Goal: Task Accomplishment & Management: Complete application form

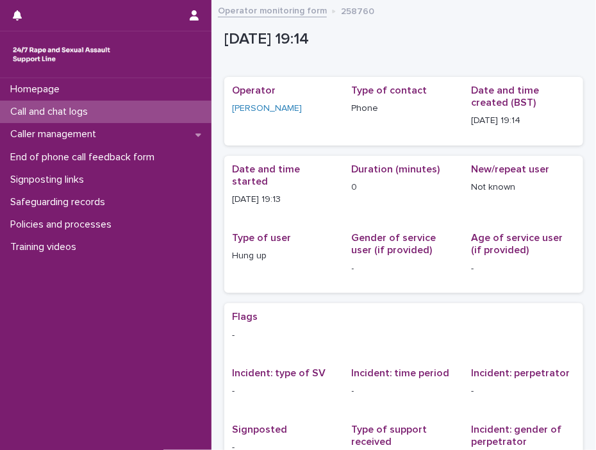
click at [56, 109] on p "Call and chat logs" at bounding box center [51, 112] width 93 height 12
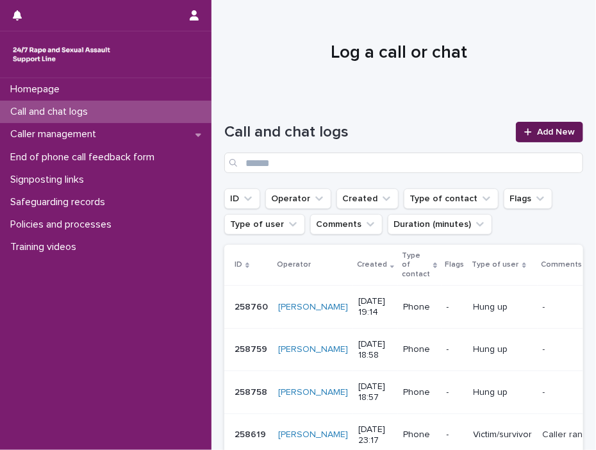
click at [543, 126] on link "Add New" at bounding box center [549, 132] width 67 height 20
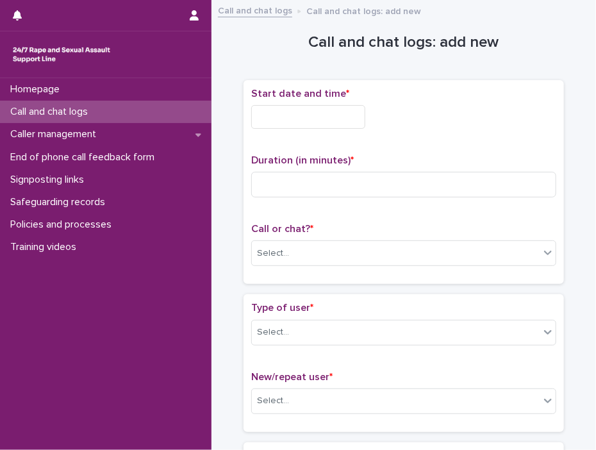
click at [273, 111] on input "text" at bounding box center [308, 117] width 114 height 24
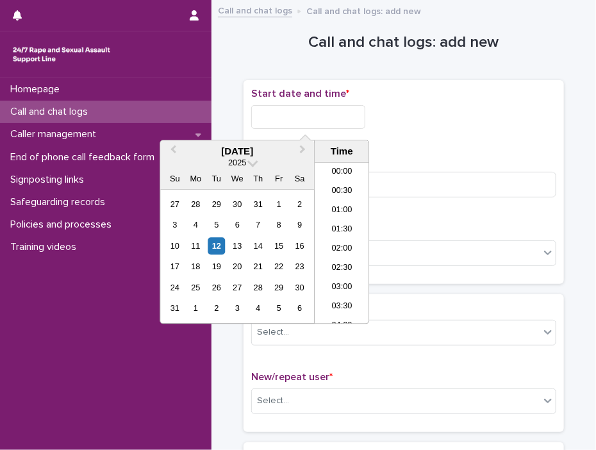
click at [273, 111] on input "text" at bounding box center [308, 117] width 114 height 24
click at [332, 217] on li "19:30" at bounding box center [341, 224] width 54 height 19
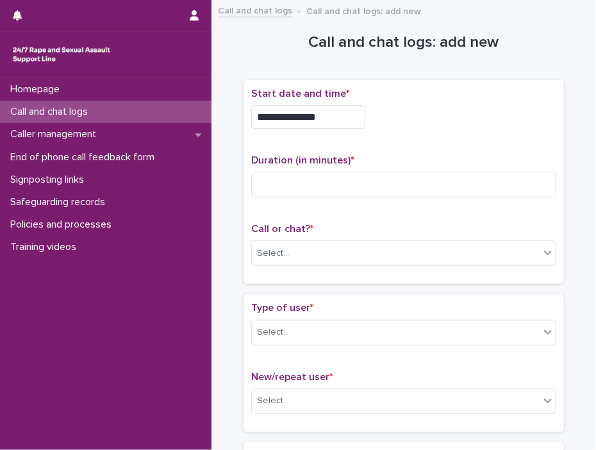
click at [328, 110] on input "**********" at bounding box center [308, 117] width 114 height 24
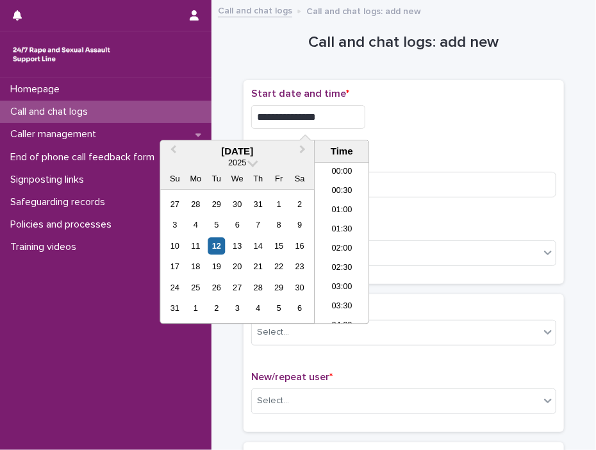
click at [328, 110] on input "**********" at bounding box center [308, 117] width 114 height 24
type input "**********"
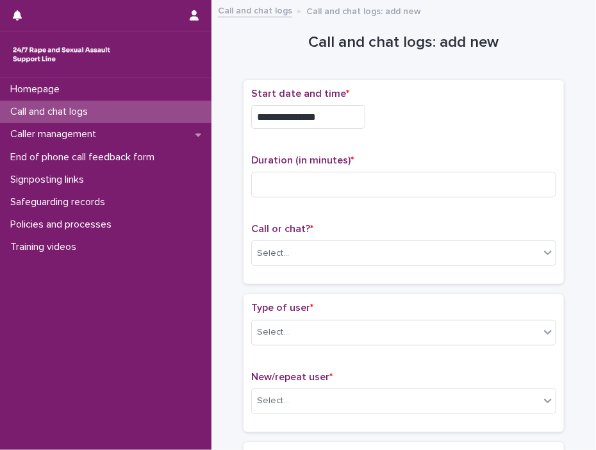
drag, startPoint x: 415, startPoint y: 140, endPoint x: 378, endPoint y: 167, distance: 45.9
click at [416, 140] on div "**********" at bounding box center [403, 182] width 305 height 189
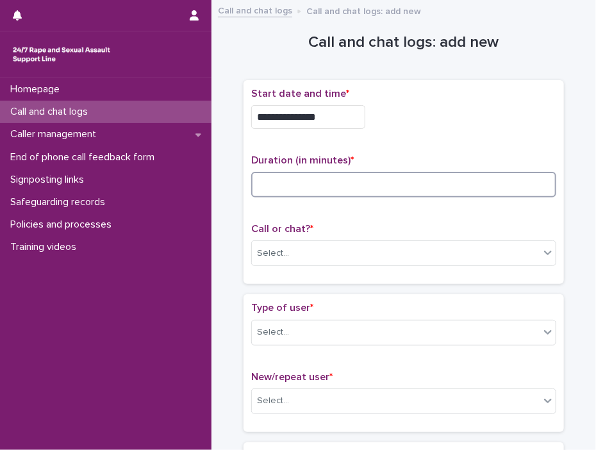
click at [352, 184] on input at bounding box center [403, 185] width 305 height 26
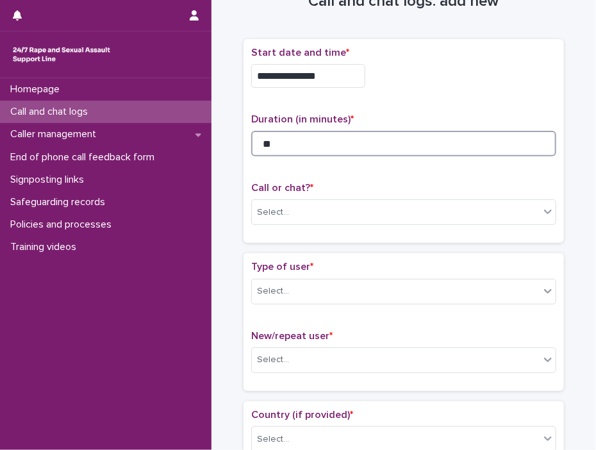
scroll to position [128, 0]
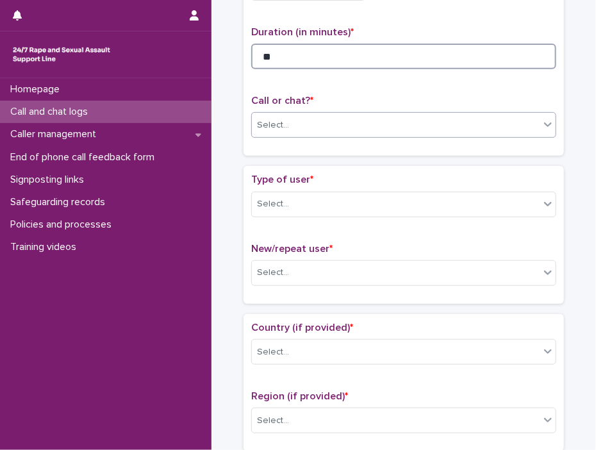
type input "**"
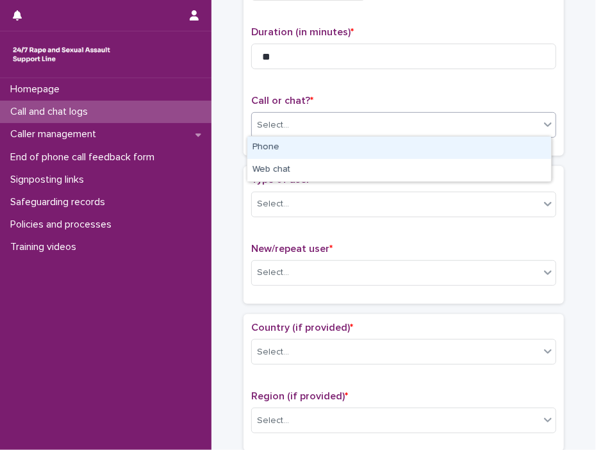
click at [541, 126] on icon at bounding box center [547, 124] width 13 height 13
click at [263, 147] on div "Phone" at bounding box center [399, 147] width 304 height 22
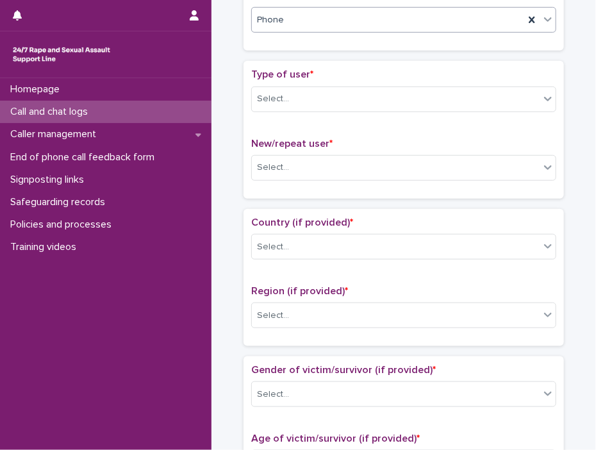
scroll to position [256, 0]
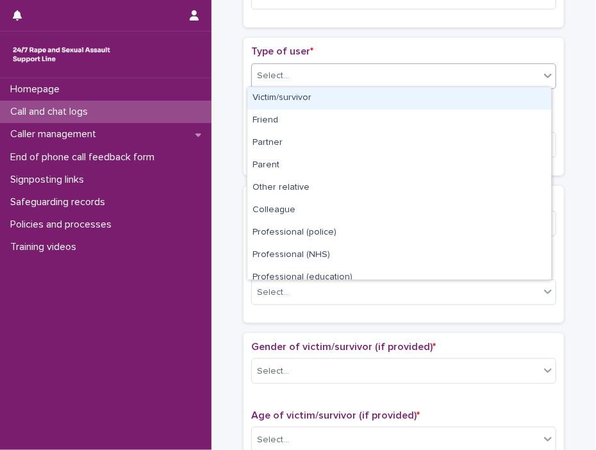
click at [546, 79] on div at bounding box center [547, 75] width 15 height 23
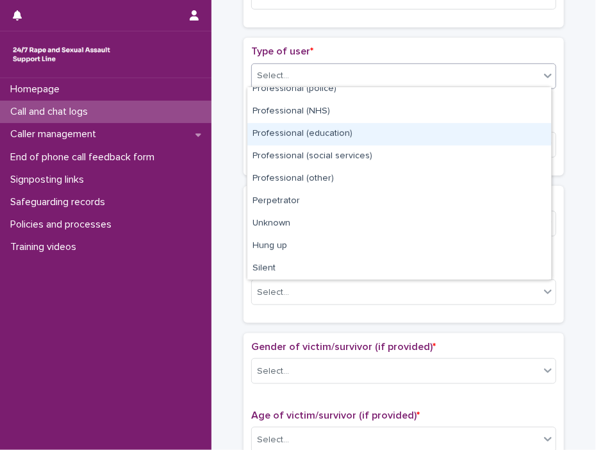
scroll to position [0, 0]
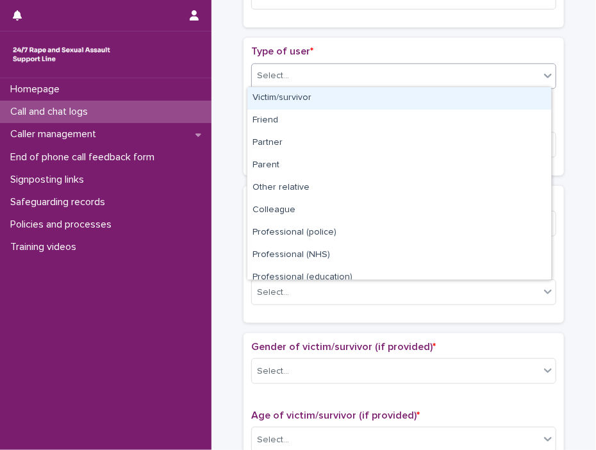
click at [305, 98] on div "Victim/survivor" at bounding box center [399, 98] width 304 height 22
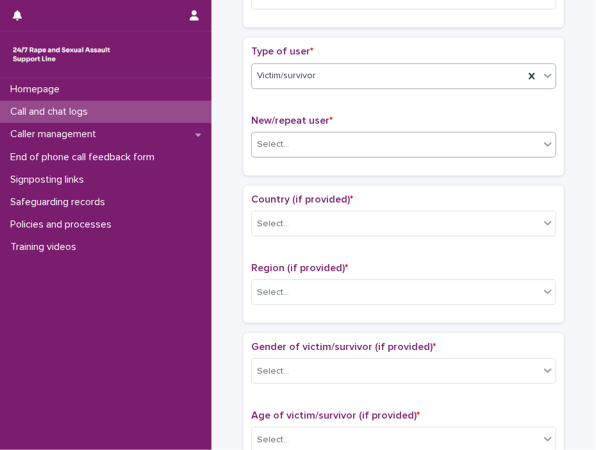
click at [542, 146] on icon at bounding box center [547, 144] width 13 height 13
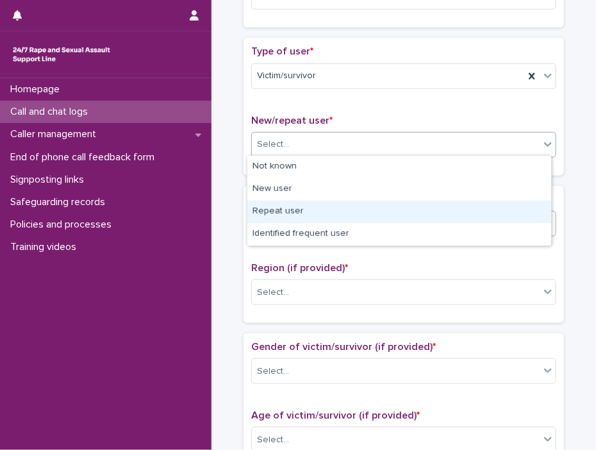
drag, startPoint x: 300, startPoint y: 171, endPoint x: 298, endPoint y: 211, distance: 39.8
click at [298, 214] on div "Repeat user" at bounding box center [399, 211] width 304 height 22
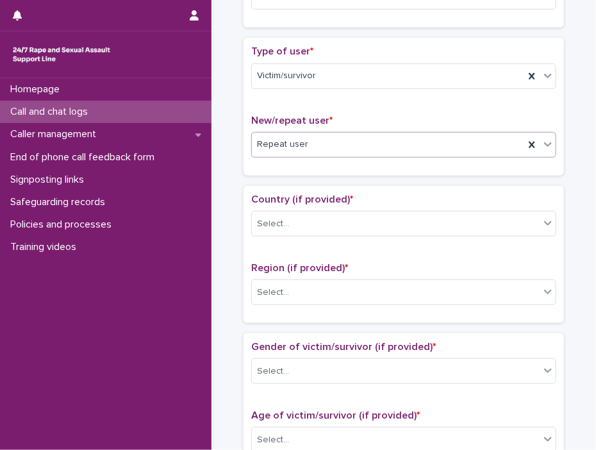
scroll to position [320, 0]
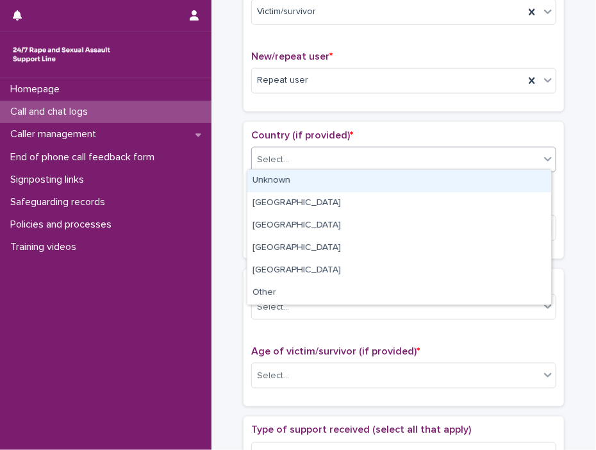
click at [546, 159] on icon at bounding box center [547, 158] width 13 height 13
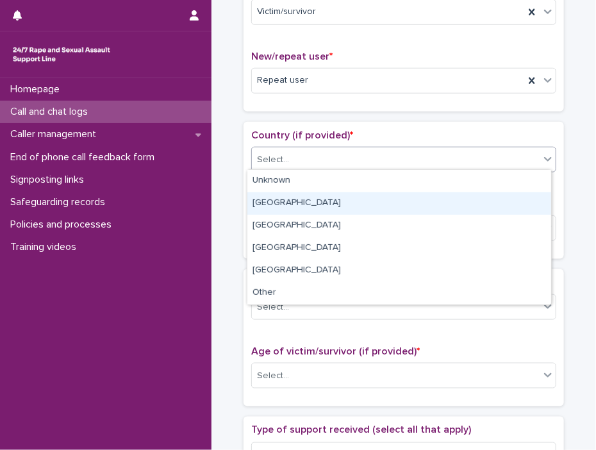
click at [263, 203] on div "[GEOGRAPHIC_DATA]" at bounding box center [399, 203] width 304 height 22
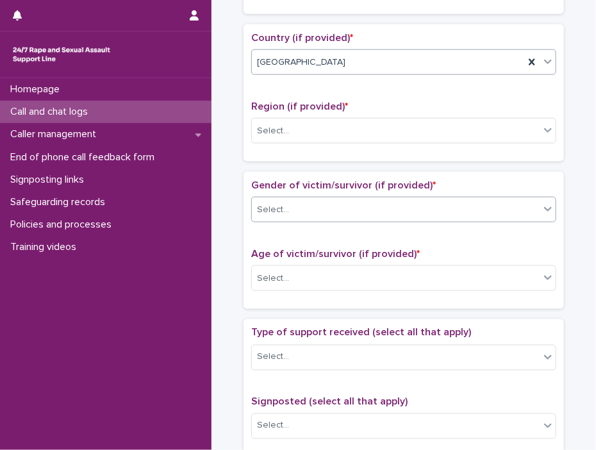
scroll to position [448, 0]
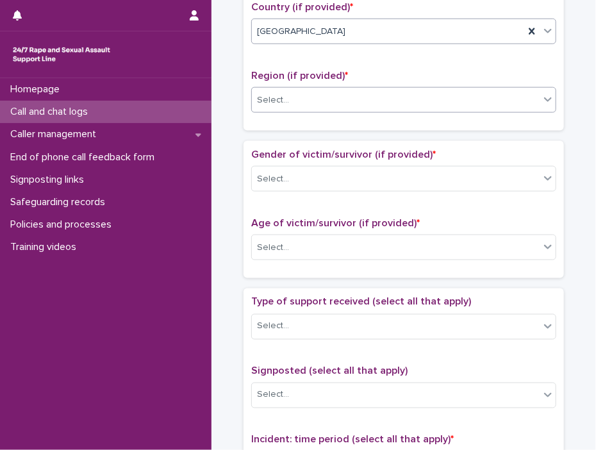
click at [544, 96] on icon at bounding box center [547, 99] width 13 height 13
click at [544, 97] on icon at bounding box center [548, 99] width 8 height 4
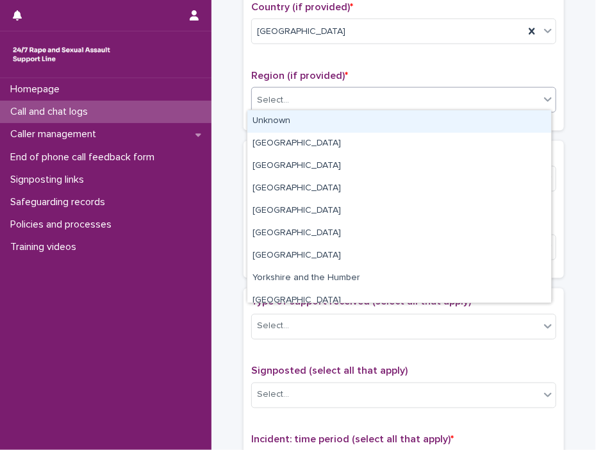
click at [544, 98] on icon at bounding box center [548, 99] width 8 height 4
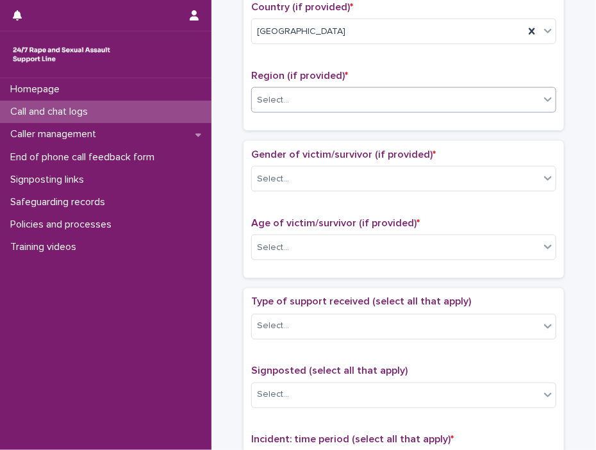
click at [544, 98] on icon at bounding box center [548, 99] width 8 height 4
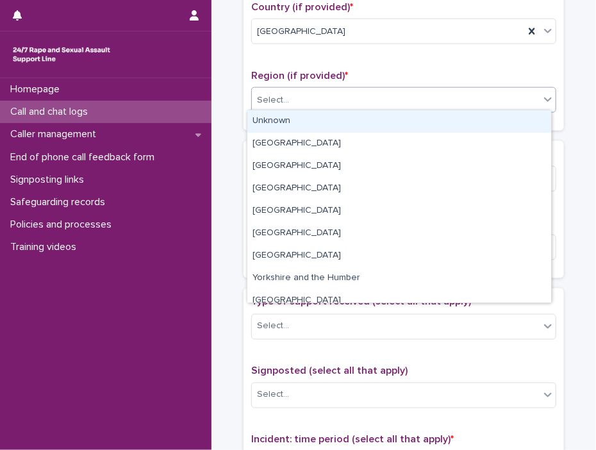
click at [282, 120] on div "Unknown" at bounding box center [399, 121] width 304 height 22
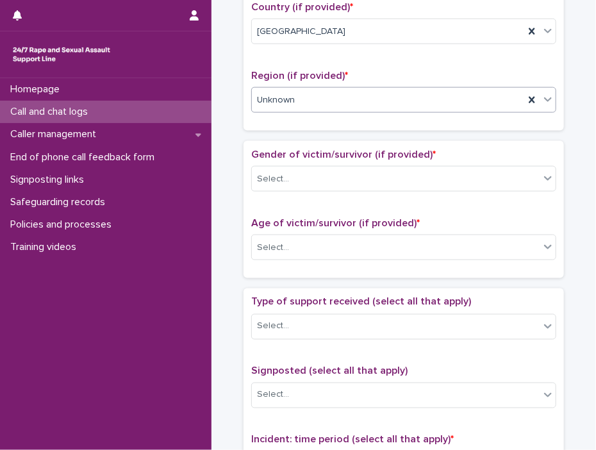
scroll to position [512, 0]
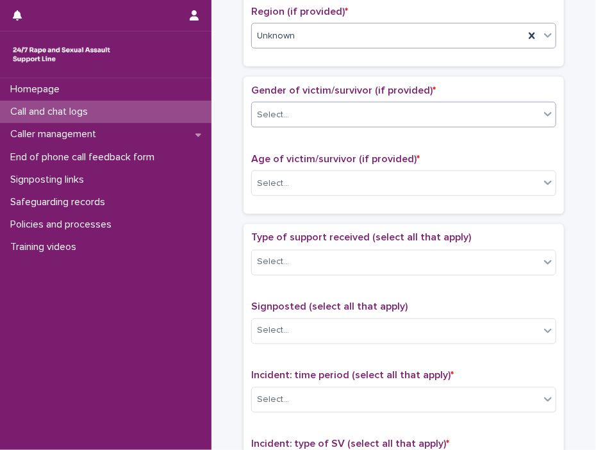
click at [544, 112] on icon at bounding box center [548, 114] width 8 height 4
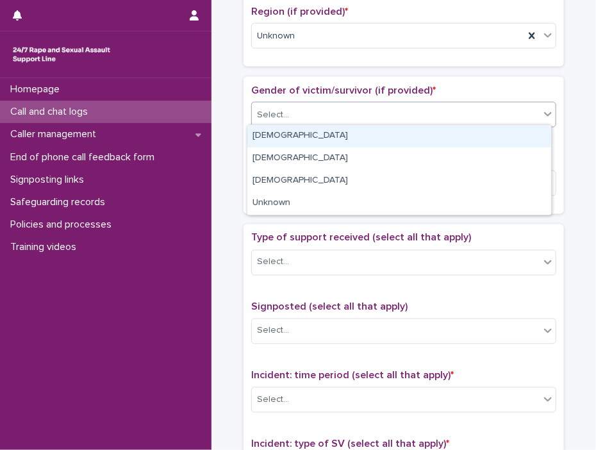
click at [284, 131] on div "[DEMOGRAPHIC_DATA]" at bounding box center [399, 136] width 304 height 22
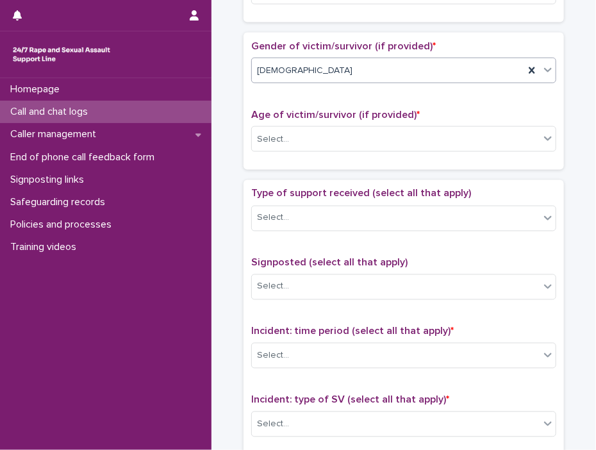
scroll to position [576, 0]
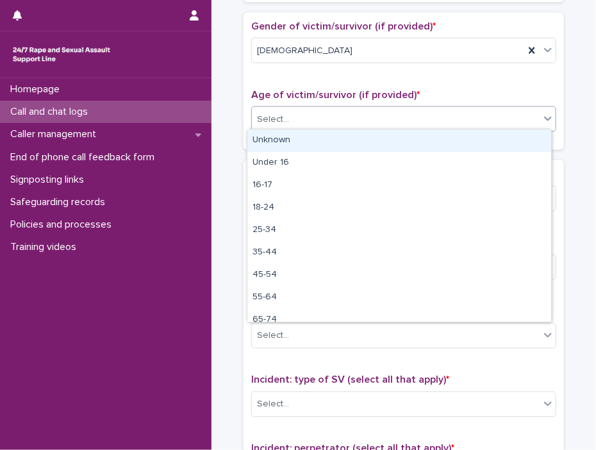
click at [543, 119] on icon at bounding box center [547, 118] width 13 height 13
click at [286, 135] on div "Unknown" at bounding box center [399, 140] width 304 height 22
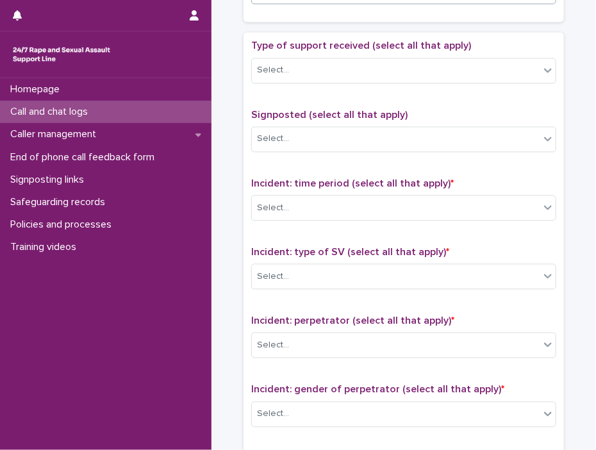
scroll to position [705, 0]
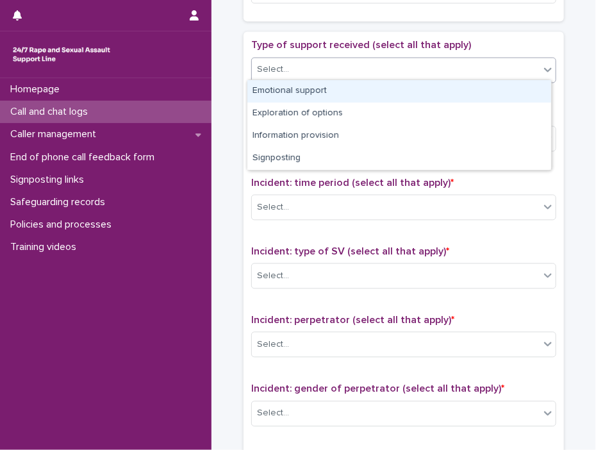
click at [543, 70] on icon at bounding box center [547, 69] width 13 height 13
click at [544, 68] on icon at bounding box center [548, 70] width 8 height 4
click at [411, 92] on div "Emotional support" at bounding box center [399, 91] width 304 height 22
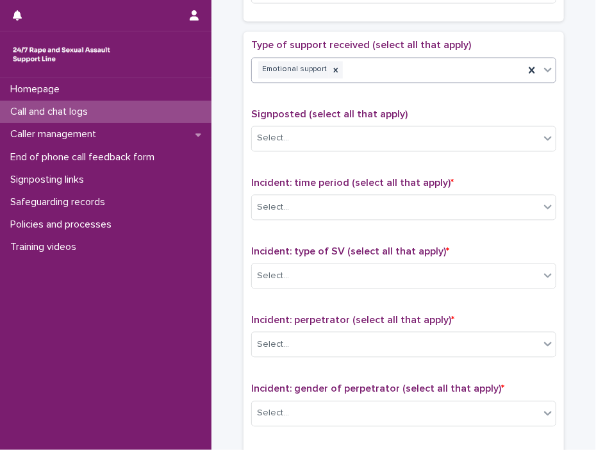
scroll to position [769, 0]
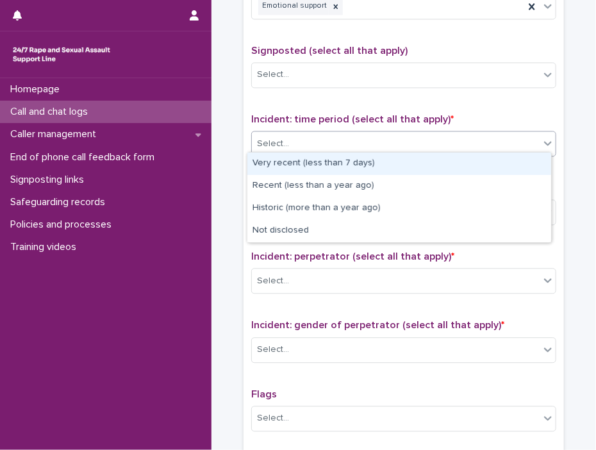
click at [543, 142] on icon at bounding box center [547, 142] width 13 height 13
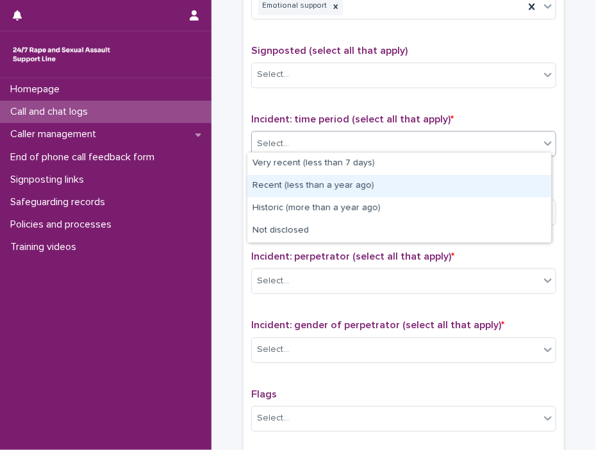
click at [298, 185] on div "Recent (less than a year ago)" at bounding box center [399, 186] width 304 height 22
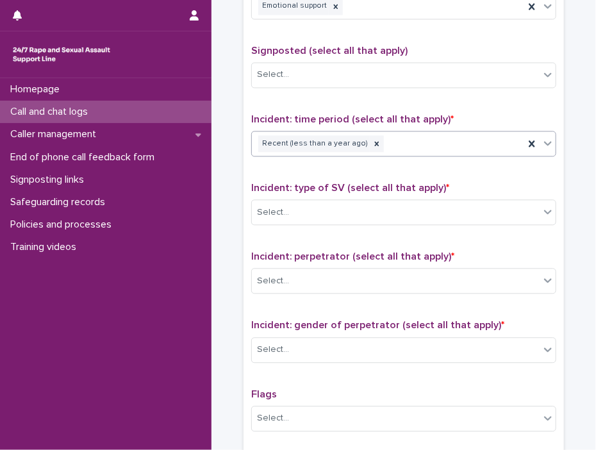
scroll to position [833, 0]
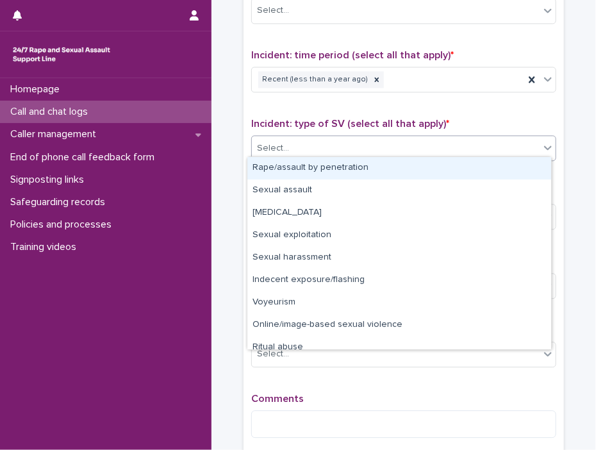
click at [542, 147] on icon at bounding box center [547, 147] width 13 height 13
click at [299, 167] on div "Rape/assault by penetration" at bounding box center [399, 168] width 304 height 22
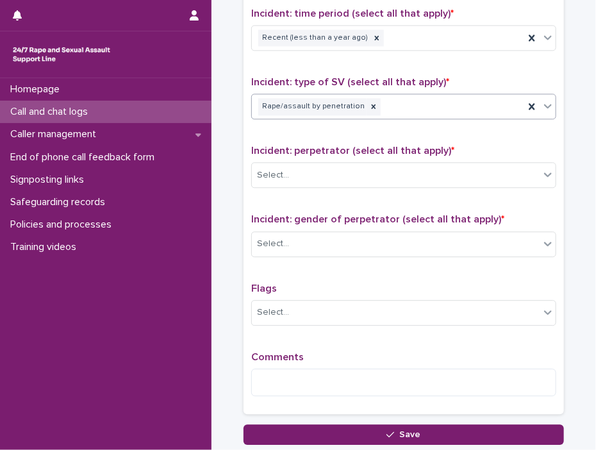
scroll to position [897, 0]
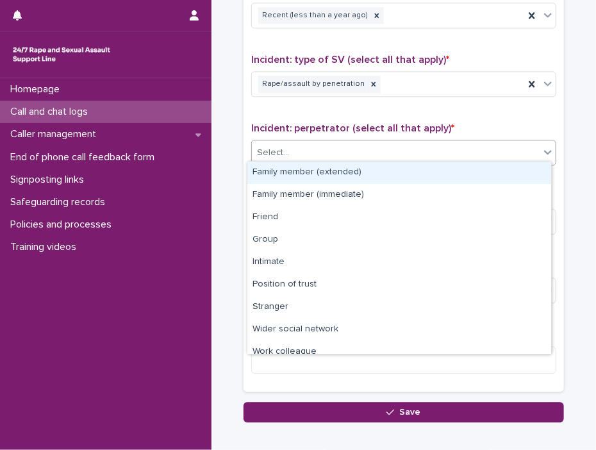
click at [544, 151] on icon at bounding box center [548, 153] width 8 height 4
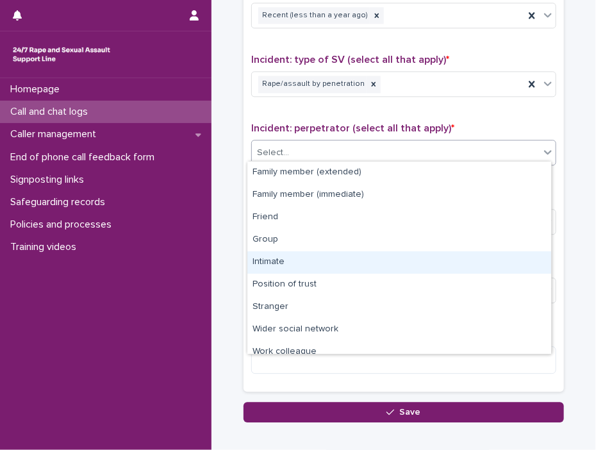
drag, startPoint x: 270, startPoint y: 262, endPoint x: 313, endPoint y: 254, distance: 44.3
click at [269, 262] on div "Intimate" at bounding box center [399, 262] width 304 height 22
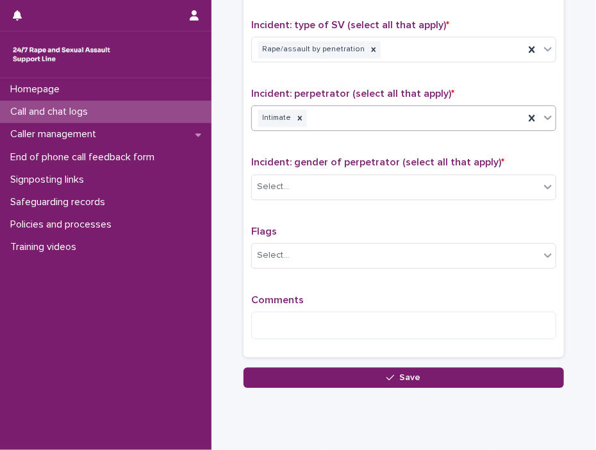
scroll to position [961, 0]
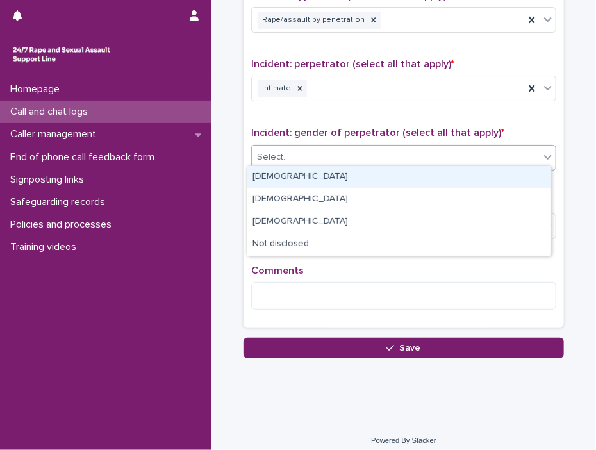
click at [546, 152] on icon at bounding box center [547, 157] width 13 height 13
click at [257, 175] on div "[DEMOGRAPHIC_DATA]" at bounding box center [399, 177] width 304 height 22
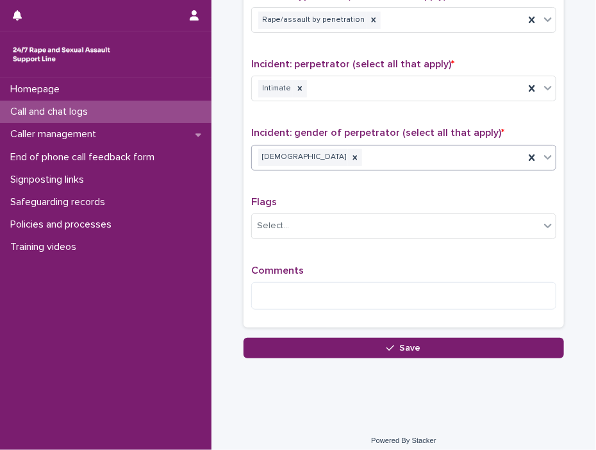
scroll to position [963, 0]
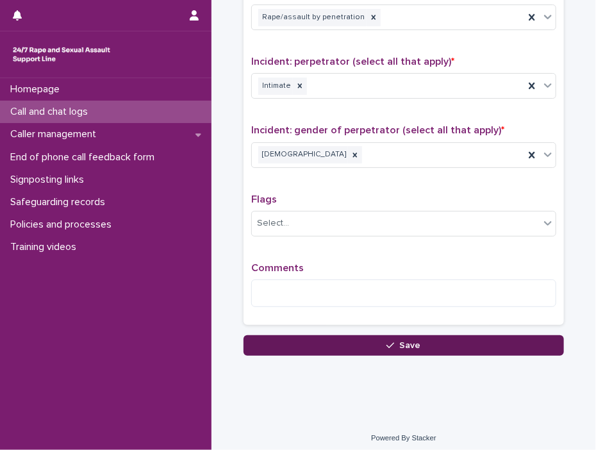
click at [300, 335] on button "Save" at bounding box center [403, 345] width 320 height 20
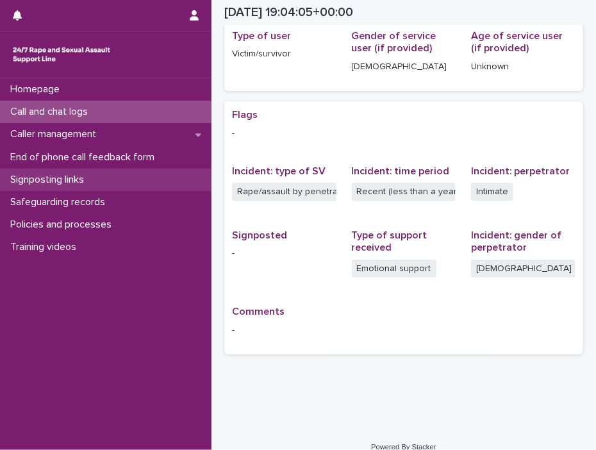
scroll to position [205, 0]
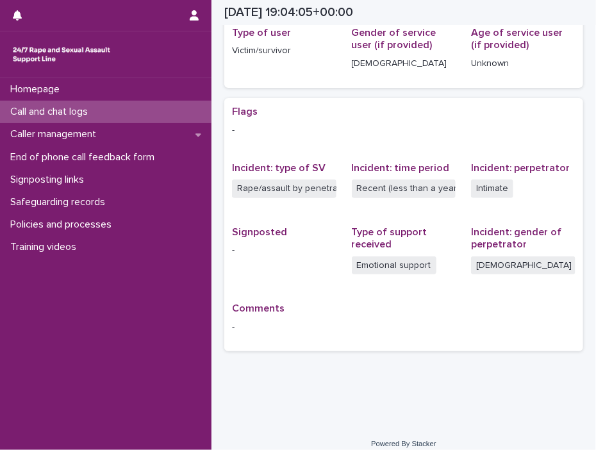
click at [38, 108] on p "Call and chat logs" at bounding box center [51, 112] width 93 height 12
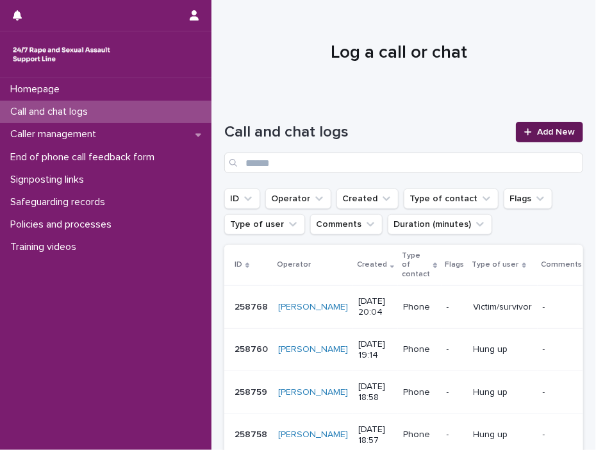
click at [550, 127] on span "Add New" at bounding box center [556, 131] width 38 height 9
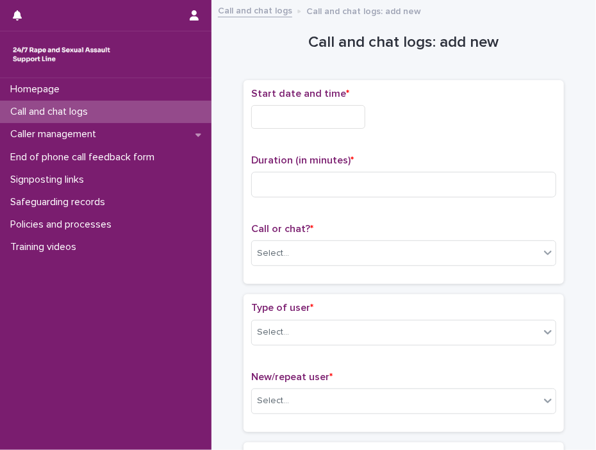
click at [262, 113] on input "text" at bounding box center [308, 117] width 114 height 24
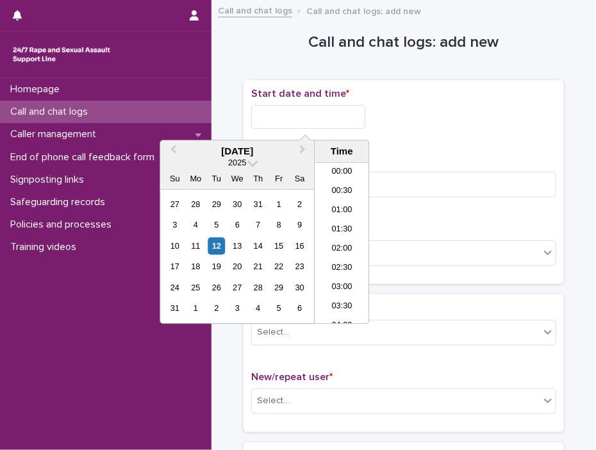
scroll to position [698, 0]
click at [339, 239] on li "20:00" at bounding box center [341, 243] width 54 height 19
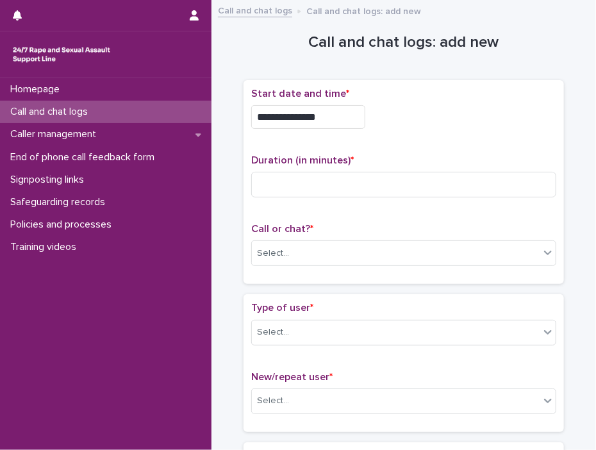
click at [326, 118] on input "**********" at bounding box center [308, 117] width 114 height 24
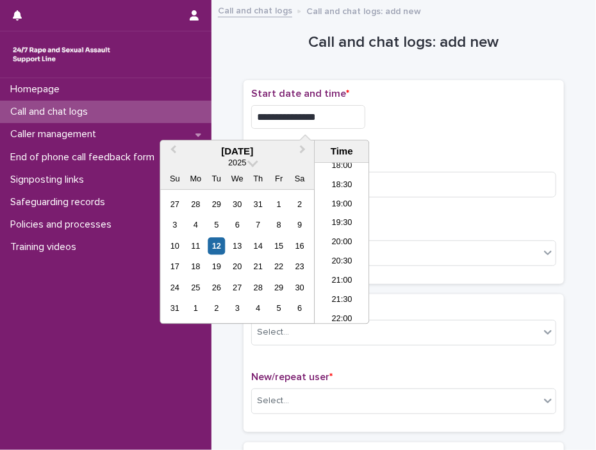
type input "**********"
drag, startPoint x: 463, startPoint y: 128, endPoint x: 384, endPoint y: 172, distance: 90.0
click at [462, 128] on div "**********" at bounding box center [403, 113] width 305 height 51
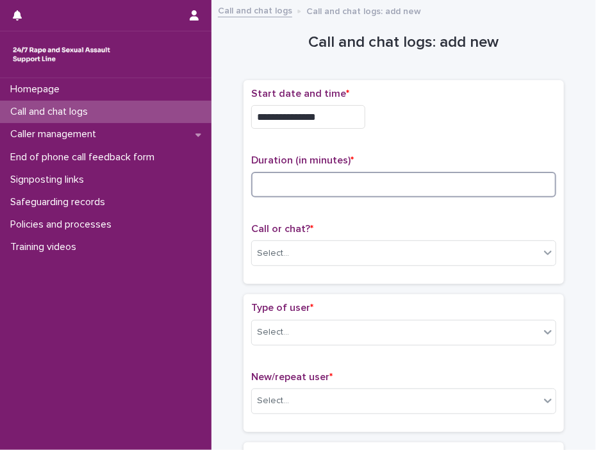
click at [354, 187] on input at bounding box center [403, 185] width 305 height 26
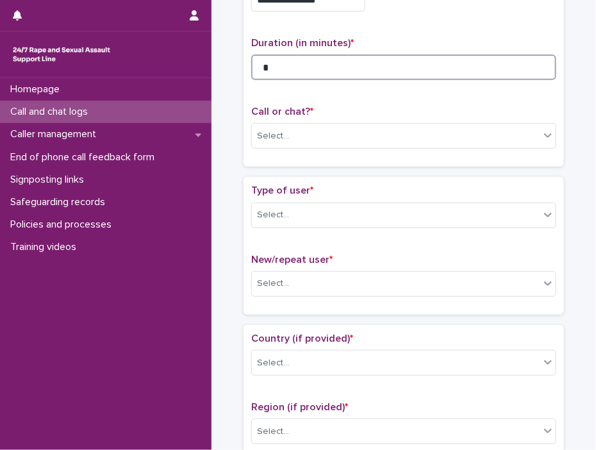
scroll to position [128, 0]
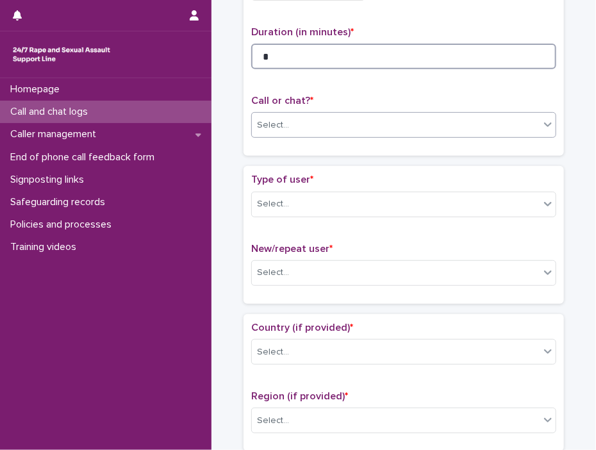
type input "*"
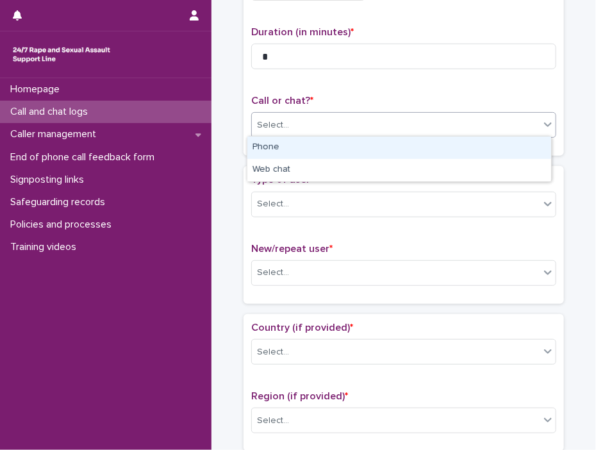
click at [542, 121] on icon at bounding box center [547, 124] width 13 height 13
click at [272, 143] on div "Phone" at bounding box center [399, 147] width 304 height 22
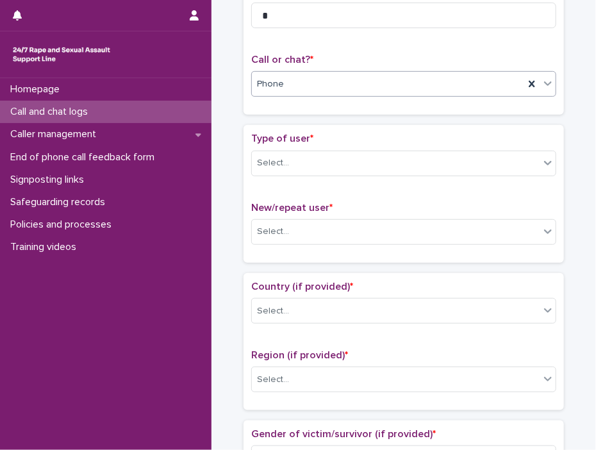
scroll to position [192, 0]
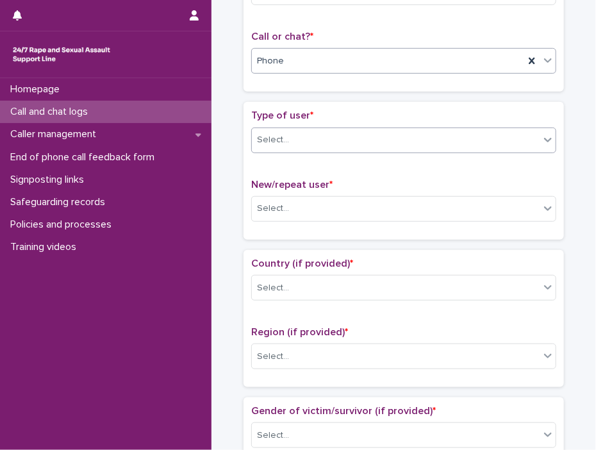
click at [544, 138] on icon at bounding box center [548, 140] width 8 height 4
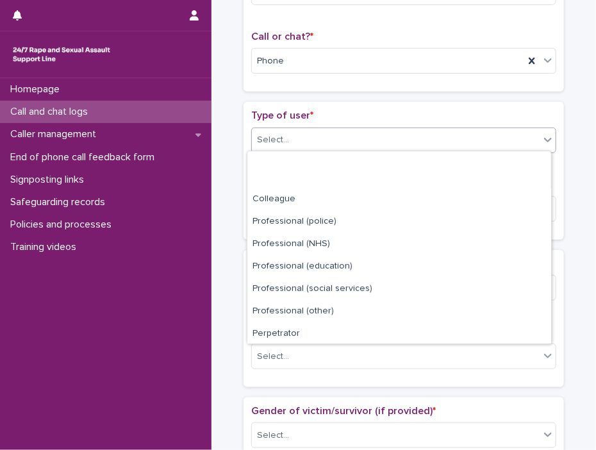
scroll to position [143, 0]
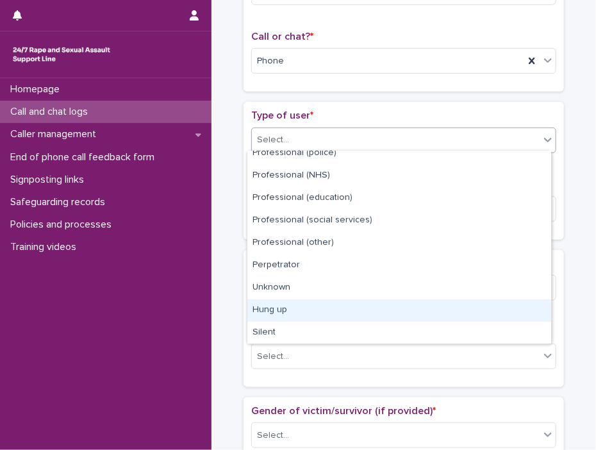
click at [268, 312] on div "Hung up" at bounding box center [399, 310] width 304 height 22
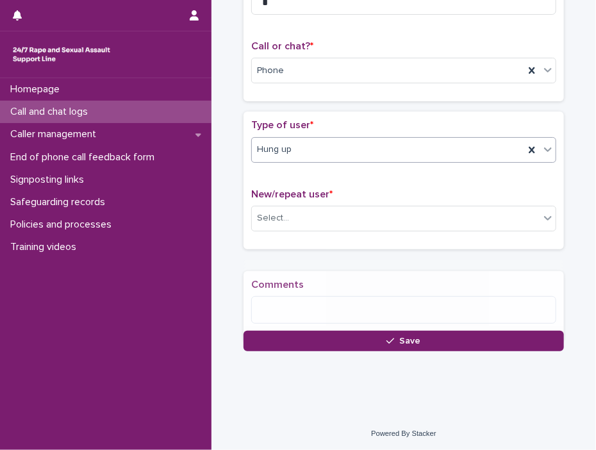
scroll to position [188, 0]
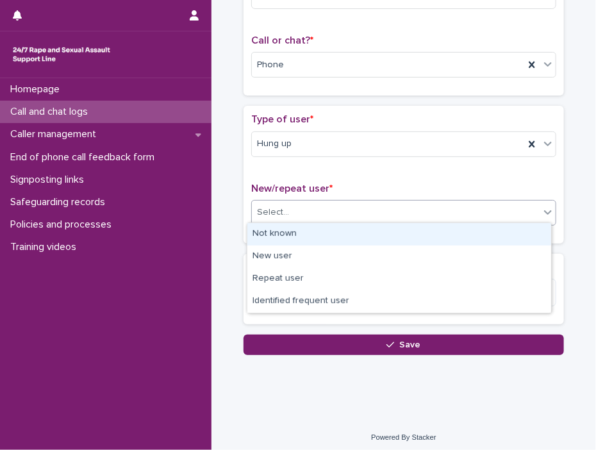
click at [541, 213] on icon at bounding box center [547, 212] width 13 height 13
click at [299, 234] on div "Not known" at bounding box center [399, 234] width 304 height 22
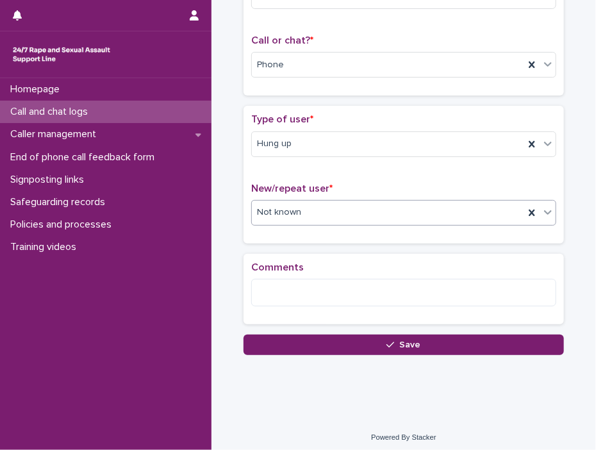
scroll to position [190, 0]
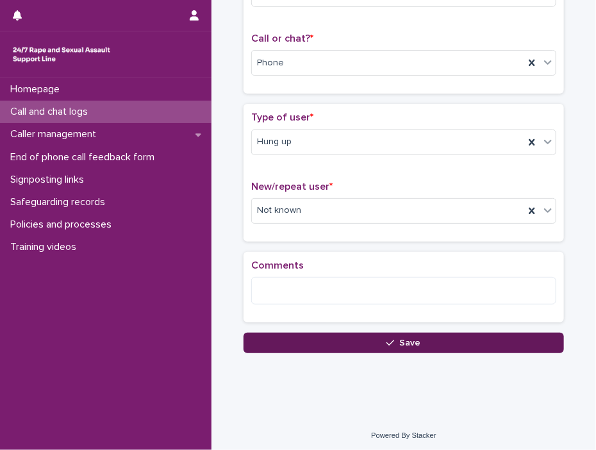
click at [409, 338] on span "Save" at bounding box center [410, 342] width 21 height 9
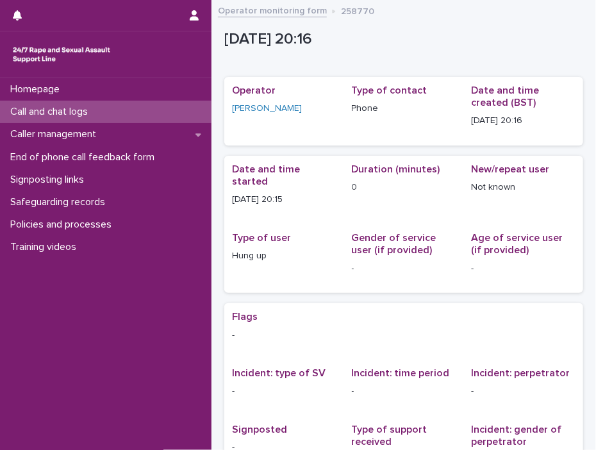
drag, startPoint x: 63, startPoint y: 107, endPoint x: 595, endPoint y: 131, distance: 532.1
click at [63, 107] on p "Call and chat logs" at bounding box center [51, 112] width 93 height 12
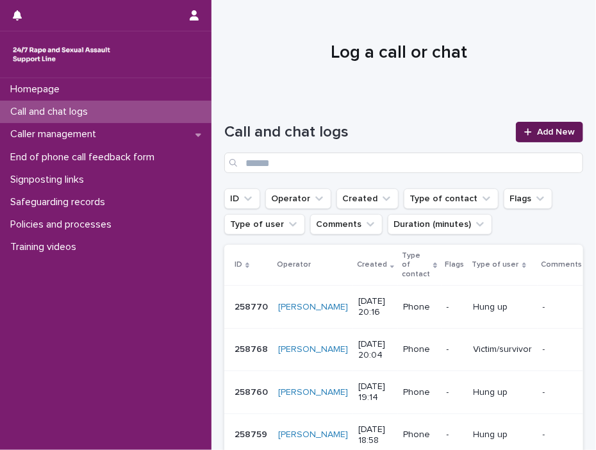
click at [545, 128] on span "Add New" at bounding box center [556, 131] width 38 height 9
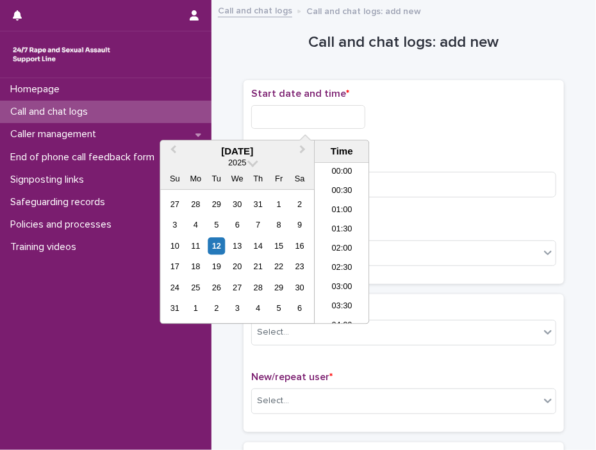
click at [287, 116] on input "text" at bounding box center [308, 117] width 114 height 24
click at [337, 238] on li "20:00" at bounding box center [341, 243] width 54 height 19
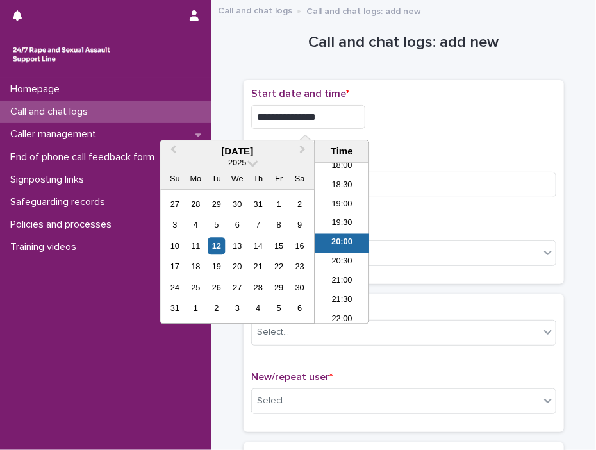
click at [343, 121] on input "**********" at bounding box center [308, 117] width 114 height 24
type input "**********"
click at [414, 126] on div "**********" at bounding box center [403, 117] width 305 height 24
click at [414, 129] on div "**********" at bounding box center [403, 113] width 305 height 51
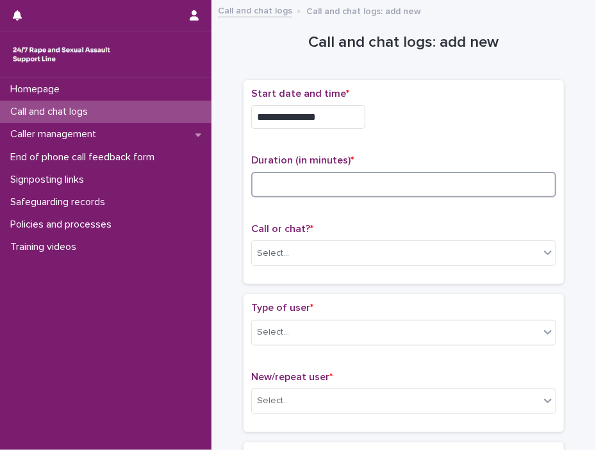
drag, startPoint x: 414, startPoint y: 129, endPoint x: 341, endPoint y: 180, distance: 88.8
click at [341, 180] on input at bounding box center [403, 185] width 305 height 26
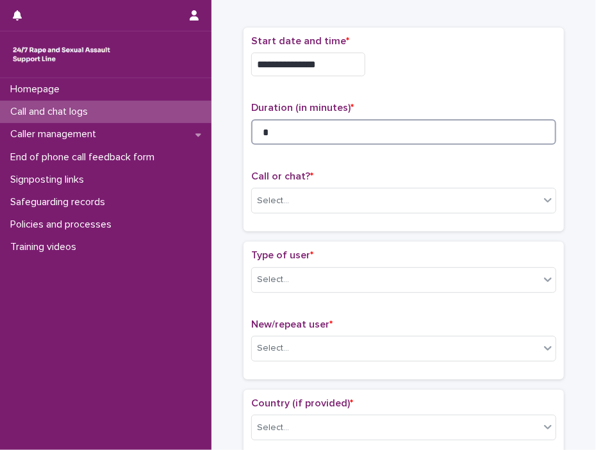
scroll to position [192, 0]
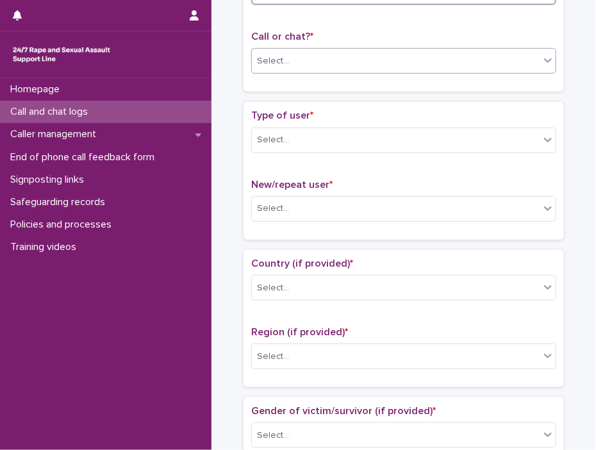
type input "*"
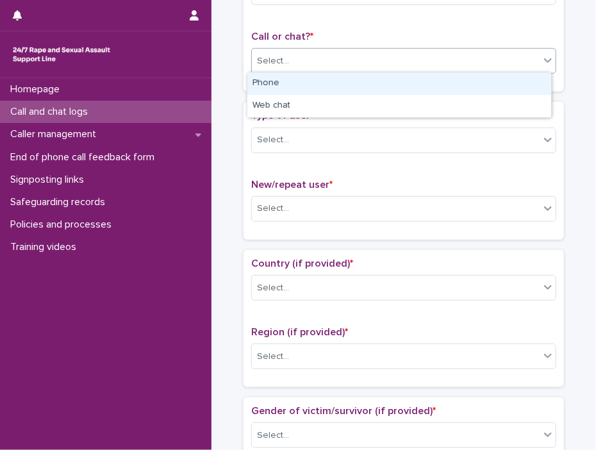
click at [544, 59] on icon at bounding box center [548, 61] width 8 height 4
click at [379, 80] on div "Phone" at bounding box center [399, 83] width 304 height 22
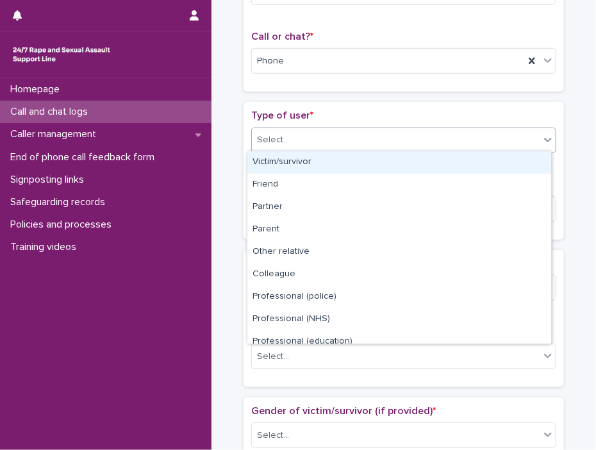
click at [544, 138] on icon at bounding box center [548, 140] width 8 height 4
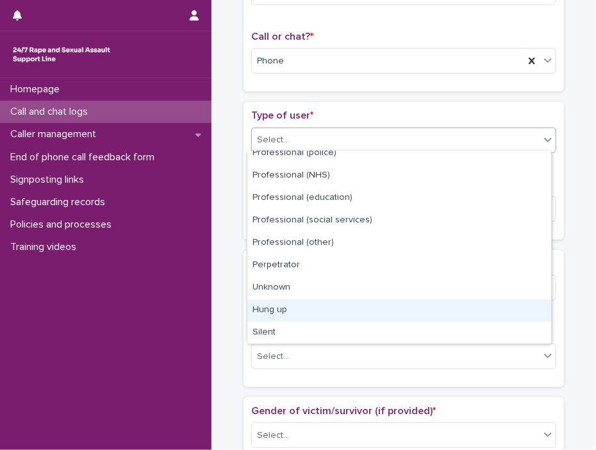
click at [280, 309] on div "Hung up" at bounding box center [399, 310] width 304 height 22
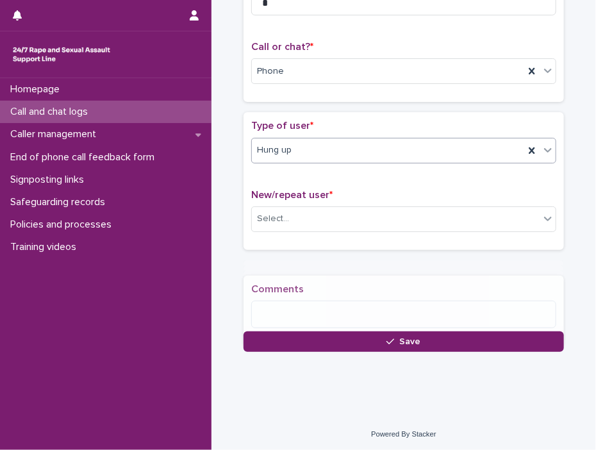
scroll to position [190, 0]
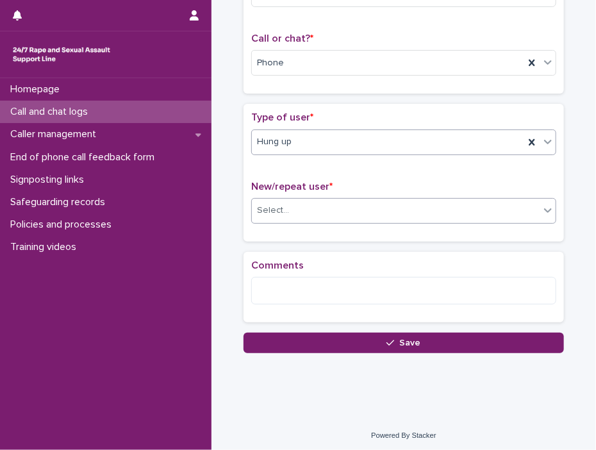
click at [541, 207] on icon at bounding box center [547, 210] width 13 height 13
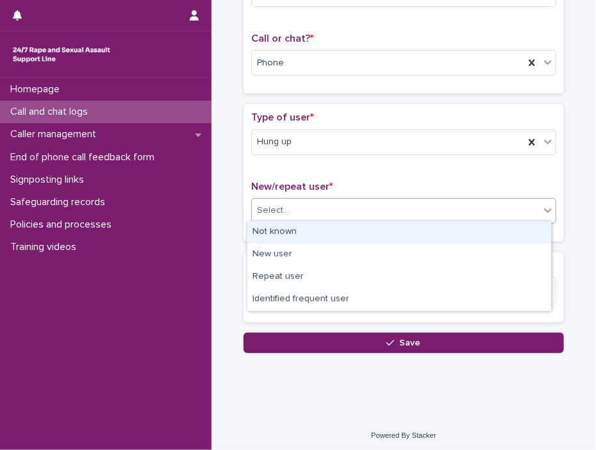
click at [311, 224] on div "Not known" at bounding box center [399, 232] width 304 height 22
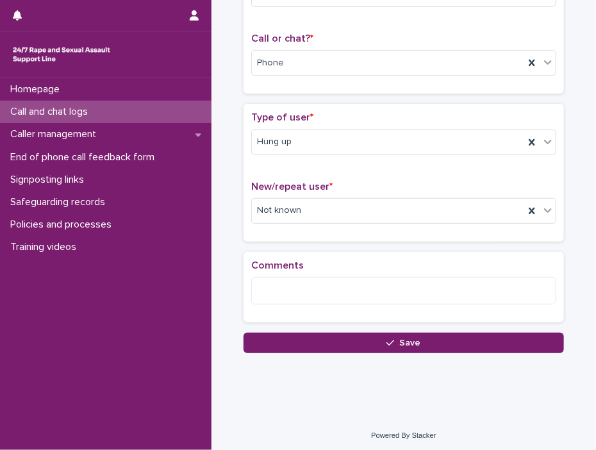
click at [406, 338] on span "Save" at bounding box center [410, 342] width 21 height 9
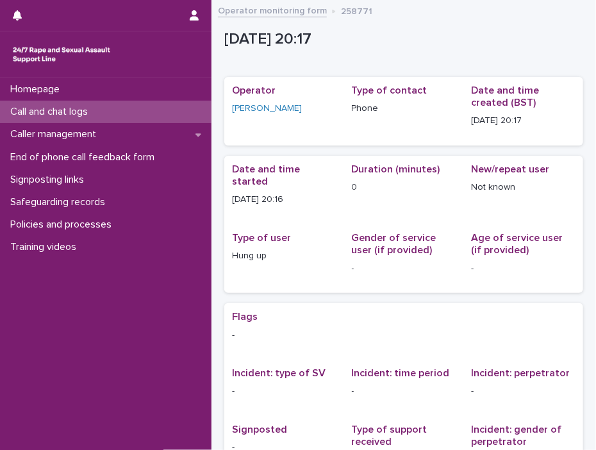
click at [53, 106] on p "Call and chat logs" at bounding box center [51, 112] width 93 height 12
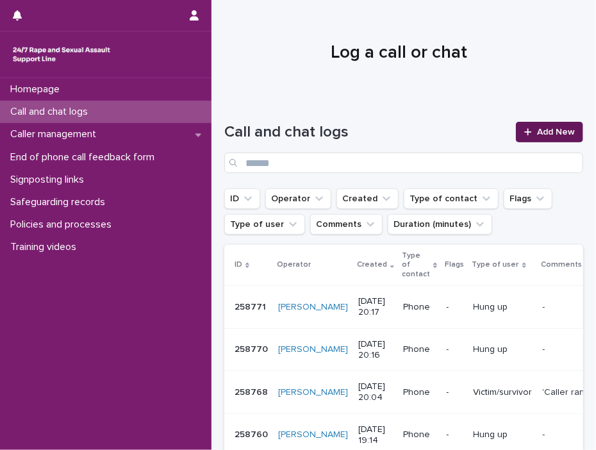
click at [546, 127] on span "Add New" at bounding box center [556, 131] width 38 height 9
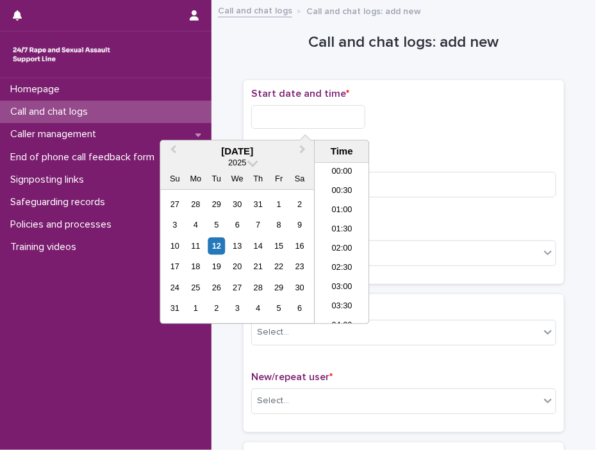
click at [285, 116] on input "text" at bounding box center [308, 117] width 114 height 24
click at [338, 256] on li "20:30" at bounding box center [341, 262] width 54 height 19
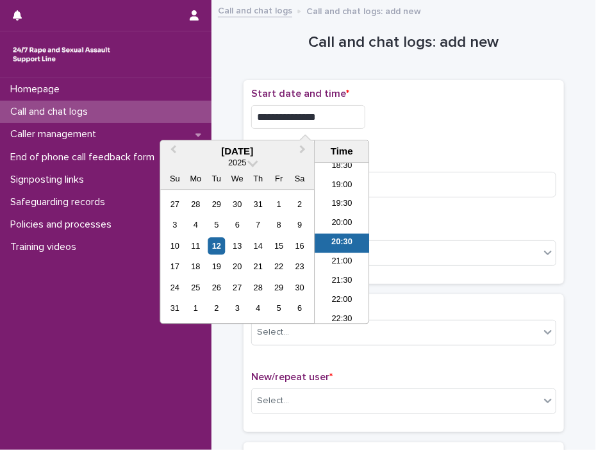
click at [354, 115] on input "**********" at bounding box center [308, 117] width 114 height 24
type input "**********"
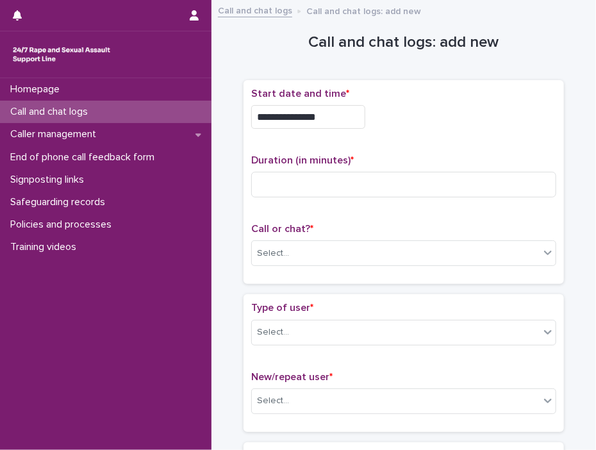
drag, startPoint x: 458, startPoint y: 146, endPoint x: 412, endPoint y: 163, distance: 48.7
click at [447, 149] on div "**********" at bounding box center [403, 182] width 305 height 189
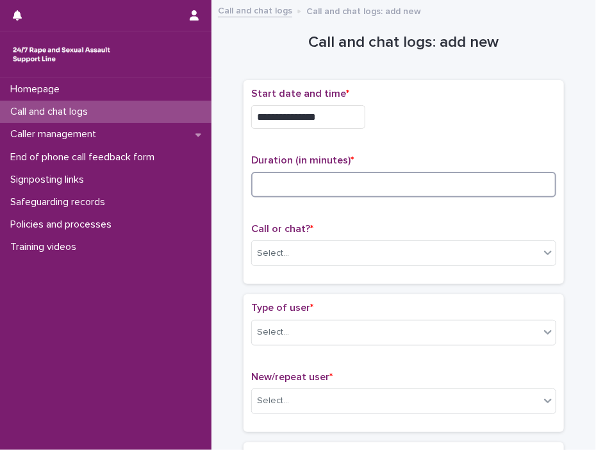
click at [364, 179] on input at bounding box center [403, 185] width 305 height 26
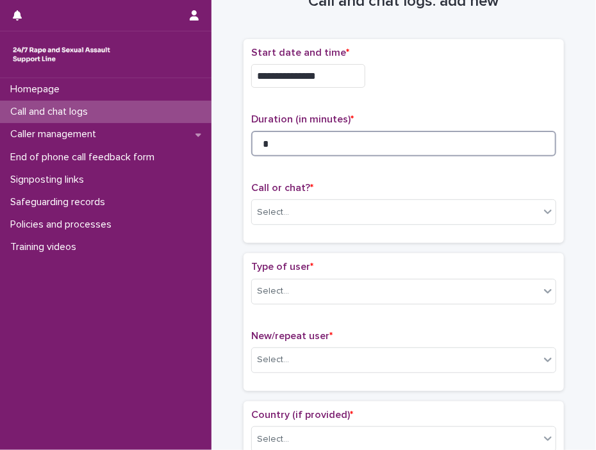
scroll to position [64, 0]
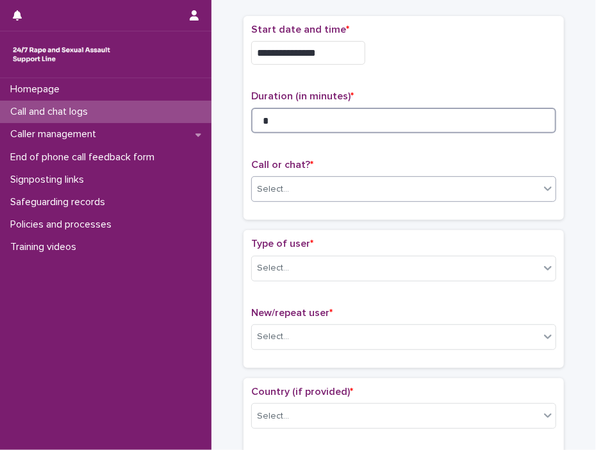
type input "*"
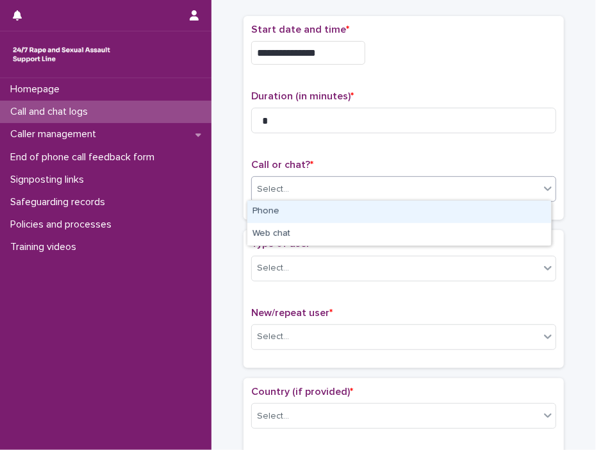
click at [541, 190] on icon at bounding box center [547, 188] width 13 height 13
click at [264, 208] on div "Phone" at bounding box center [399, 211] width 304 height 22
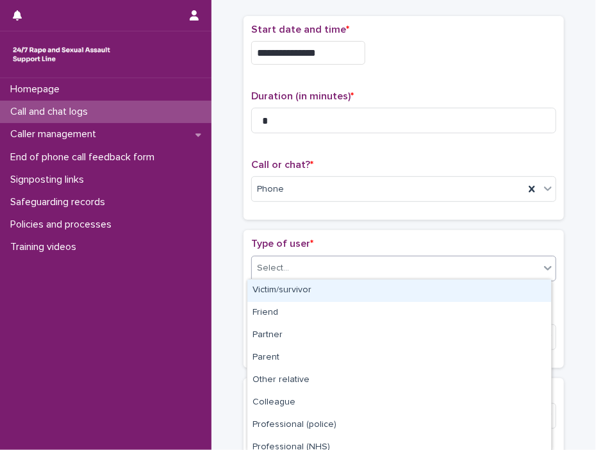
click at [543, 264] on icon at bounding box center [547, 267] width 13 height 13
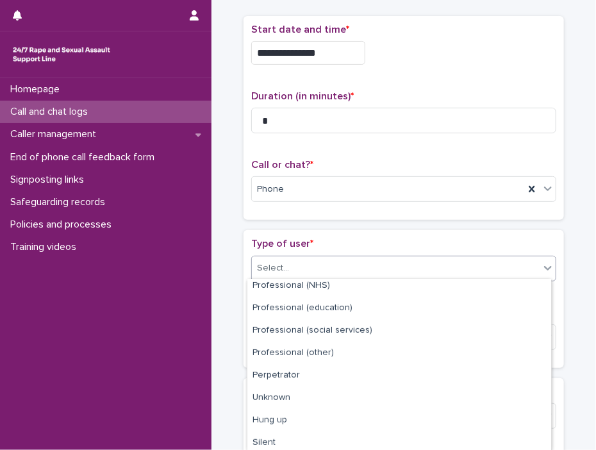
scroll to position [164, 0]
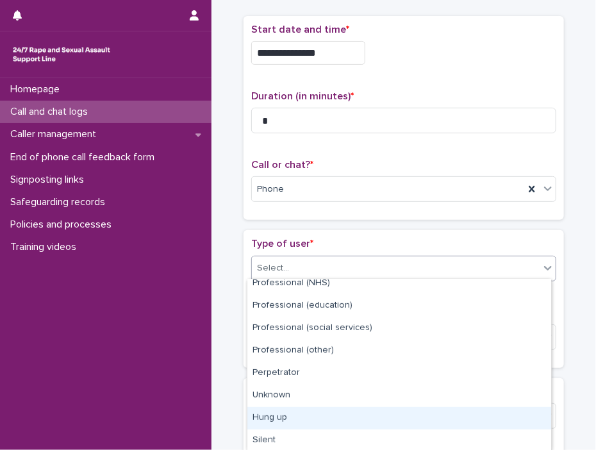
click at [279, 412] on div "Hung up" at bounding box center [399, 418] width 304 height 22
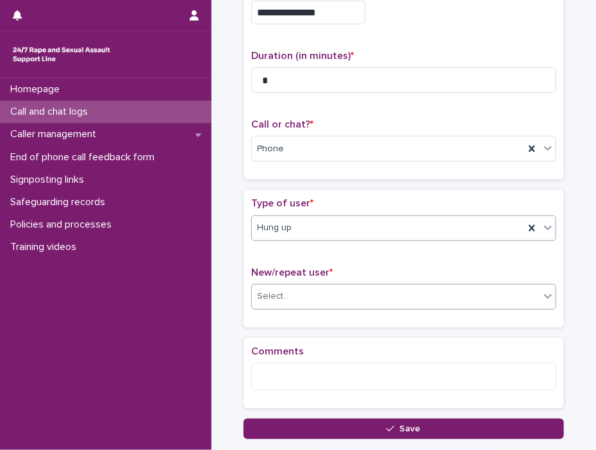
scroll to position [133, 0]
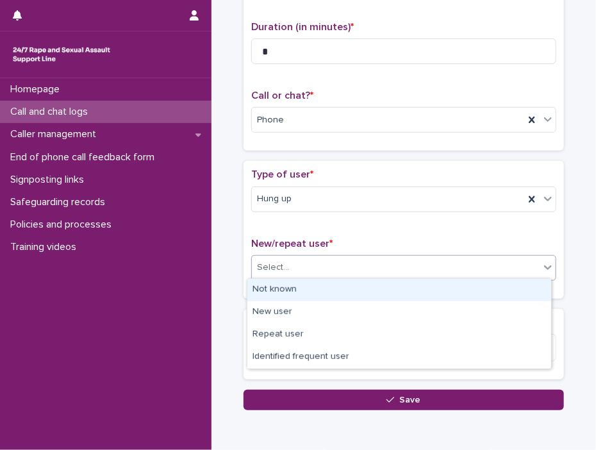
click at [543, 270] on icon at bounding box center [547, 267] width 13 height 13
click at [286, 286] on div "Not known" at bounding box center [399, 290] width 304 height 22
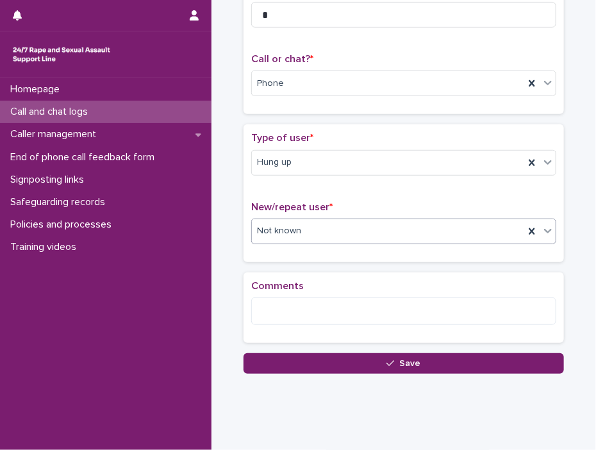
scroll to position [190, 0]
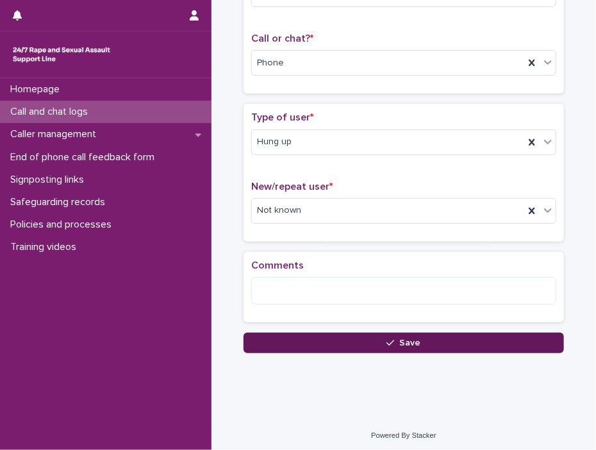
click at [411, 338] on span "Save" at bounding box center [410, 342] width 21 height 9
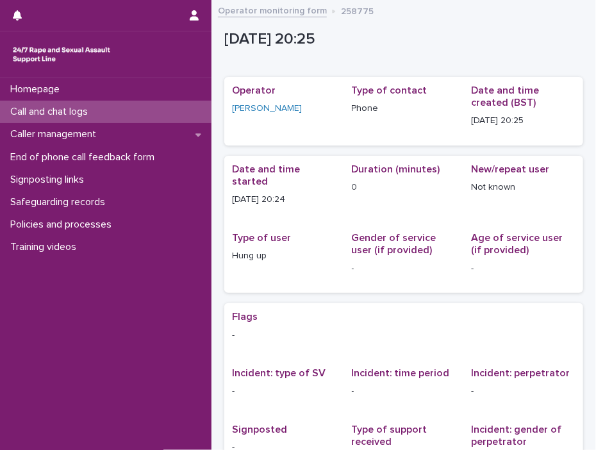
click at [62, 108] on p "Call and chat logs" at bounding box center [51, 112] width 93 height 12
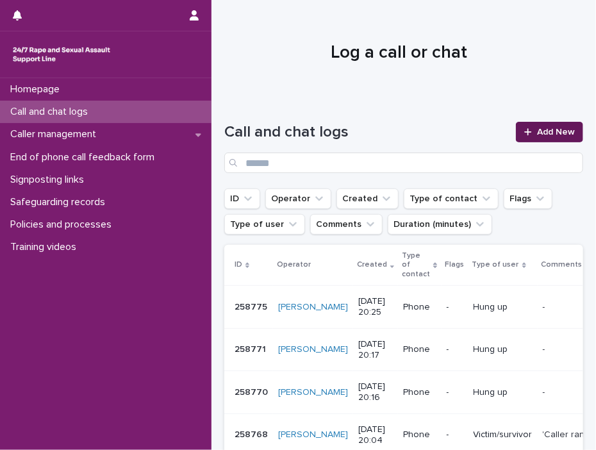
click at [548, 127] on span "Add New" at bounding box center [556, 131] width 38 height 9
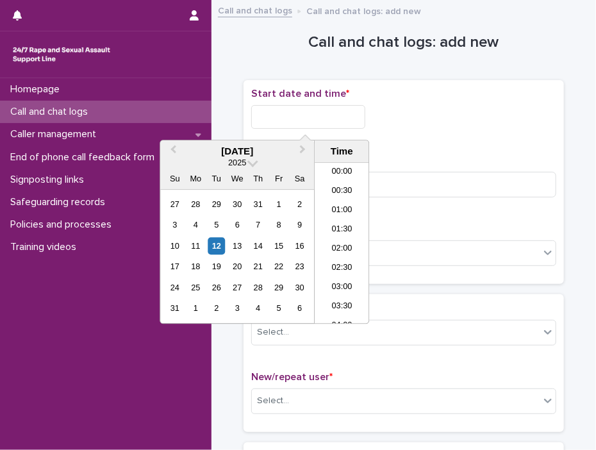
scroll to position [717, 0]
click at [263, 114] on input "text" at bounding box center [308, 117] width 114 height 24
click at [337, 236] on li "20:30" at bounding box center [341, 243] width 54 height 19
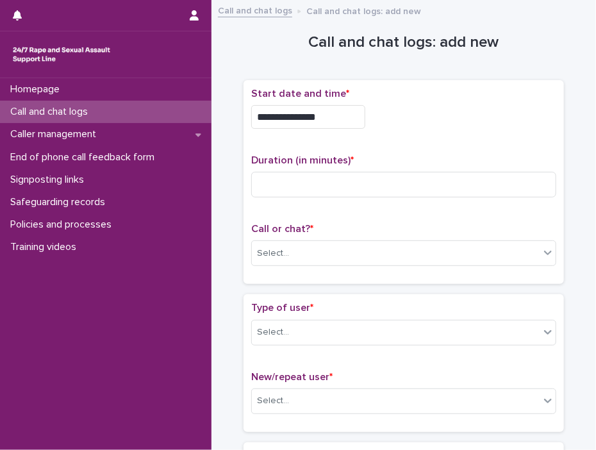
click at [341, 111] on input "**********" at bounding box center [308, 117] width 114 height 24
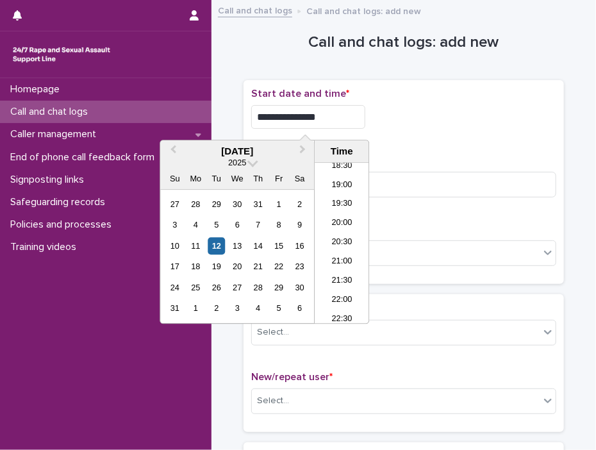
type input "**********"
click at [423, 135] on div "**********" at bounding box center [403, 113] width 305 height 51
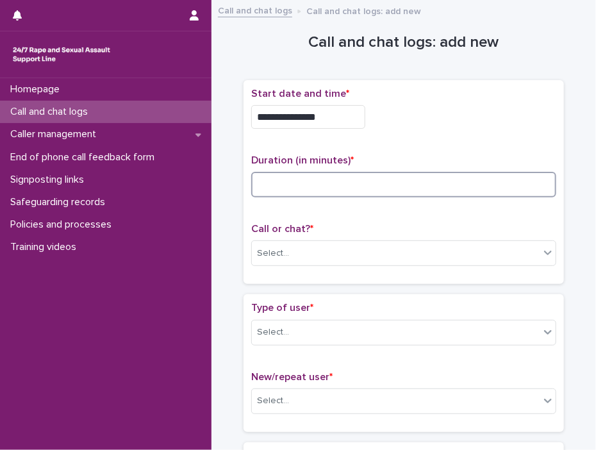
click at [297, 183] on input at bounding box center [403, 185] width 305 height 26
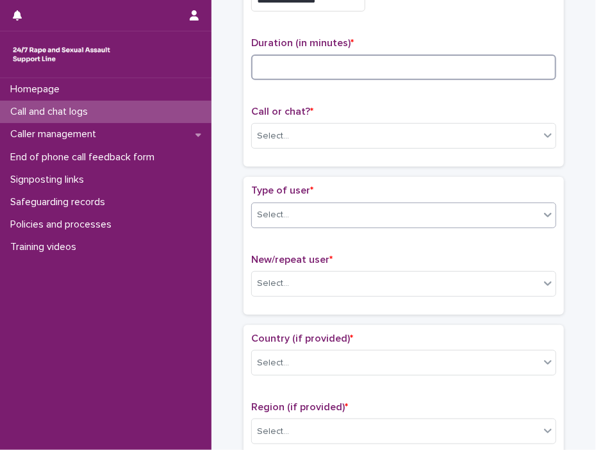
scroll to position [128, 0]
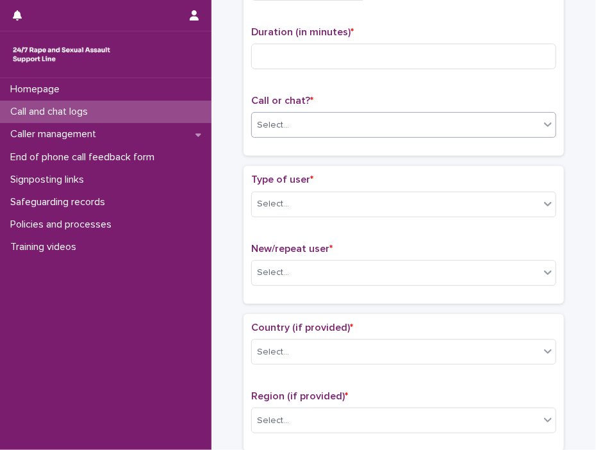
click at [544, 126] on icon at bounding box center [547, 124] width 13 height 13
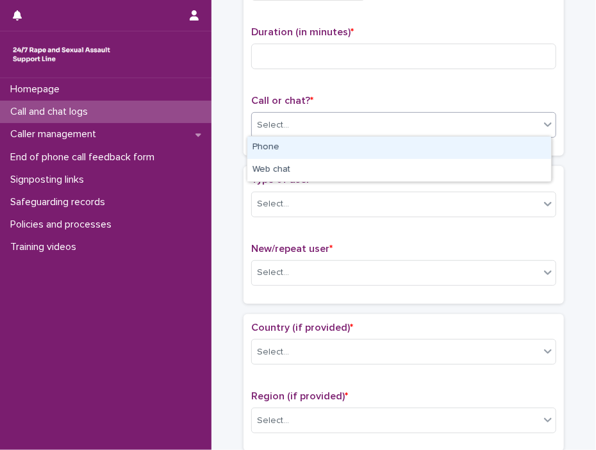
click at [377, 151] on div "Phone" at bounding box center [399, 147] width 304 height 22
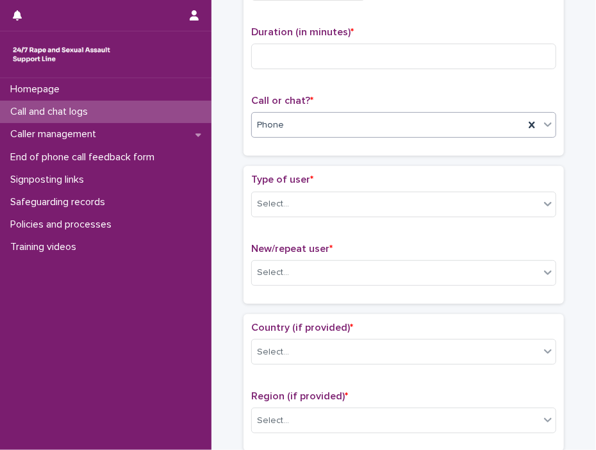
scroll to position [192, 0]
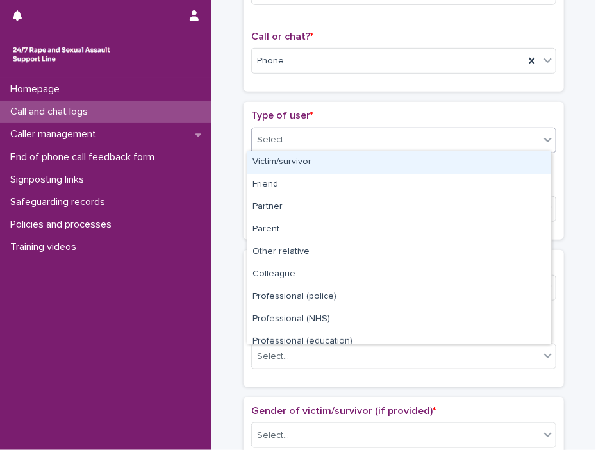
click at [546, 138] on icon at bounding box center [547, 139] width 13 height 13
click at [307, 160] on div "Victim/survivor" at bounding box center [399, 162] width 304 height 22
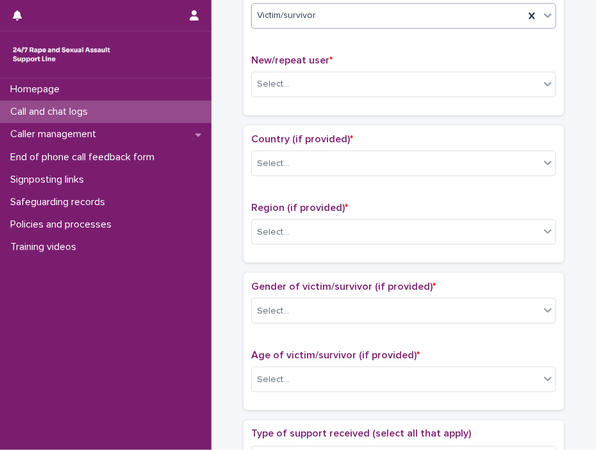
scroll to position [320, 0]
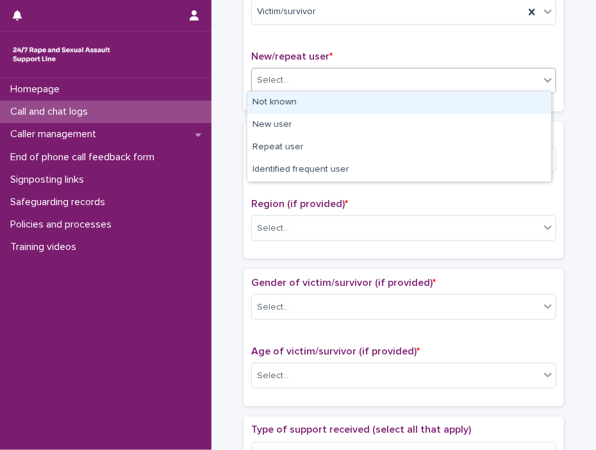
click at [546, 78] on icon at bounding box center [548, 80] width 8 height 4
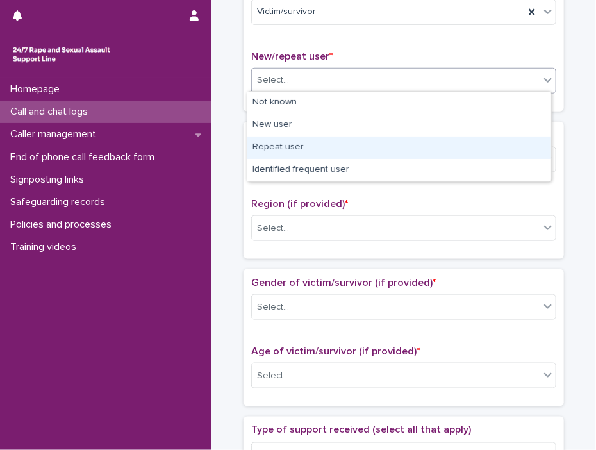
click at [283, 147] on div "Repeat user" at bounding box center [399, 147] width 304 height 22
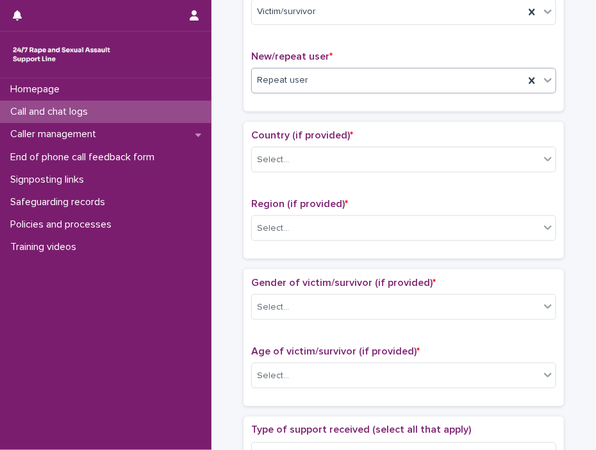
scroll to position [384, 0]
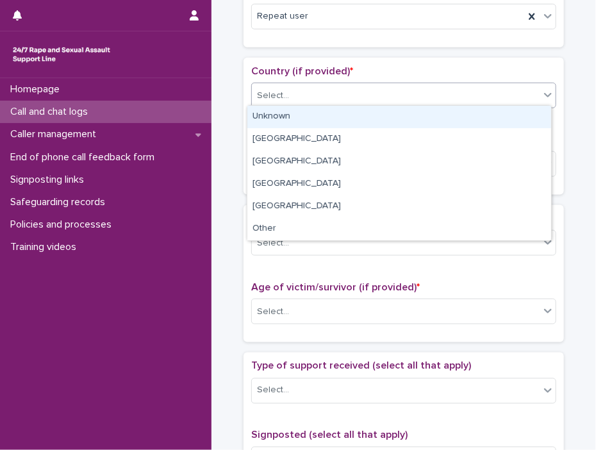
click at [541, 92] on icon at bounding box center [547, 94] width 13 height 13
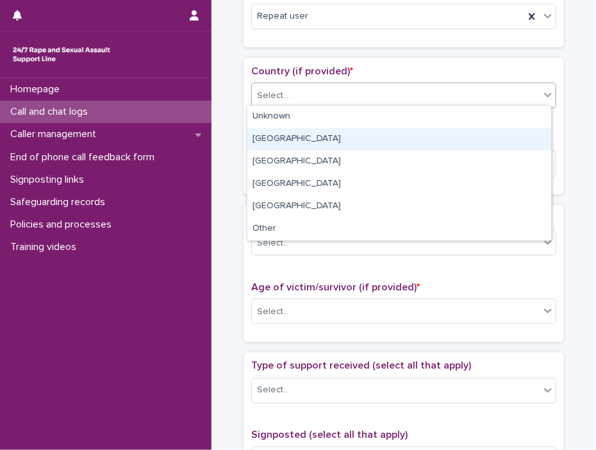
click at [269, 137] on div "[GEOGRAPHIC_DATA]" at bounding box center [399, 139] width 304 height 22
click at [269, 137] on span "Region (if provided) *" at bounding box center [299, 139] width 97 height 10
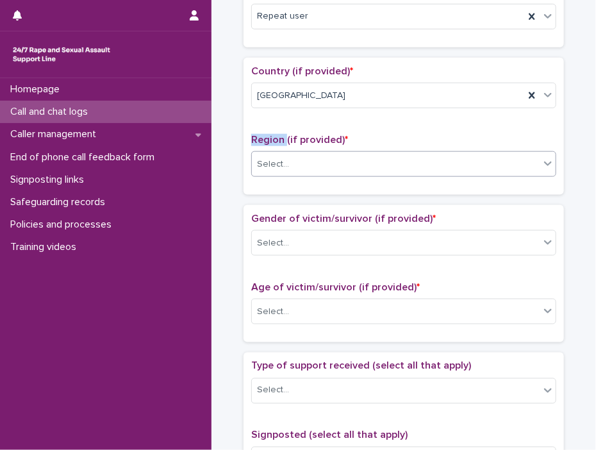
scroll to position [448, 0]
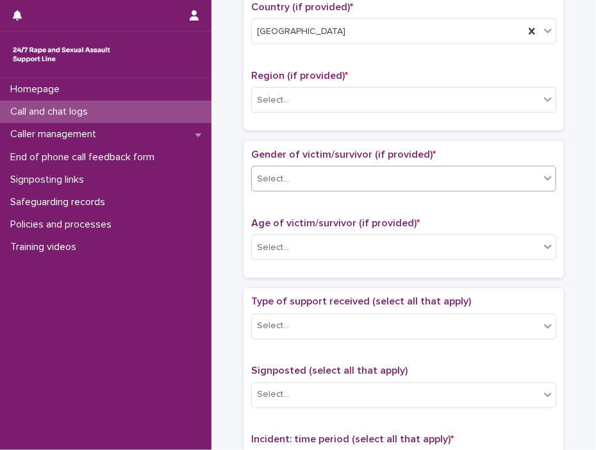
click at [548, 175] on icon at bounding box center [547, 178] width 13 height 13
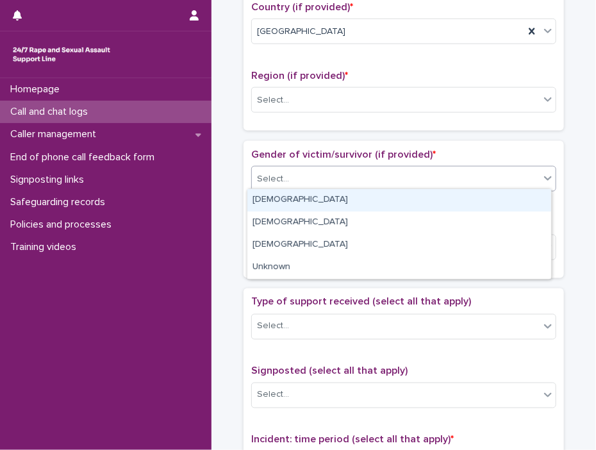
click at [293, 197] on div "[DEMOGRAPHIC_DATA]" at bounding box center [399, 200] width 304 height 22
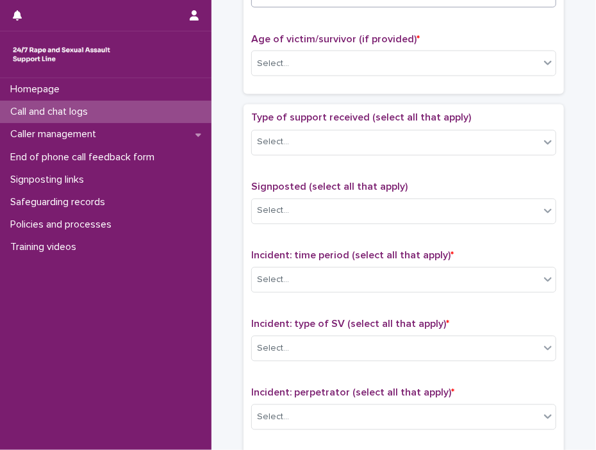
scroll to position [640, 0]
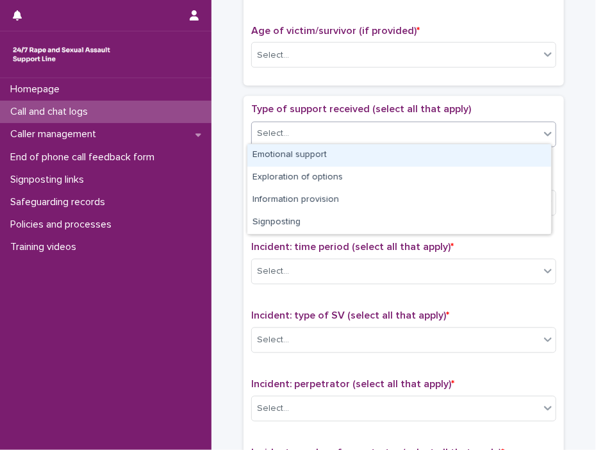
click at [544, 132] on icon at bounding box center [548, 134] width 8 height 4
click at [307, 154] on div "Emotional support" at bounding box center [399, 155] width 304 height 22
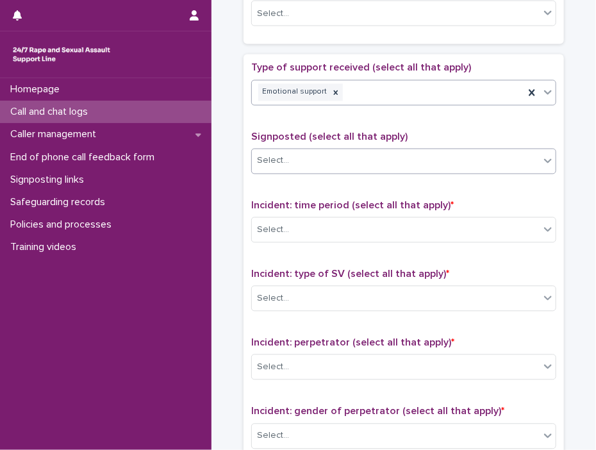
scroll to position [705, 0]
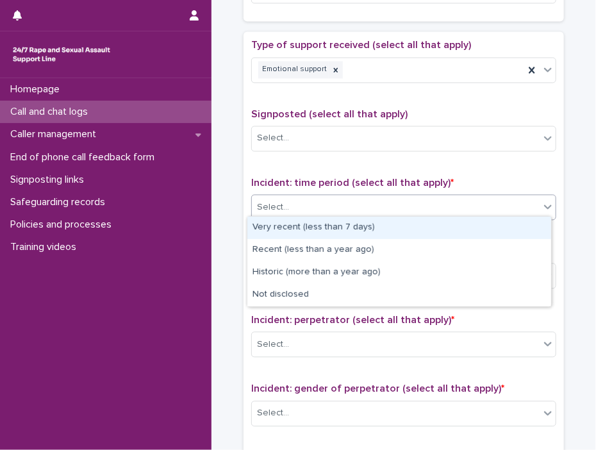
click at [542, 202] on icon at bounding box center [547, 206] width 13 height 13
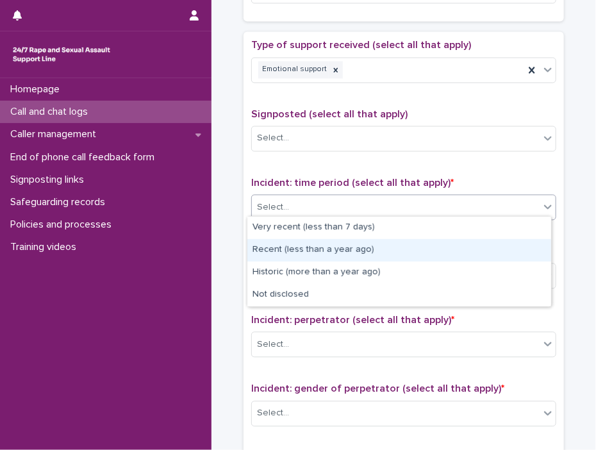
click at [311, 245] on div "Recent (less than a year ago)" at bounding box center [399, 250] width 304 height 22
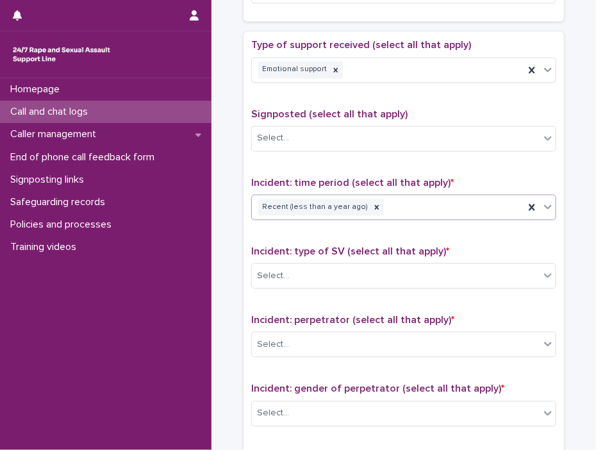
scroll to position [769, 0]
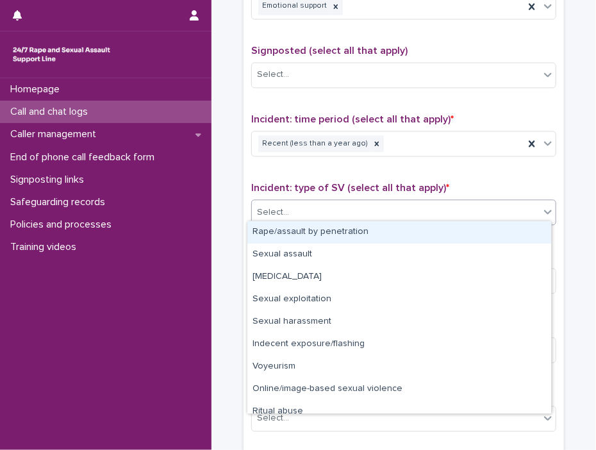
click at [547, 210] on icon at bounding box center [547, 211] width 13 height 13
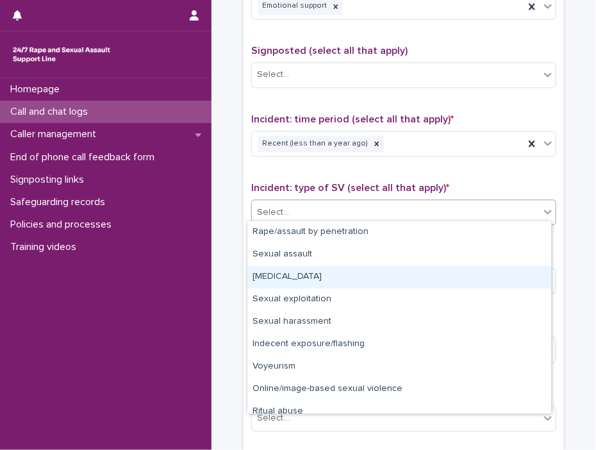
scroll to position [32, 0]
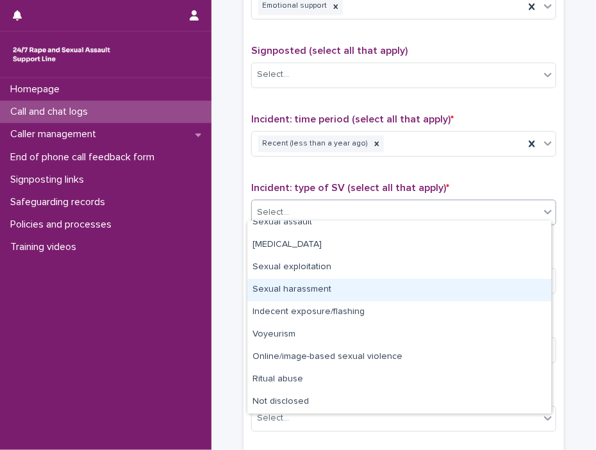
click at [298, 295] on div "Sexual harassment" at bounding box center [399, 290] width 304 height 22
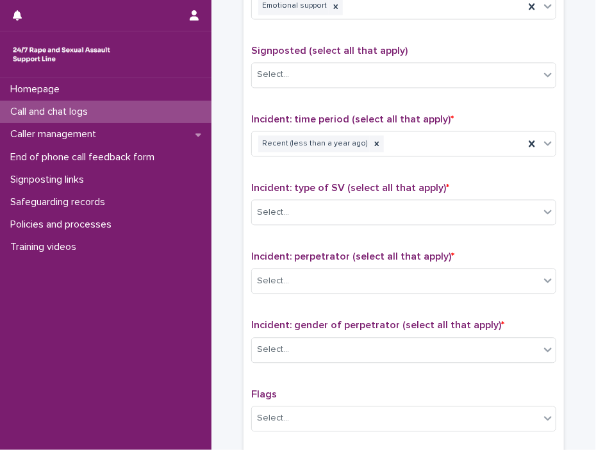
click at [298, 295] on div "Incident: perpetrator (select all that apply) * Select..." at bounding box center [403, 276] width 305 height 53
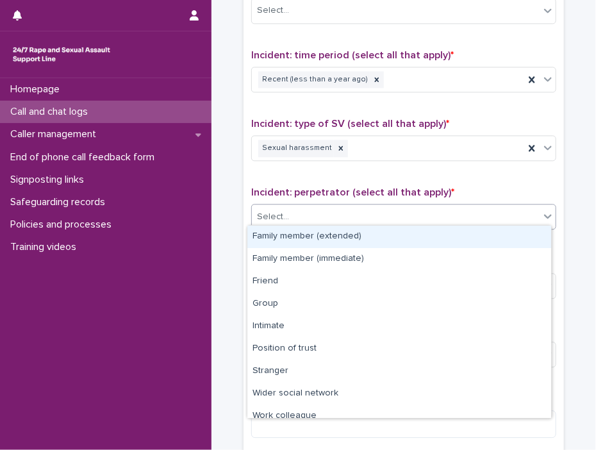
click at [541, 214] on icon at bounding box center [547, 215] width 13 height 13
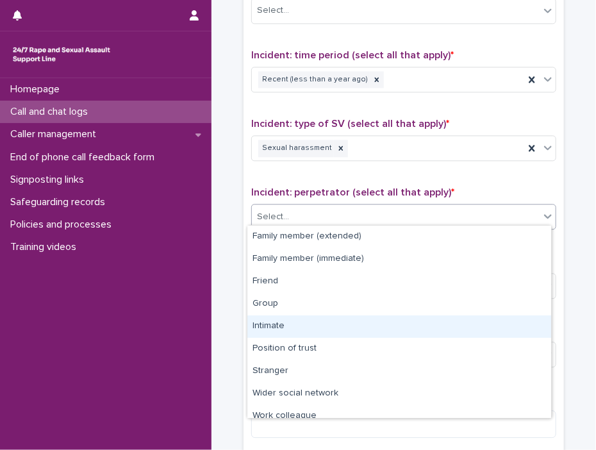
click at [270, 323] on div "Intimate" at bounding box center [399, 326] width 304 height 22
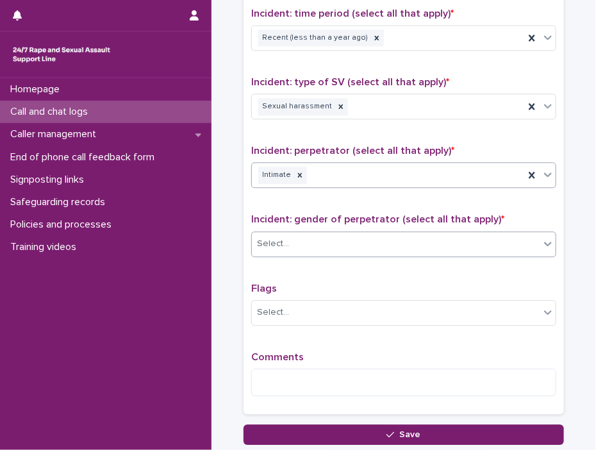
scroll to position [897, 0]
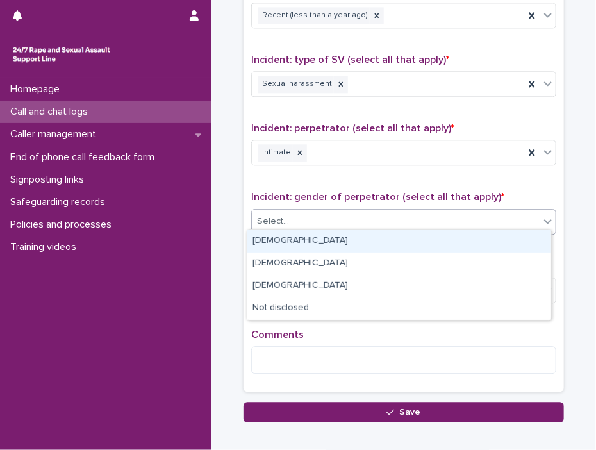
click at [544, 218] on icon at bounding box center [547, 221] width 13 height 13
click at [550, 216] on div at bounding box center [547, 220] width 15 height 23
click at [298, 243] on div "[DEMOGRAPHIC_DATA]" at bounding box center [399, 241] width 304 height 22
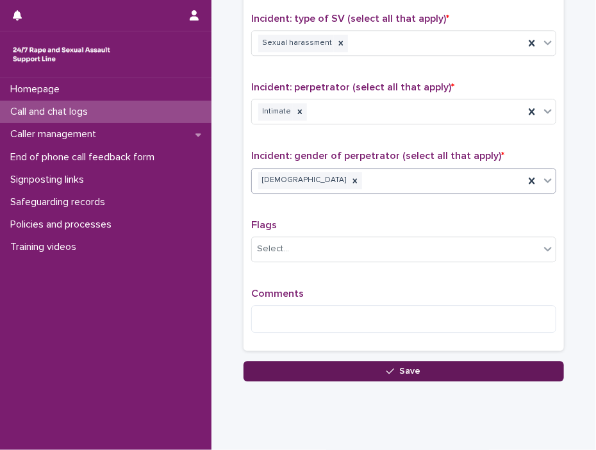
scroll to position [961, 0]
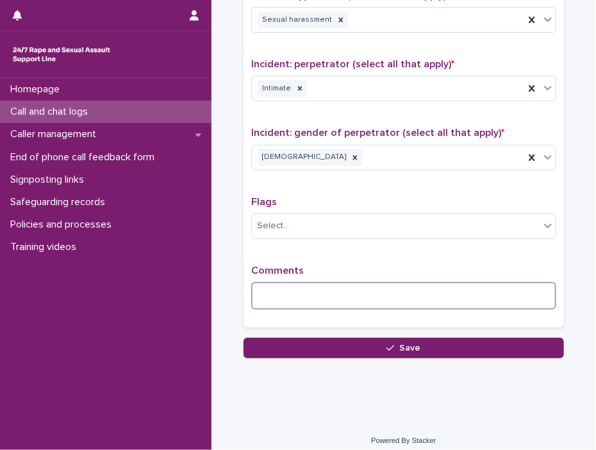
click at [290, 289] on textarea at bounding box center [403, 296] width 305 height 28
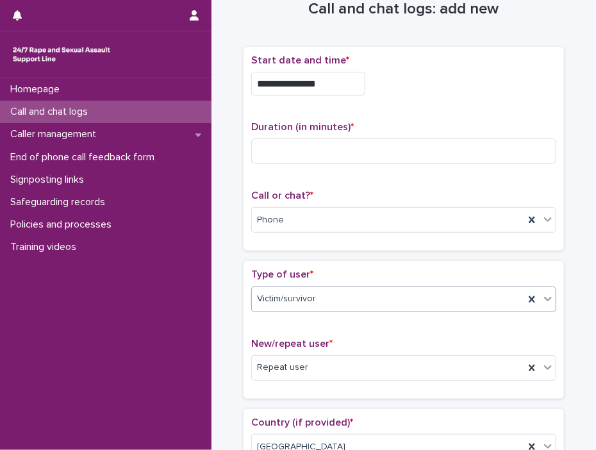
scroll to position [0, 0]
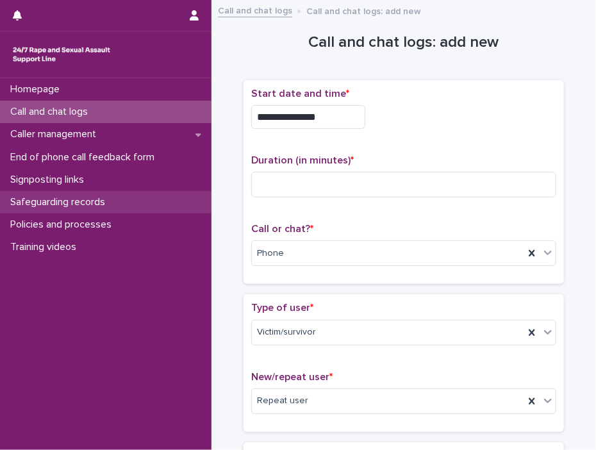
type textarea "**********"
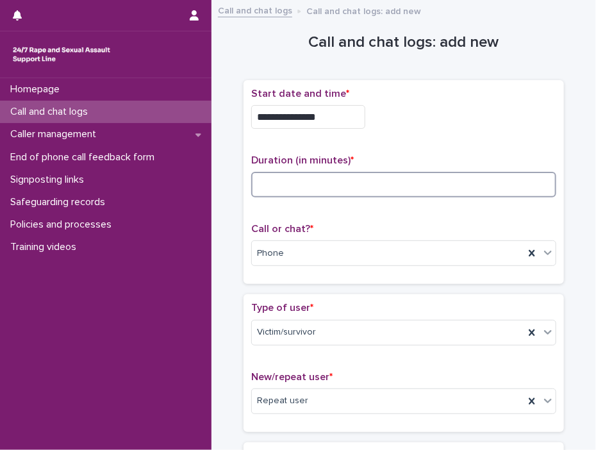
click at [361, 182] on input at bounding box center [403, 185] width 305 height 26
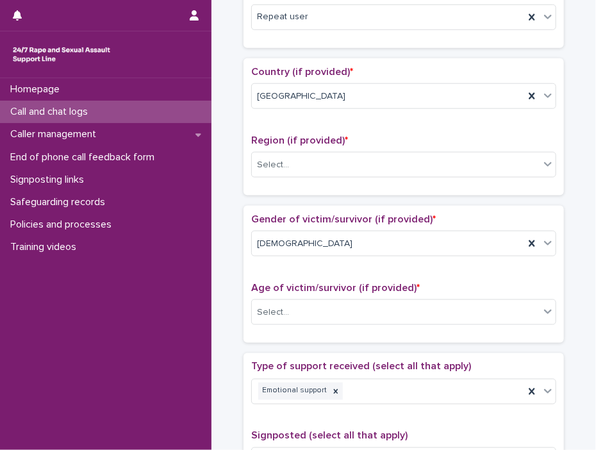
scroll to position [384, 0]
type input "**"
click at [541, 161] on icon at bounding box center [547, 163] width 13 height 13
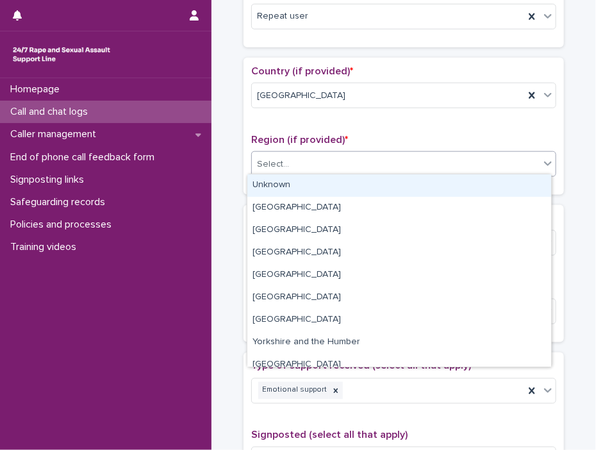
click at [330, 183] on div "Unknown" at bounding box center [399, 185] width 304 height 22
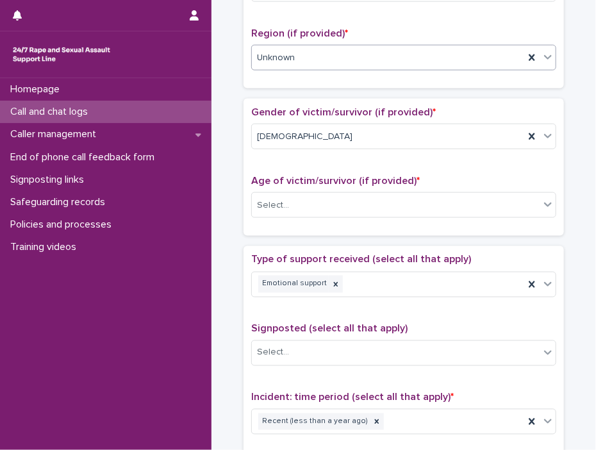
scroll to position [512, 0]
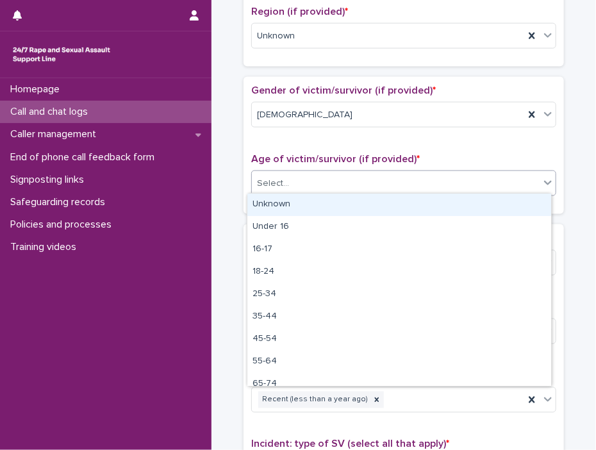
click at [550, 182] on div at bounding box center [547, 182] width 15 height 23
click at [259, 200] on div "Unknown" at bounding box center [399, 204] width 304 height 22
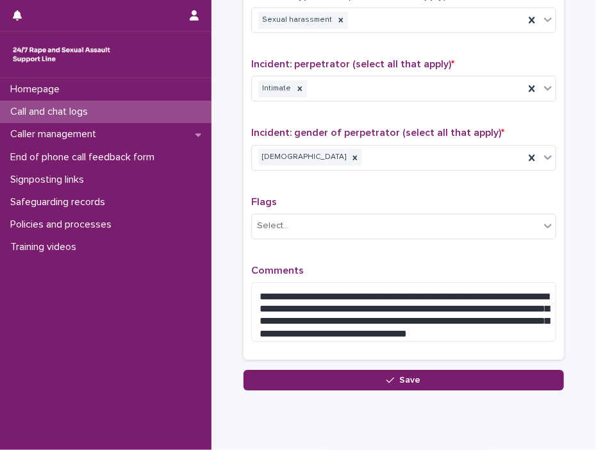
scroll to position [995, 0]
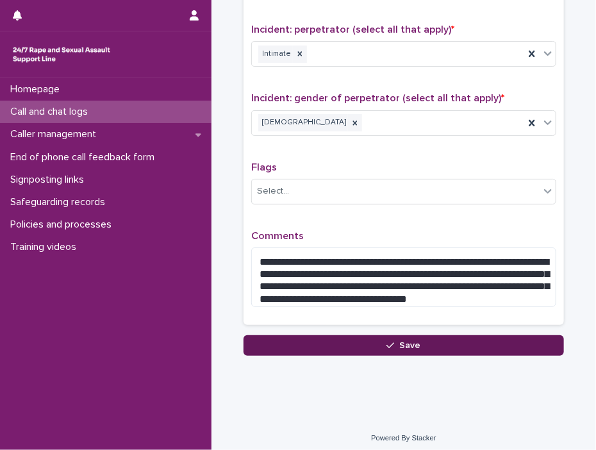
click at [403, 341] on span "Save" at bounding box center [410, 345] width 21 height 9
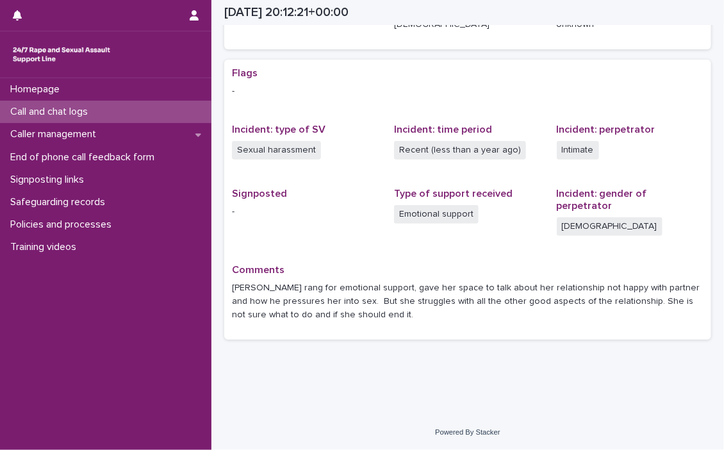
scroll to position [207, 0]
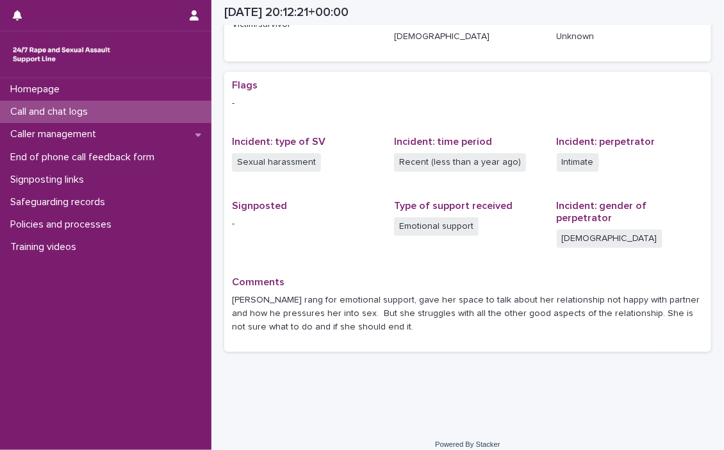
click at [46, 108] on p "Call and chat logs" at bounding box center [51, 112] width 93 height 12
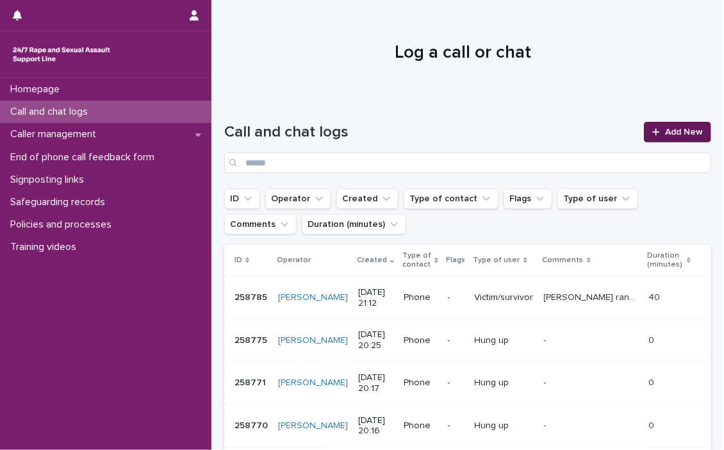
click at [595, 122] on link "Add New" at bounding box center [677, 132] width 67 height 20
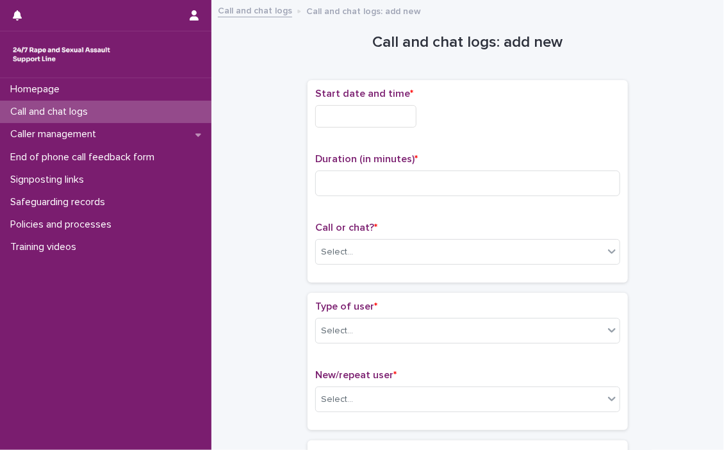
click at [368, 120] on input "text" at bounding box center [365, 116] width 101 height 22
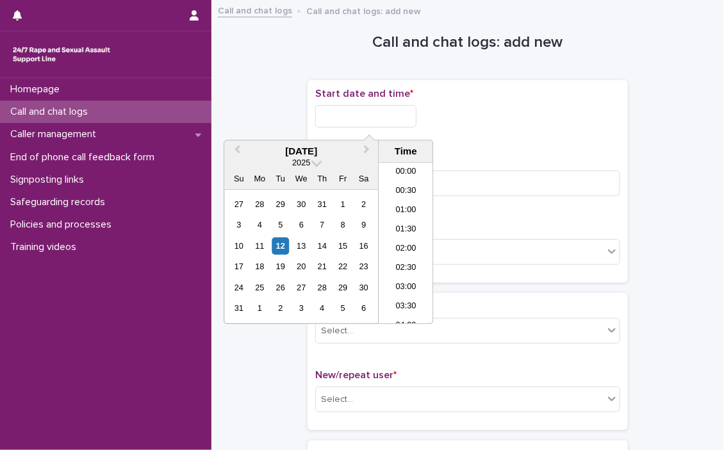
scroll to position [756, 0]
click at [399, 236] on li "21:30" at bounding box center [406, 243] width 54 height 19
click at [402, 114] on input "**********" at bounding box center [365, 116] width 101 height 22
type input "**********"
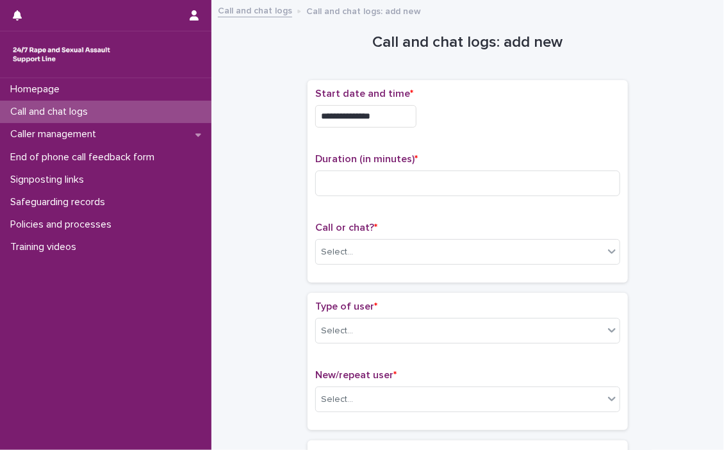
drag, startPoint x: 505, startPoint y: 136, endPoint x: 503, endPoint y: 145, distance: 9.2
click at [507, 136] on div "**********" at bounding box center [467, 113] width 305 height 50
click at [501, 181] on input at bounding box center [467, 183] width 305 height 26
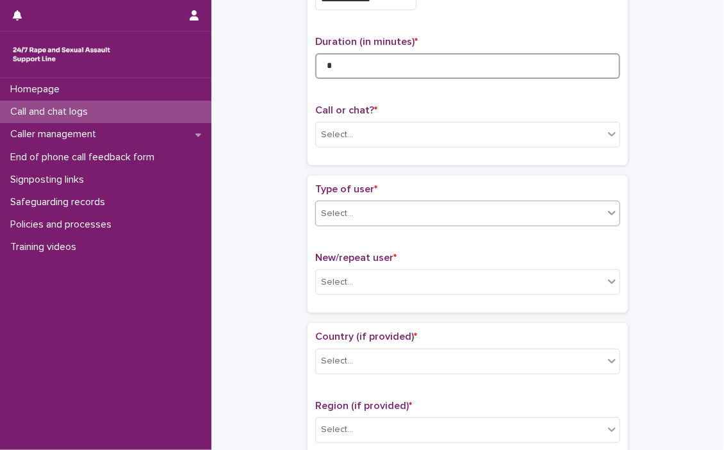
scroll to position [128, 0]
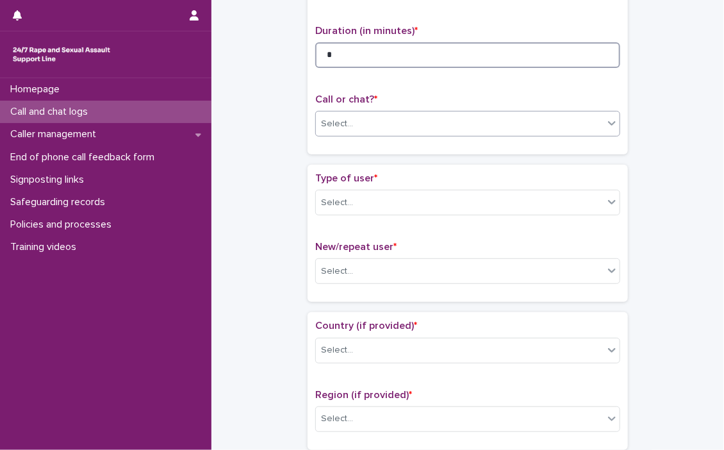
type input "*"
click at [595, 124] on icon at bounding box center [612, 123] width 8 height 4
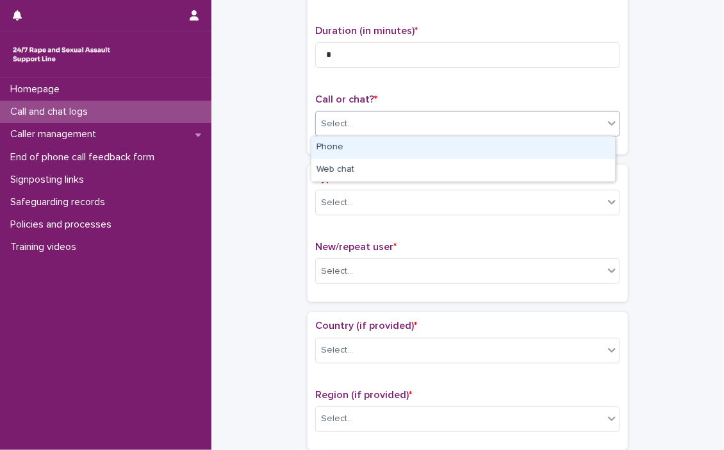
click at [400, 148] on div "Phone" at bounding box center [463, 147] width 304 height 22
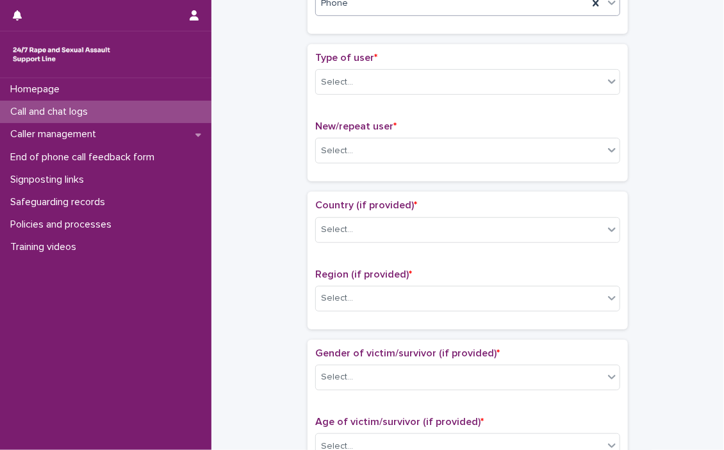
scroll to position [256, 0]
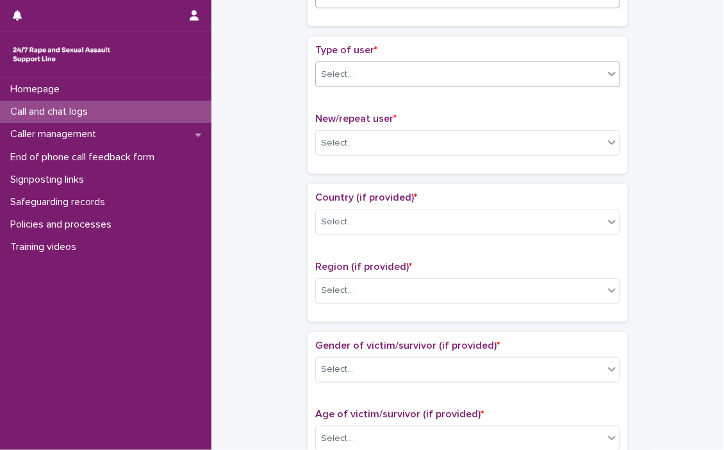
click at [595, 72] on icon at bounding box center [612, 74] width 8 height 4
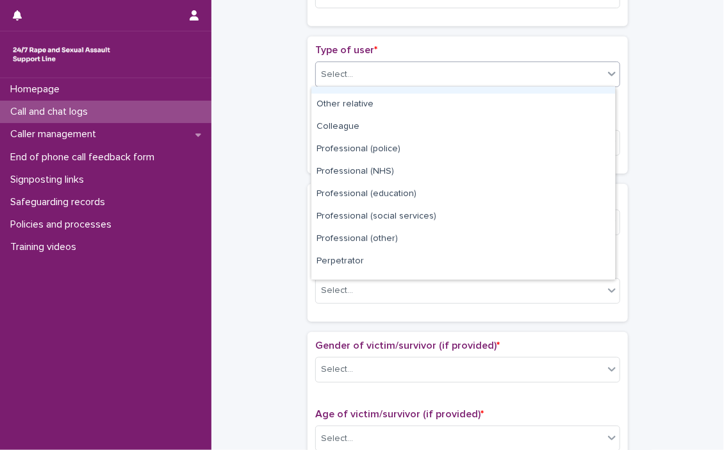
scroll to position [143, 0]
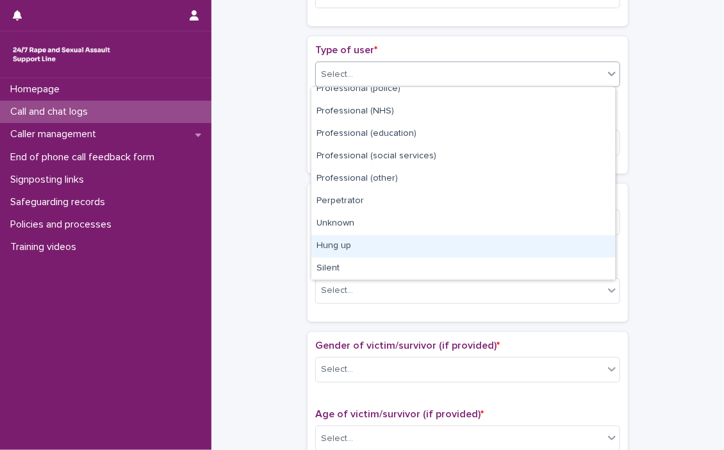
click at [343, 245] on div "Hung up" at bounding box center [463, 246] width 304 height 22
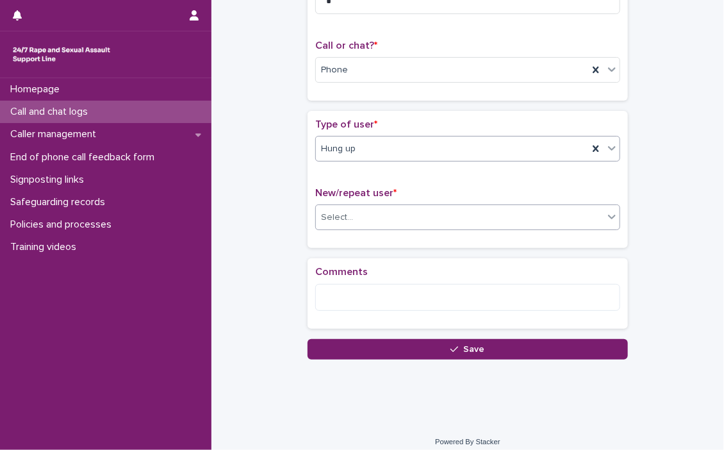
scroll to position [190, 0]
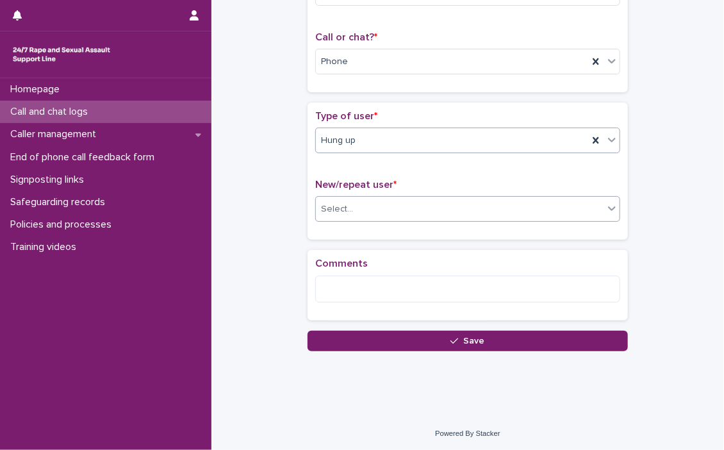
click at [595, 206] on icon at bounding box center [611, 208] width 13 height 13
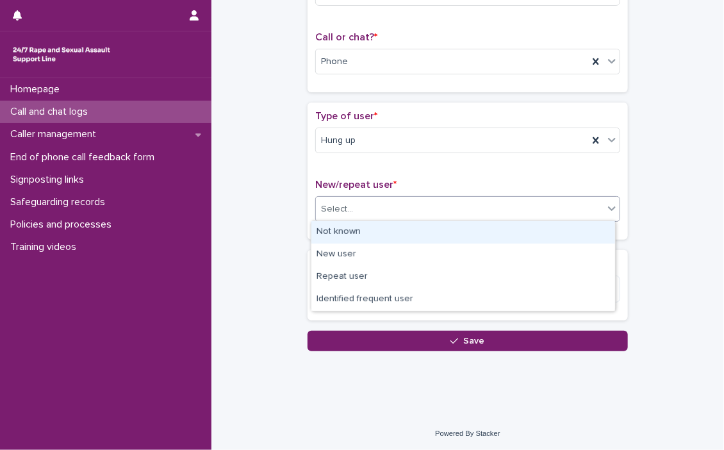
click at [595, 203] on icon at bounding box center [611, 208] width 13 height 13
click at [371, 230] on div "Not known" at bounding box center [463, 232] width 304 height 22
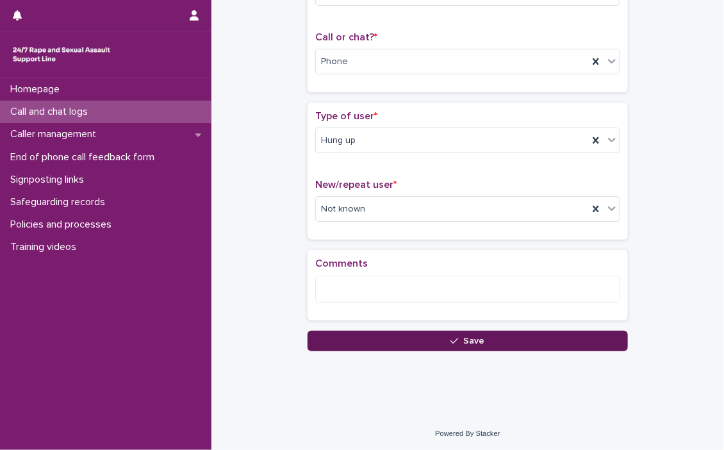
click at [455, 337] on div "button" at bounding box center [456, 340] width 13 height 9
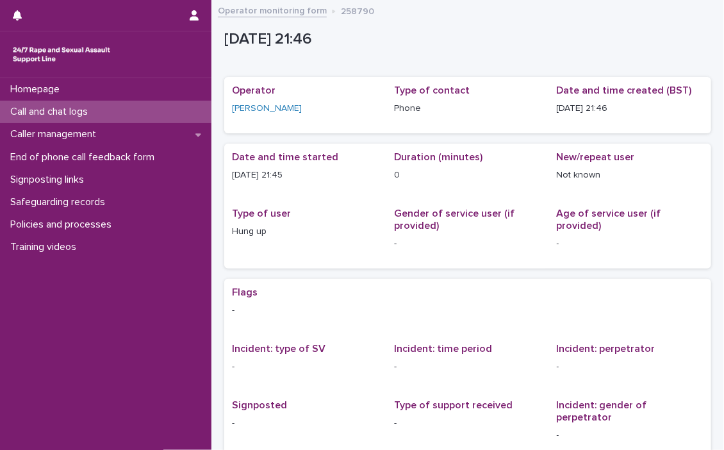
drag, startPoint x: 68, startPoint y: 111, endPoint x: 723, endPoint y: 104, distance: 655.2
click at [67, 111] on p "Call and chat logs" at bounding box center [51, 112] width 93 height 12
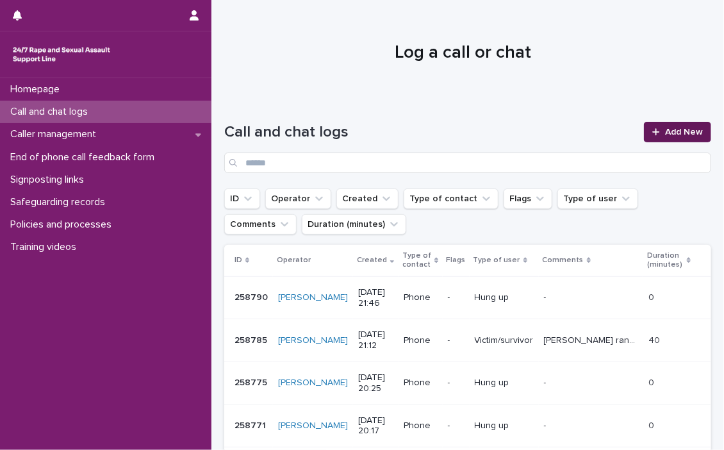
click at [595, 127] on span "Add New" at bounding box center [684, 131] width 38 height 9
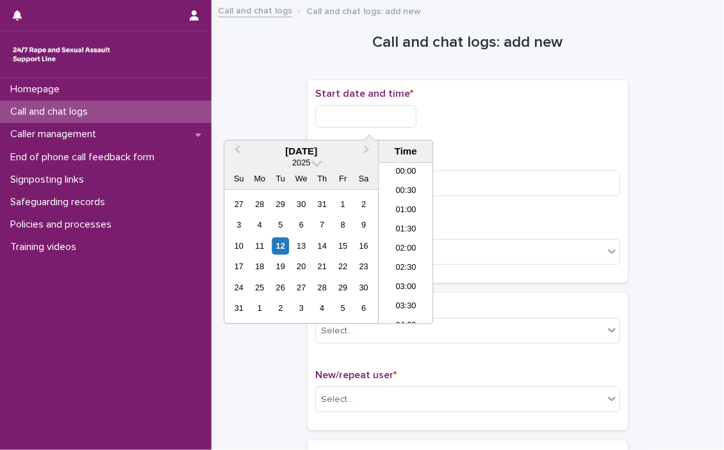
drag, startPoint x: 336, startPoint y: 113, endPoint x: 343, endPoint y: 107, distance: 9.5
click at [336, 113] on input "text" at bounding box center [365, 116] width 101 height 22
click at [400, 234] on li "21:30" at bounding box center [406, 243] width 54 height 19
click at [400, 234] on div "Call or chat? * Select..." at bounding box center [467, 248] width 305 height 53
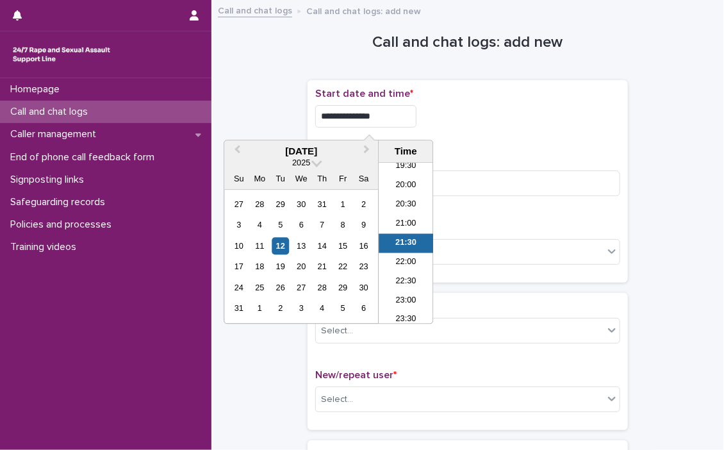
click at [393, 115] on input "**********" at bounding box center [365, 116] width 101 height 22
type input "**********"
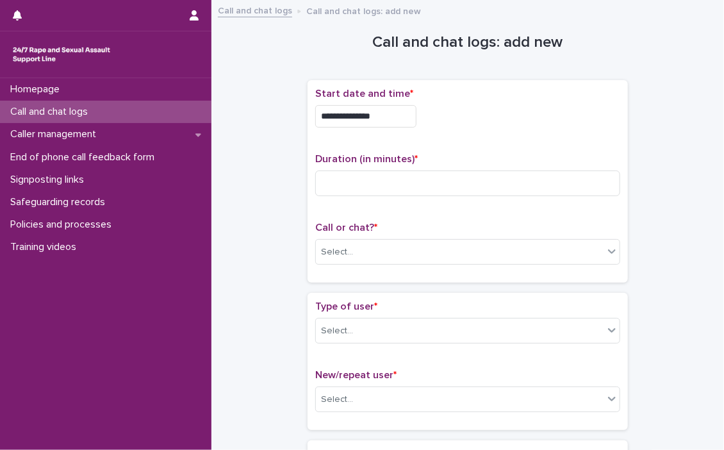
click at [488, 127] on div "**********" at bounding box center [467, 113] width 305 height 50
drag, startPoint x: 418, startPoint y: 183, endPoint x: 390, endPoint y: 192, distance: 28.8
click at [418, 184] on input at bounding box center [467, 183] width 305 height 26
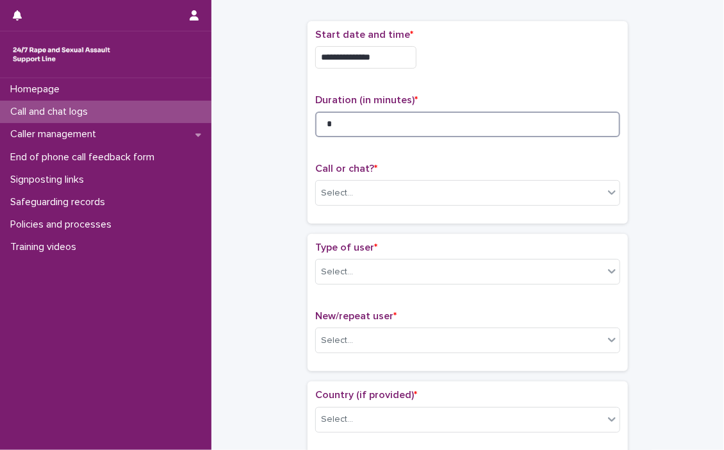
scroll to position [128, 0]
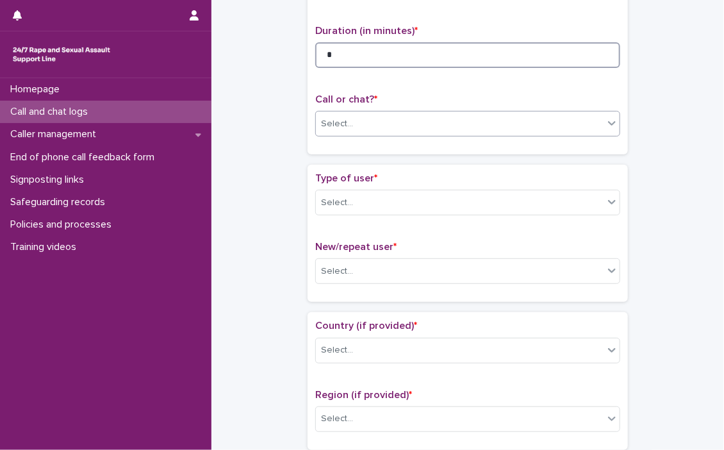
type input "*"
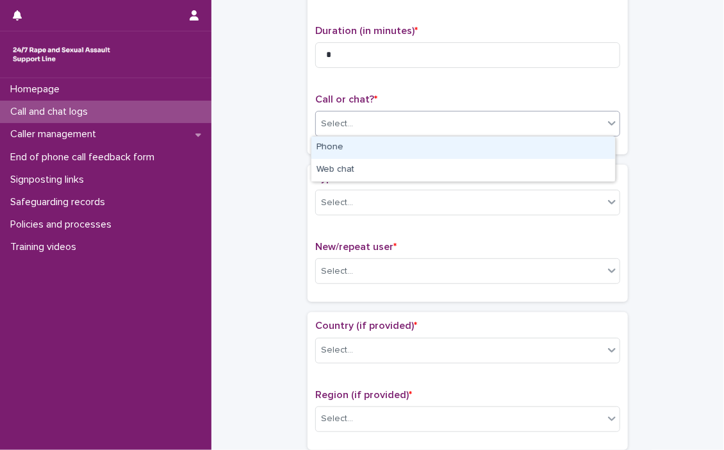
click at [595, 118] on icon at bounding box center [611, 123] width 13 height 13
click at [435, 145] on div "Phone" at bounding box center [463, 147] width 304 height 22
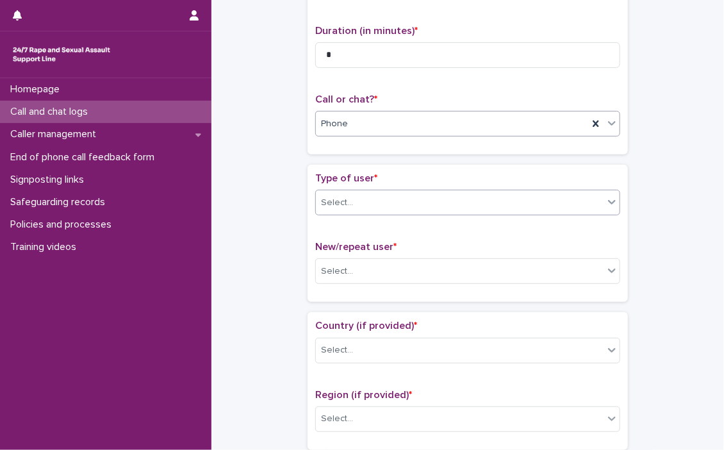
click at [595, 206] on icon at bounding box center [611, 201] width 13 height 13
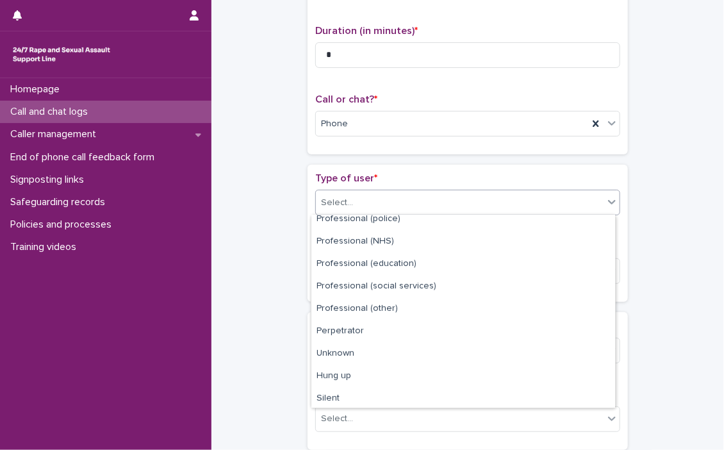
scroll to position [143, 0]
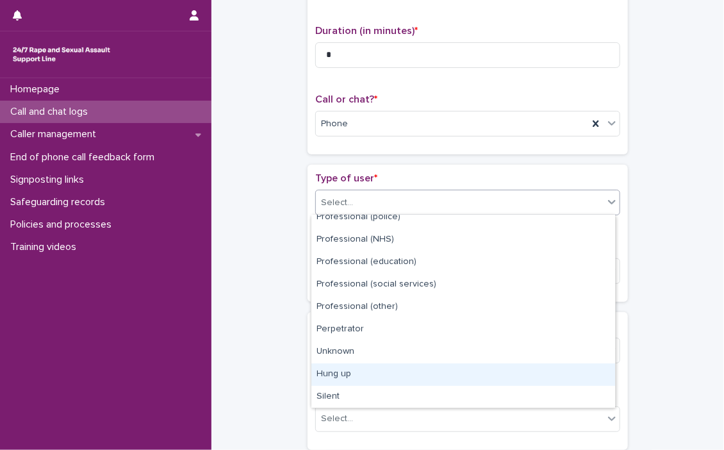
click at [349, 370] on div "Hung up" at bounding box center [463, 374] width 304 height 22
click at [349, 370] on div "Country (if provided) * Select..." at bounding box center [467, 346] width 305 height 53
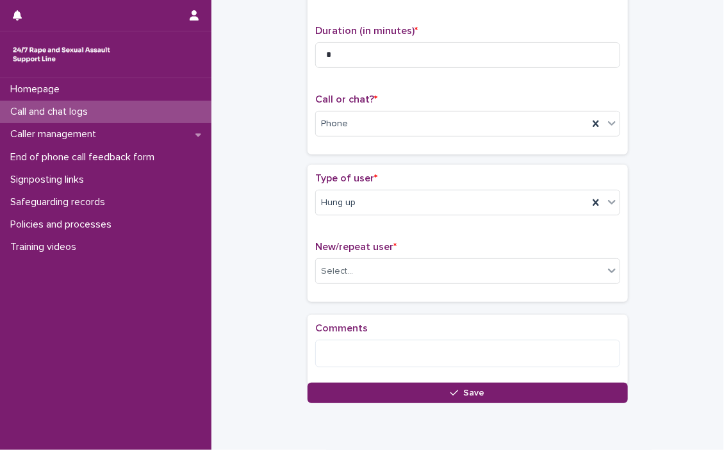
scroll to position [185, 0]
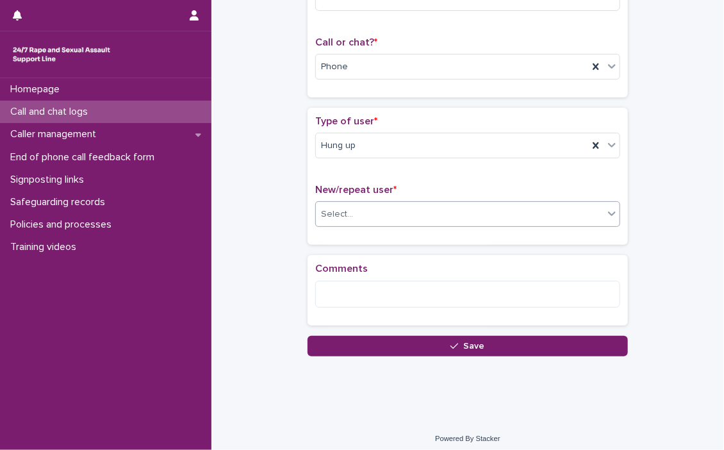
click at [595, 216] on icon at bounding box center [611, 213] width 13 height 13
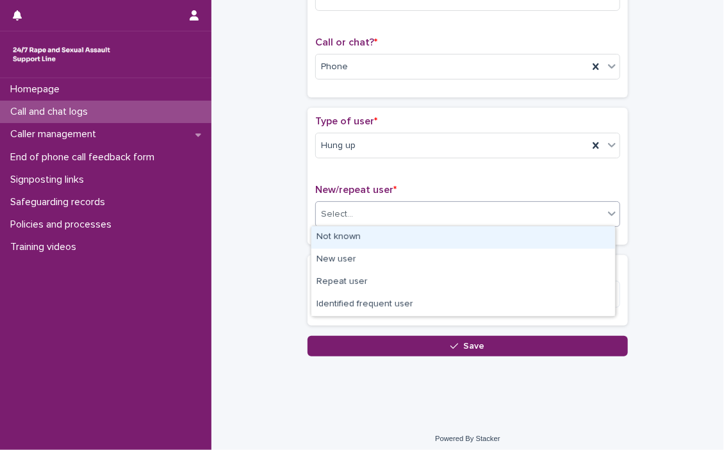
click at [386, 231] on div "Not known" at bounding box center [463, 237] width 304 height 22
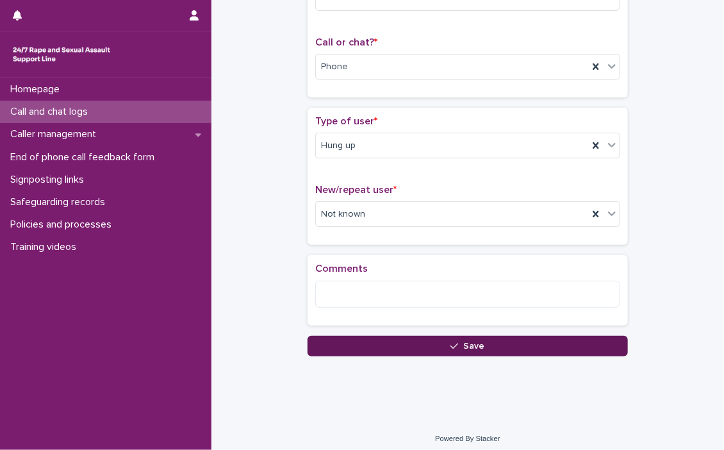
click at [478, 341] on span "Save" at bounding box center [474, 345] width 21 height 9
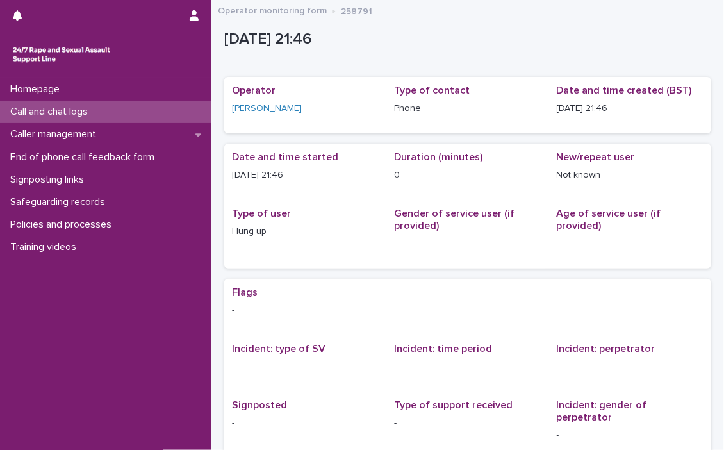
click at [50, 111] on p "Call and chat logs" at bounding box center [51, 112] width 93 height 12
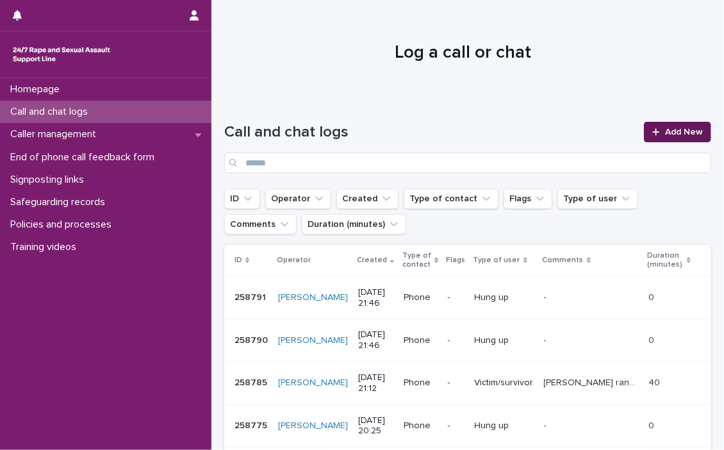
click at [595, 128] on span "Add New" at bounding box center [684, 131] width 38 height 9
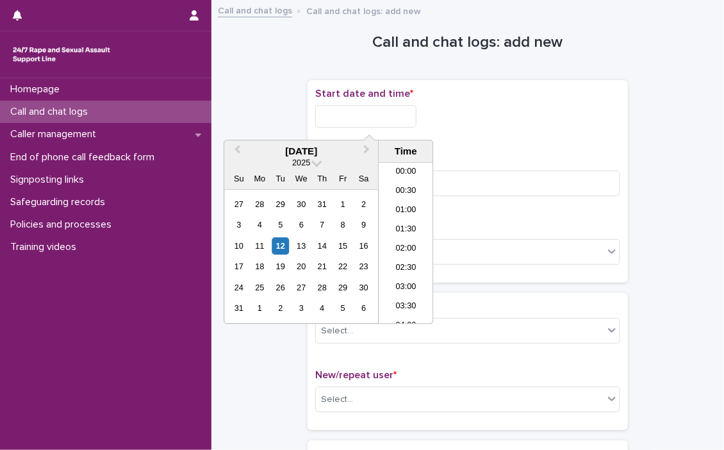
click at [367, 111] on input "text" at bounding box center [365, 116] width 101 height 22
click at [401, 236] on li "21:30" at bounding box center [406, 243] width 54 height 19
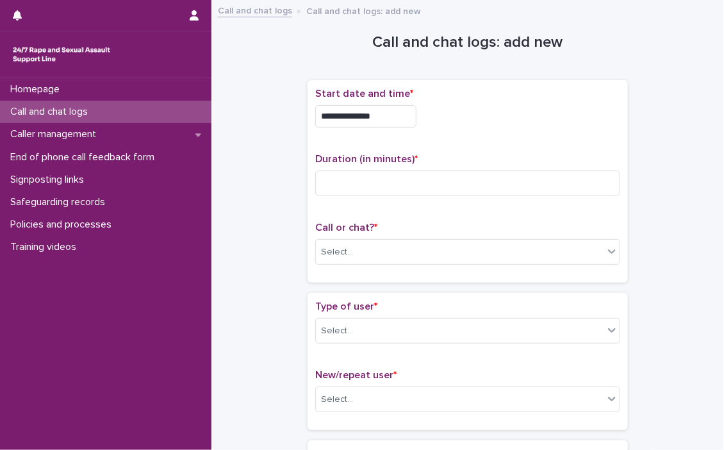
click at [401, 236] on div "Call or chat? * Select..." at bounding box center [467, 248] width 305 height 53
drag, startPoint x: 401, startPoint y: 236, endPoint x: 411, endPoint y: 122, distance: 115.0
click at [411, 122] on input "**********" at bounding box center [365, 116] width 101 height 22
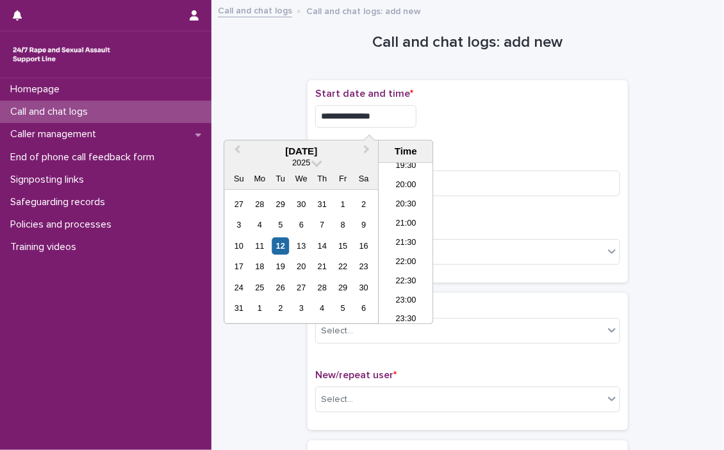
type input "**********"
click at [437, 113] on div "**********" at bounding box center [467, 116] width 305 height 22
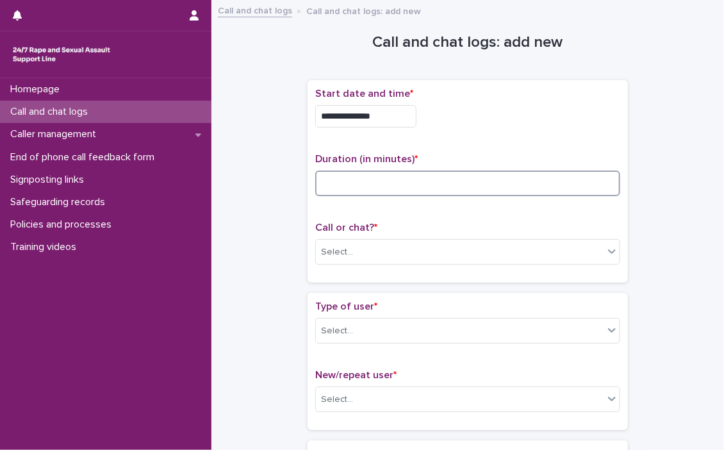
click at [411, 191] on input at bounding box center [467, 183] width 305 height 26
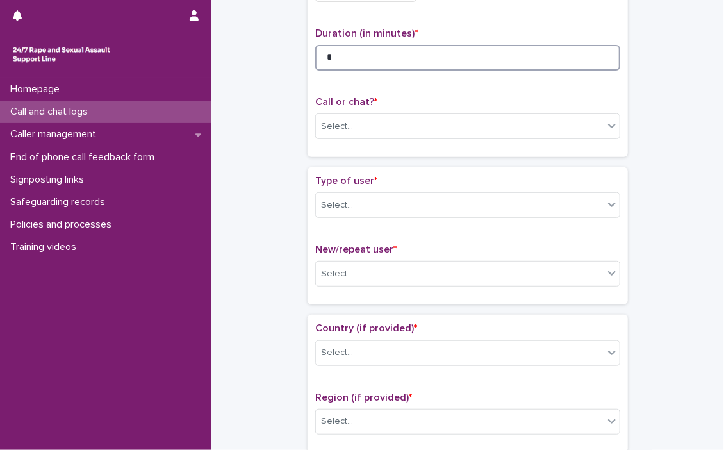
scroll to position [192, 0]
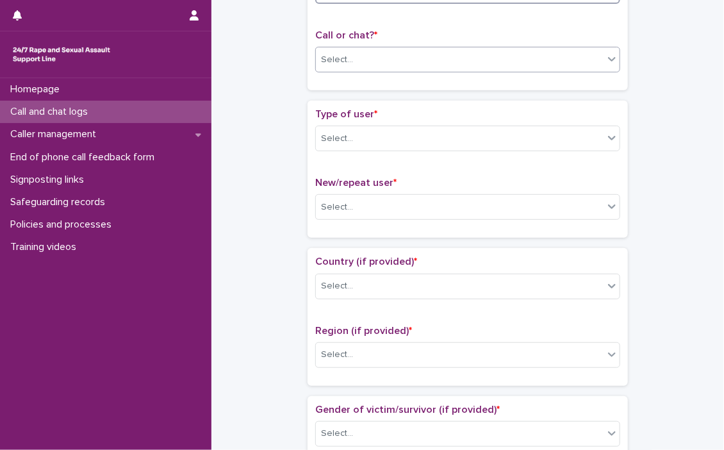
type input "*"
click at [595, 60] on icon at bounding box center [612, 59] width 8 height 4
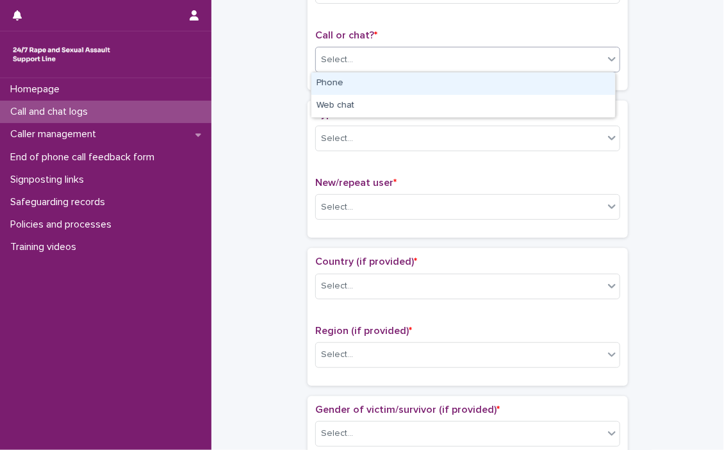
click at [328, 85] on div "Phone" at bounding box center [463, 83] width 304 height 22
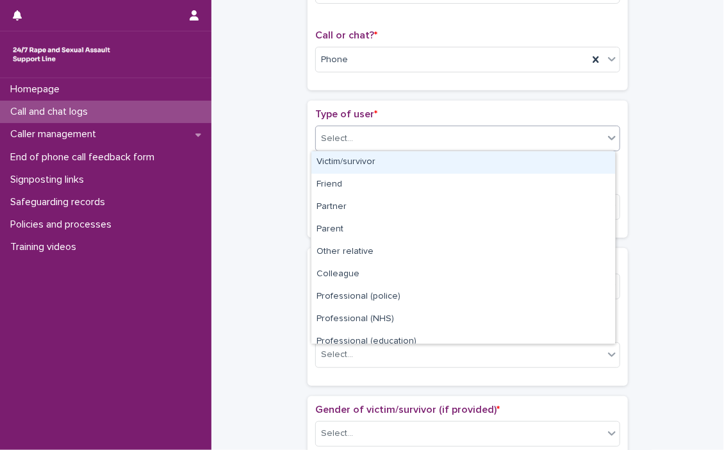
click at [595, 139] on icon at bounding box center [611, 137] width 13 height 13
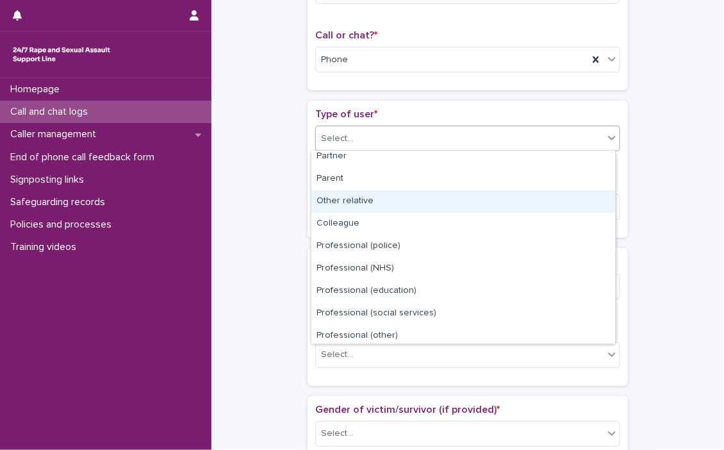
scroll to position [143, 0]
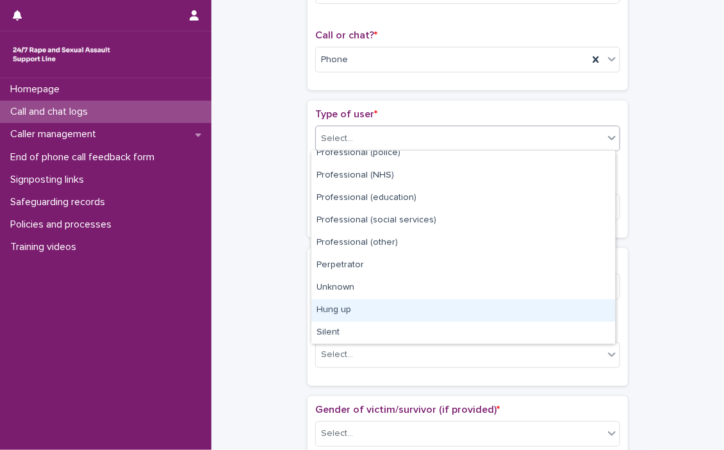
click at [339, 309] on div "Hung up" at bounding box center [463, 310] width 304 height 22
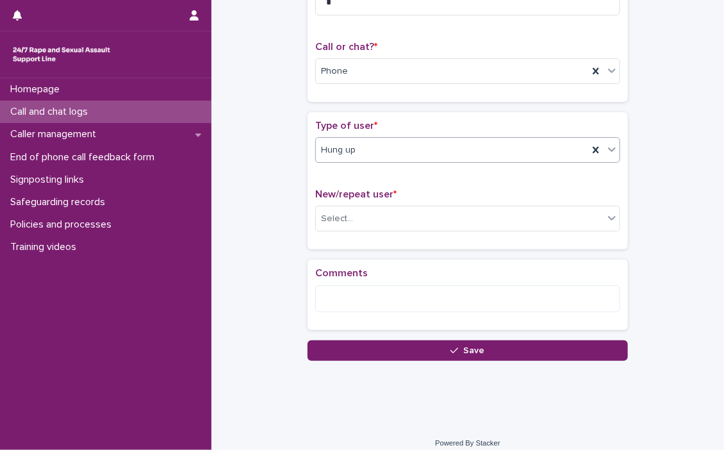
scroll to position [190, 0]
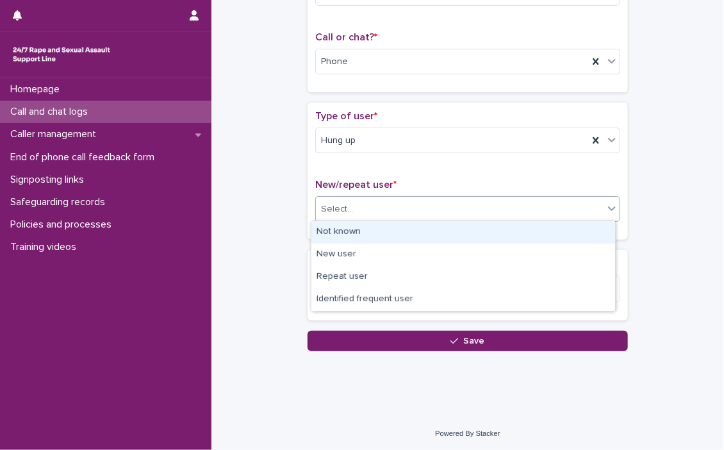
click at [595, 211] on icon at bounding box center [611, 208] width 13 height 13
click at [345, 225] on div "Not known" at bounding box center [463, 232] width 304 height 22
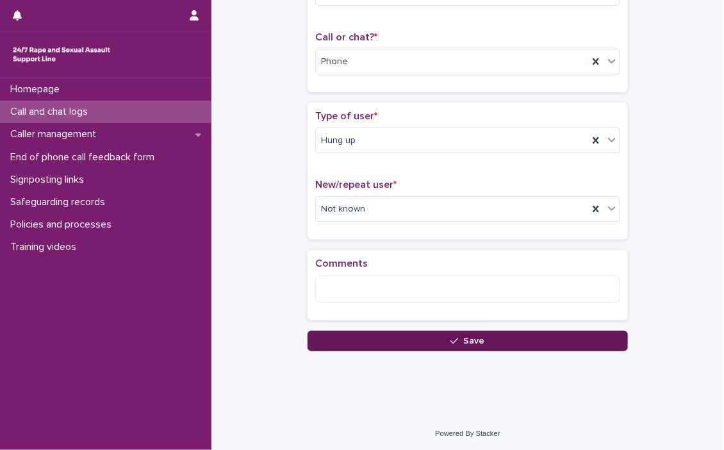
click at [478, 336] on span "Save" at bounding box center [474, 340] width 21 height 9
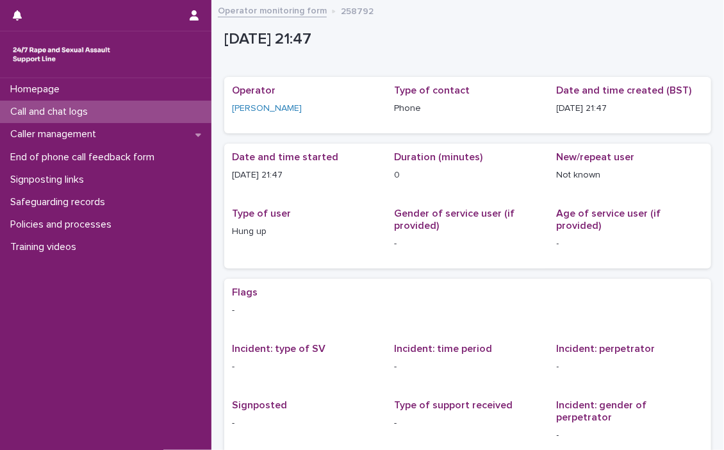
click at [63, 110] on p "Call and chat logs" at bounding box center [51, 112] width 93 height 12
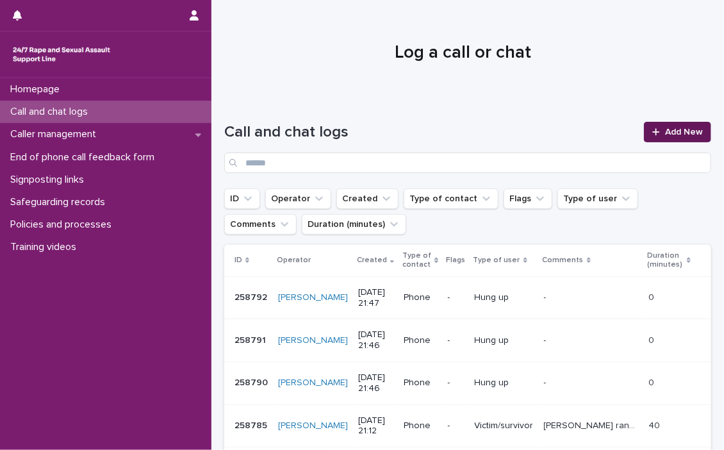
click at [595, 130] on div at bounding box center [658, 131] width 13 height 9
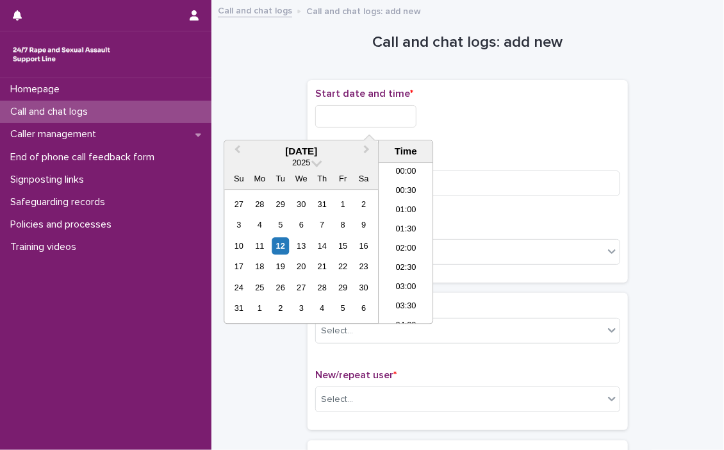
scroll to position [756, 0]
click at [334, 111] on input "text" at bounding box center [365, 116] width 101 height 22
click at [397, 241] on li "21:30" at bounding box center [406, 243] width 54 height 19
click at [384, 117] on input "**********" at bounding box center [365, 116] width 101 height 22
type input "**********"
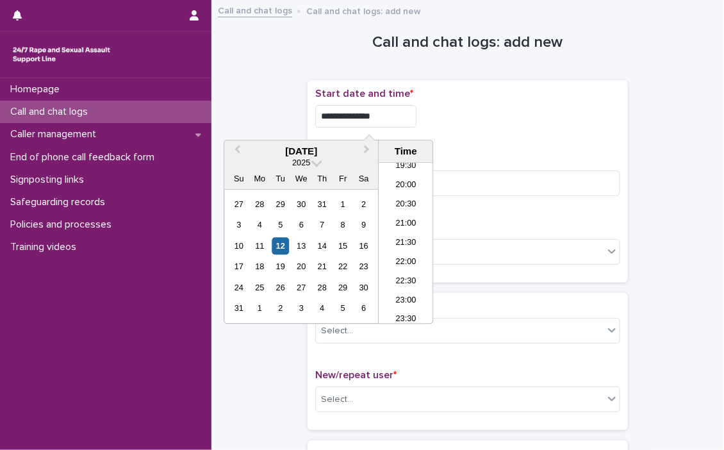
click at [487, 122] on div "**********" at bounding box center [467, 116] width 305 height 22
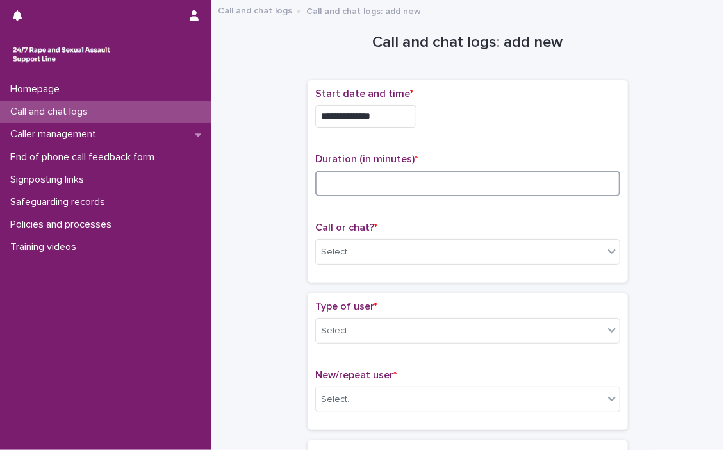
click at [445, 175] on input at bounding box center [467, 183] width 305 height 26
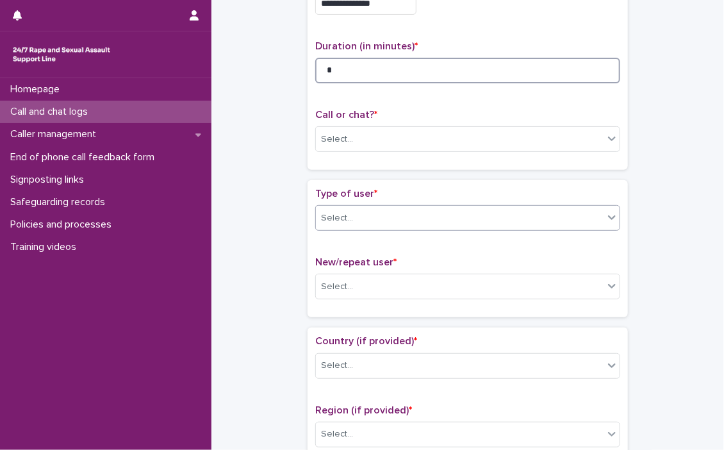
scroll to position [128, 0]
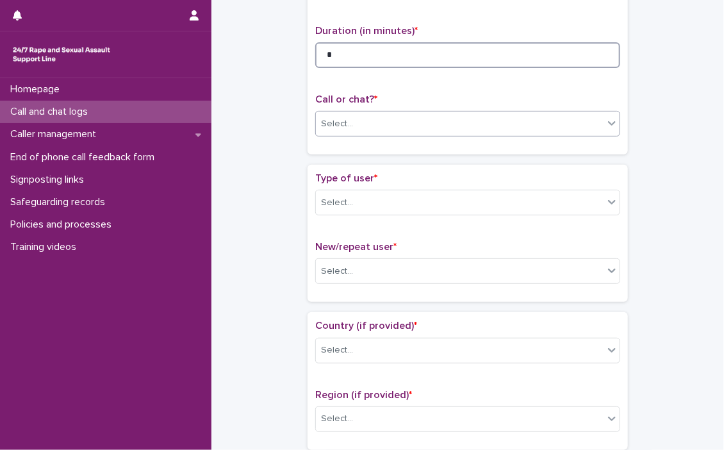
type input "*"
click at [595, 124] on icon at bounding box center [612, 123] width 8 height 4
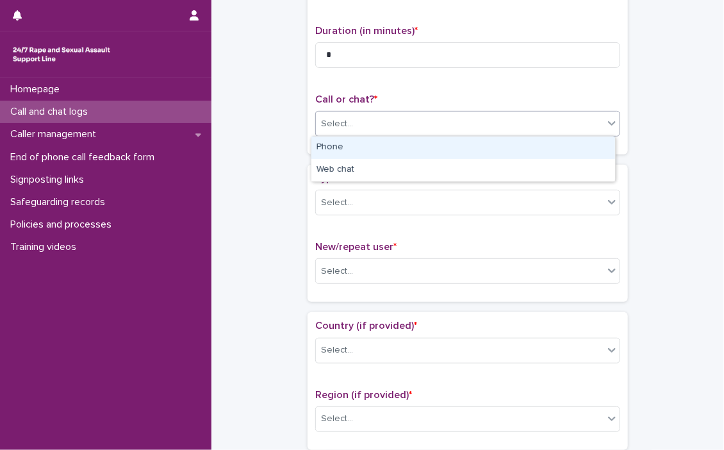
click at [354, 145] on div "Phone" at bounding box center [463, 147] width 304 height 22
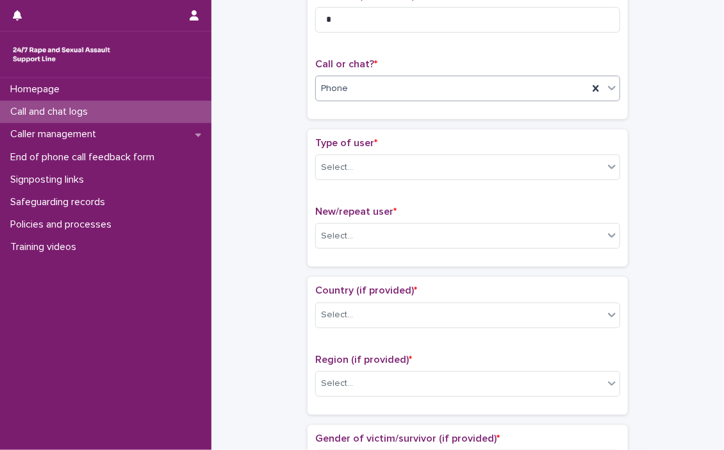
scroll to position [192, 0]
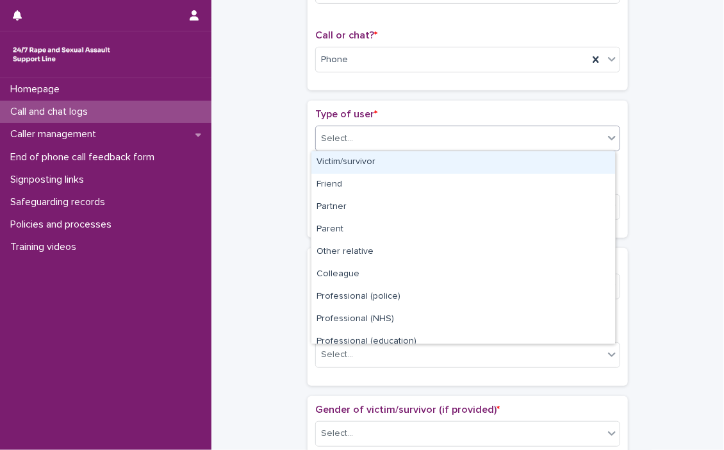
click at [595, 138] on icon at bounding box center [611, 137] width 13 height 13
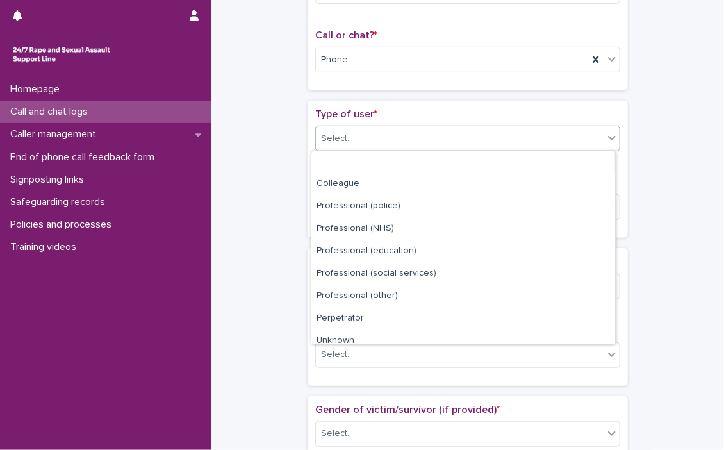
scroll to position [143, 0]
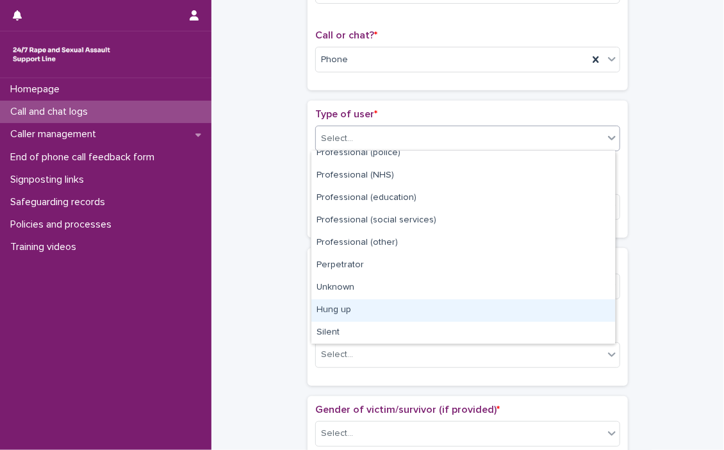
click at [351, 306] on div "Hung up" at bounding box center [463, 310] width 304 height 22
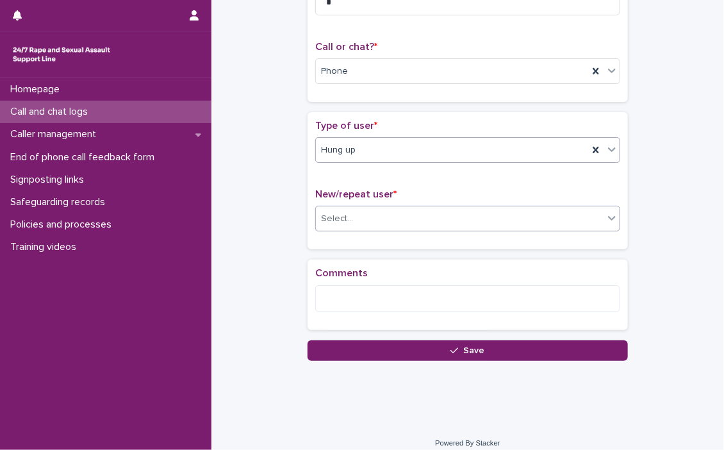
scroll to position [190, 0]
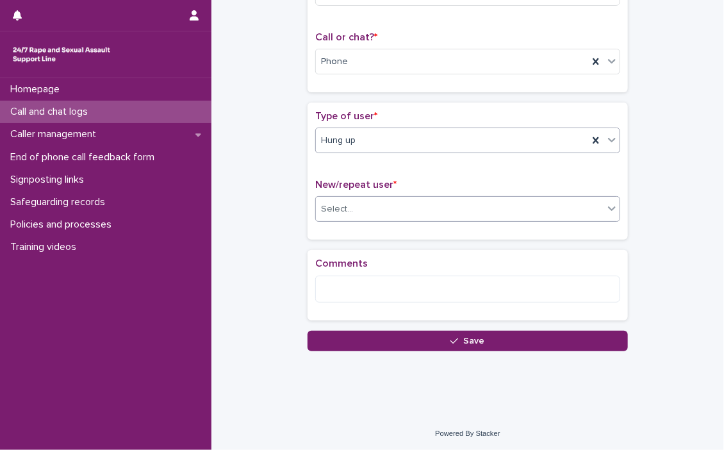
click at [595, 207] on icon at bounding box center [612, 209] width 8 height 4
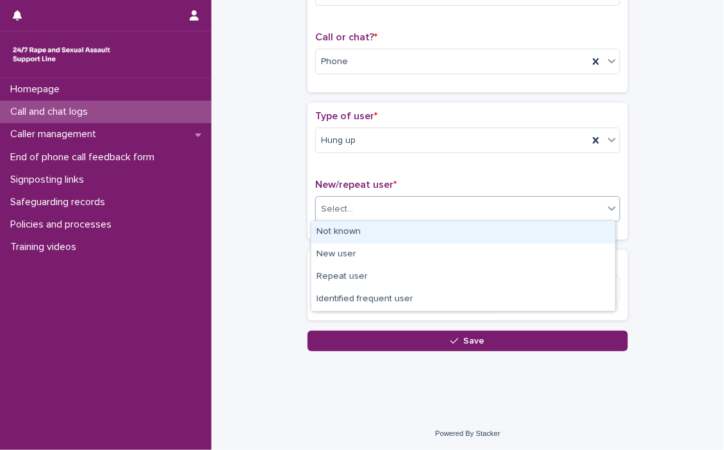
click at [366, 227] on div "Not known" at bounding box center [463, 232] width 304 height 22
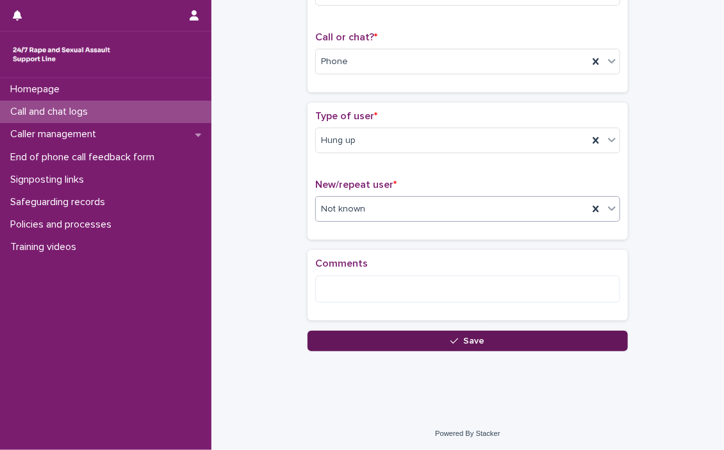
click at [450, 336] on icon "button" at bounding box center [454, 340] width 8 height 9
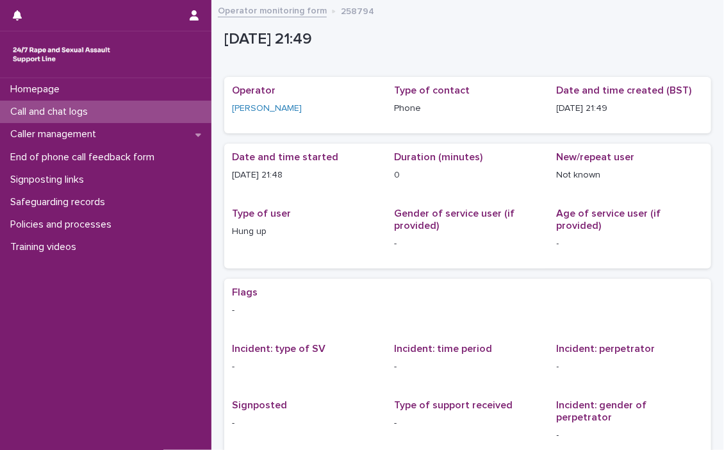
click at [56, 106] on p "Call and chat logs" at bounding box center [51, 112] width 93 height 12
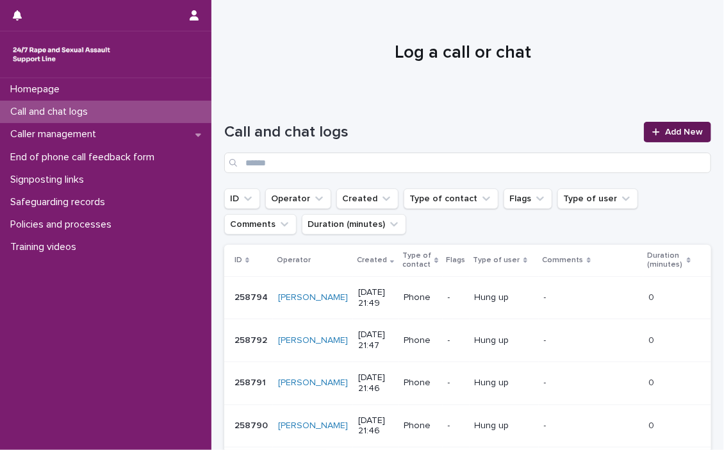
click at [595, 126] on link "Add New" at bounding box center [677, 132] width 67 height 20
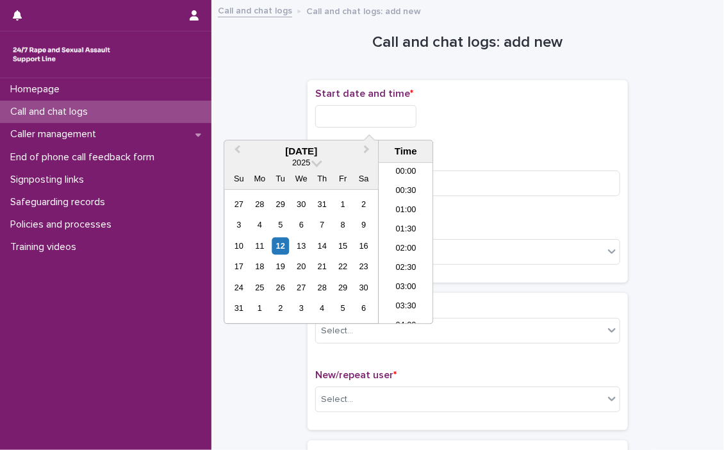
click at [346, 121] on input "text" at bounding box center [365, 116] width 101 height 22
drag, startPoint x: 402, startPoint y: 240, endPoint x: 396, endPoint y: 170, distance: 70.7
click at [402, 237] on li "21:30" at bounding box center [406, 243] width 54 height 19
click at [398, 118] on input "**********" at bounding box center [365, 116] width 101 height 22
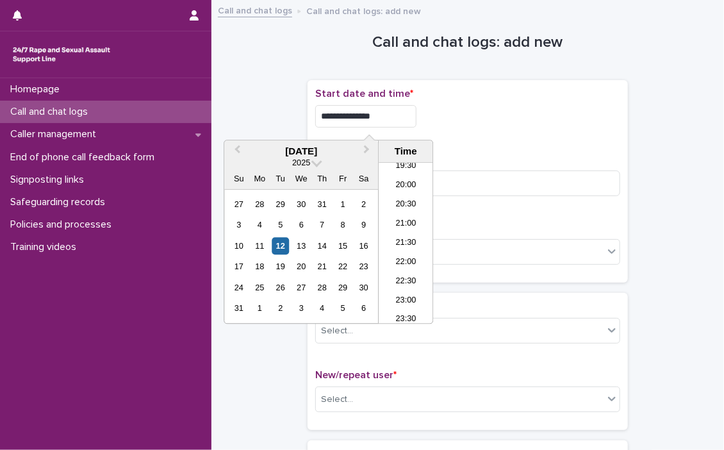
type input "**********"
click at [530, 103] on div "**********" at bounding box center [467, 113] width 305 height 50
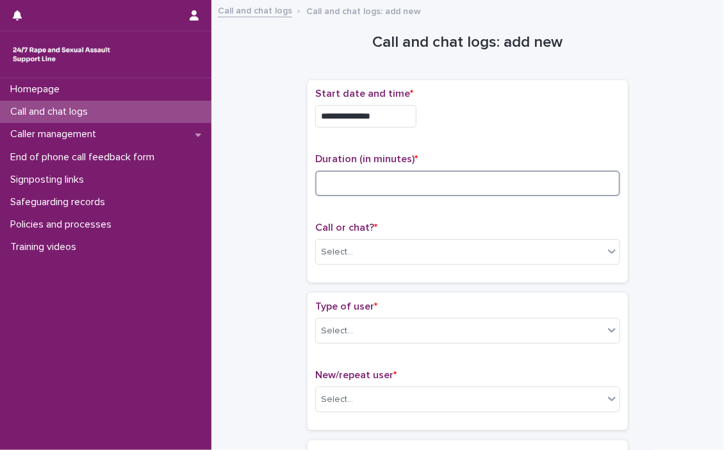
click at [359, 190] on input at bounding box center [467, 183] width 305 height 26
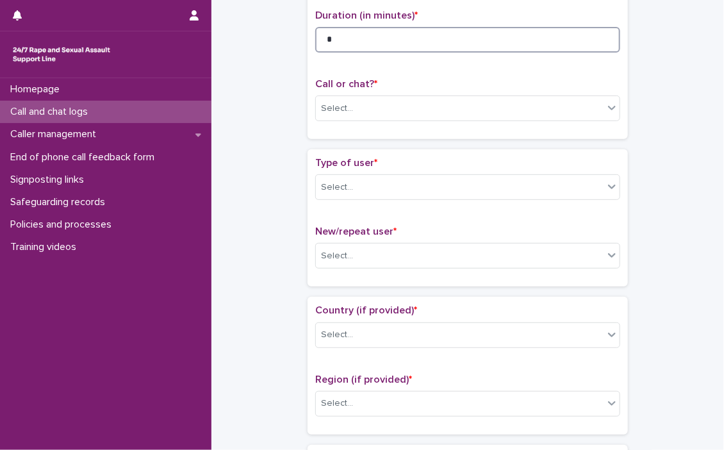
scroll to position [192, 0]
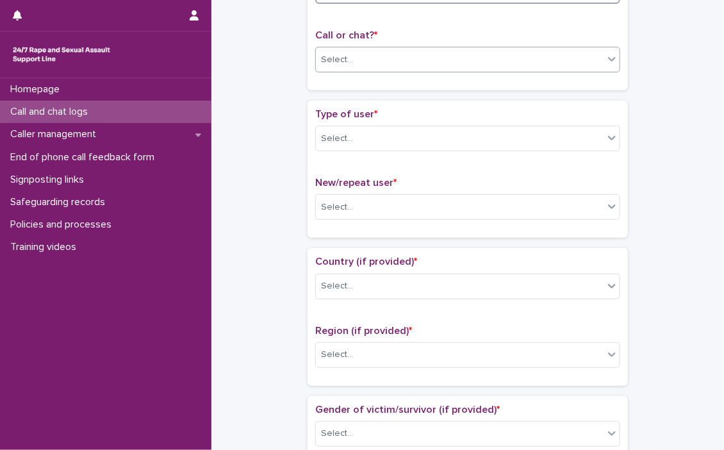
type input "*"
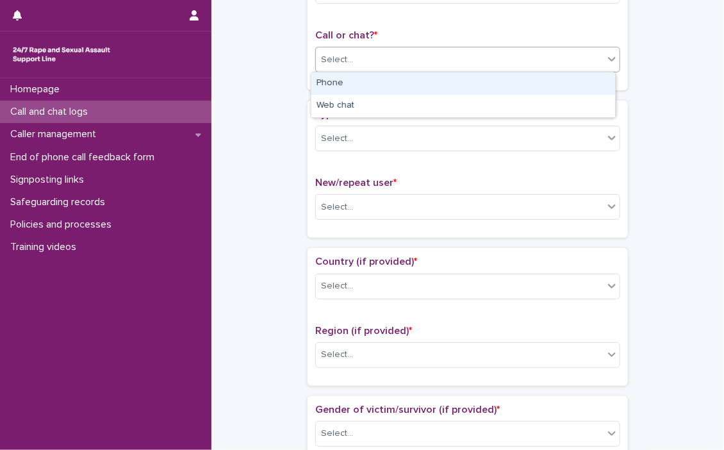
click at [595, 60] on icon at bounding box center [611, 59] width 13 height 13
click at [443, 83] on div "Phone" at bounding box center [463, 83] width 304 height 22
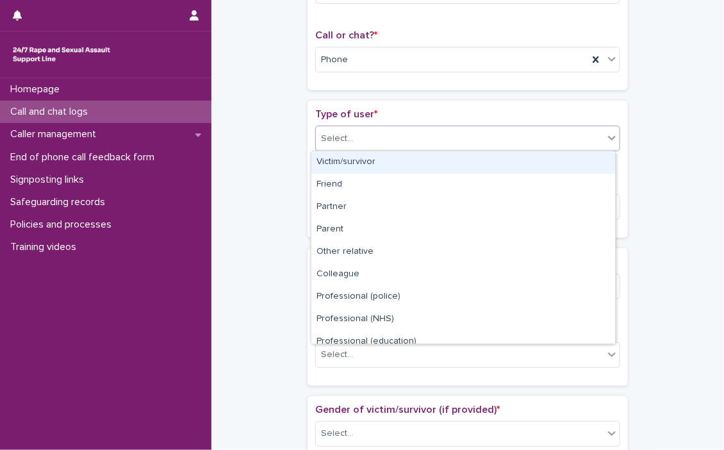
click at [595, 136] on icon at bounding box center [612, 138] width 8 height 4
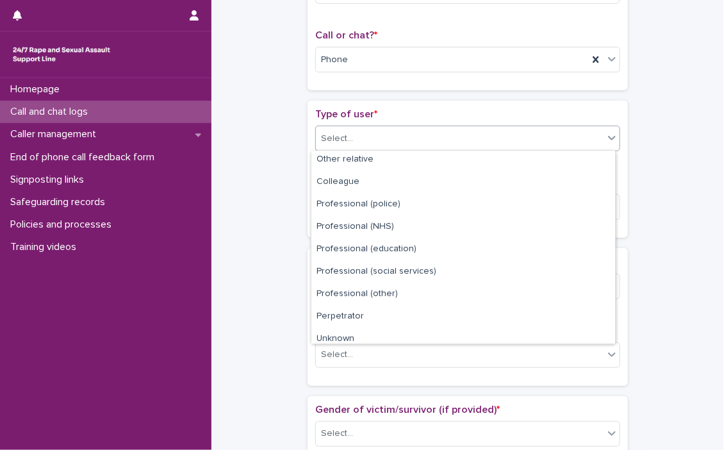
scroll to position [143, 0]
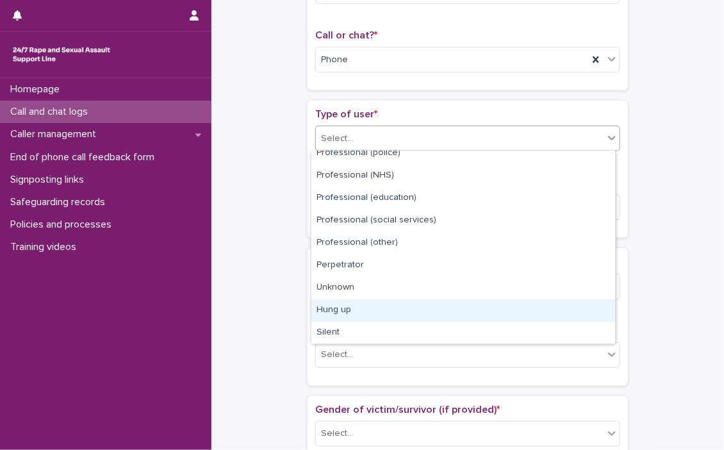
click at [336, 304] on div "Hung up" at bounding box center [463, 310] width 304 height 22
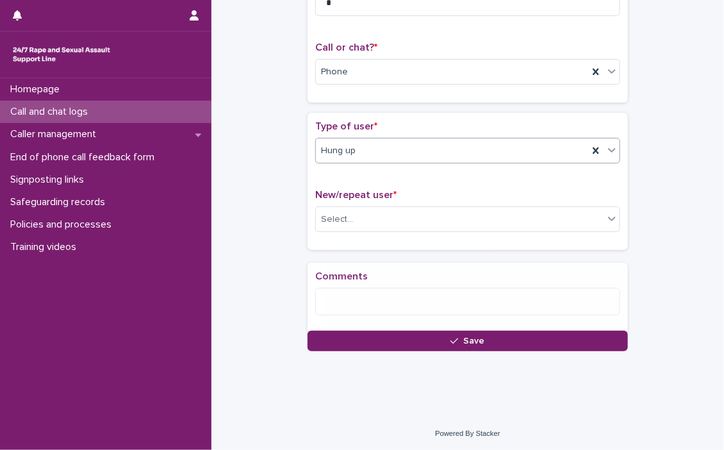
scroll to position [190, 0]
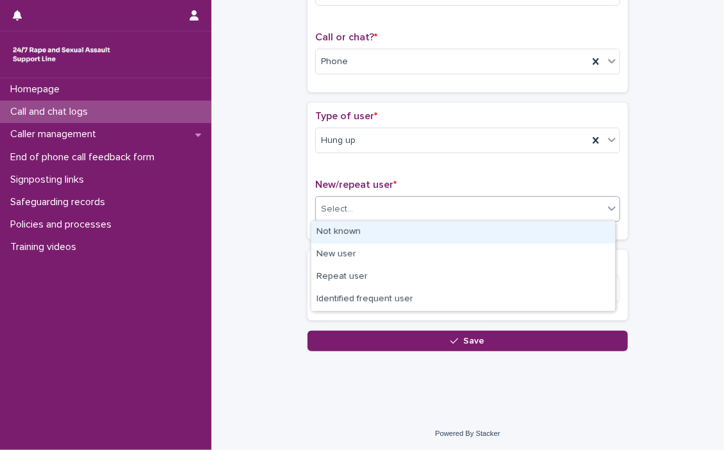
click at [595, 209] on icon at bounding box center [611, 208] width 13 height 13
click at [382, 227] on div "Not known" at bounding box center [463, 232] width 304 height 22
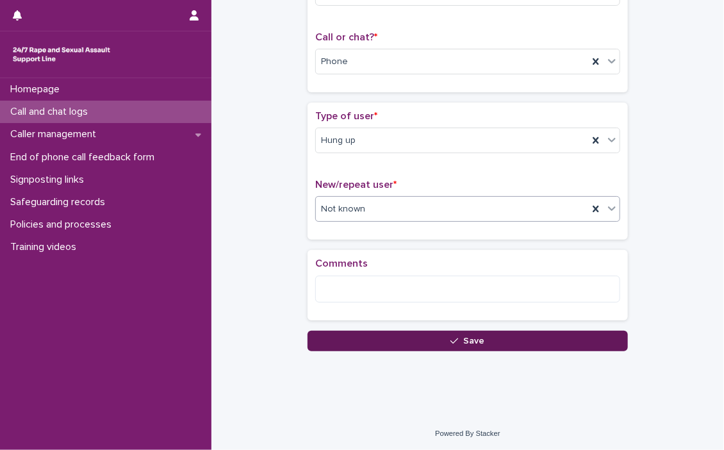
click at [489, 337] on button "Save" at bounding box center [467, 340] width 320 height 20
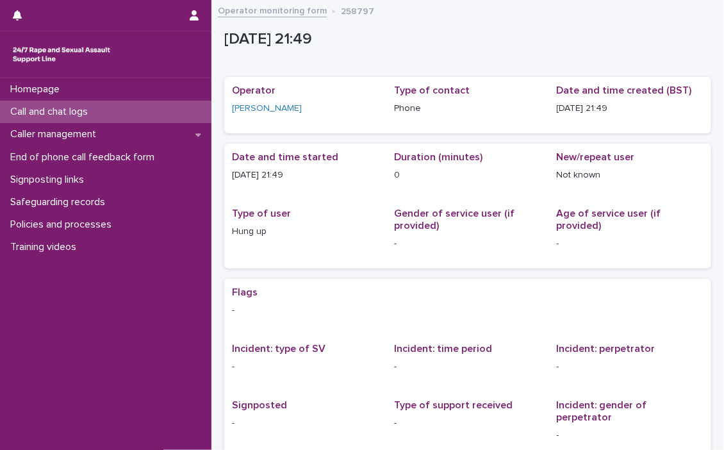
click at [72, 108] on p "Call and chat logs" at bounding box center [51, 112] width 93 height 12
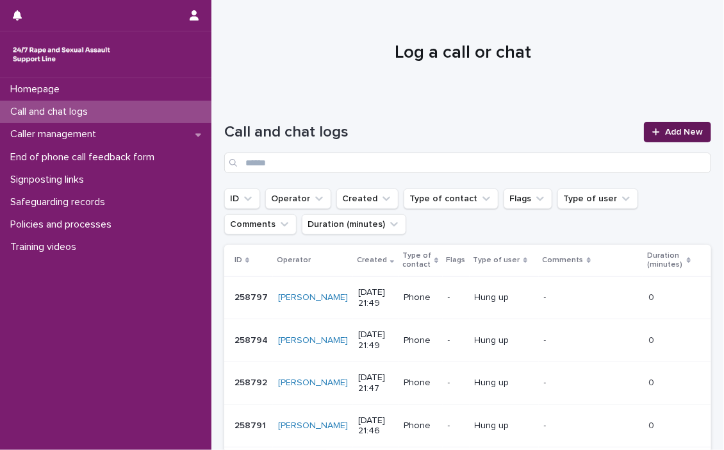
click at [595, 127] on span "Add New" at bounding box center [684, 131] width 38 height 9
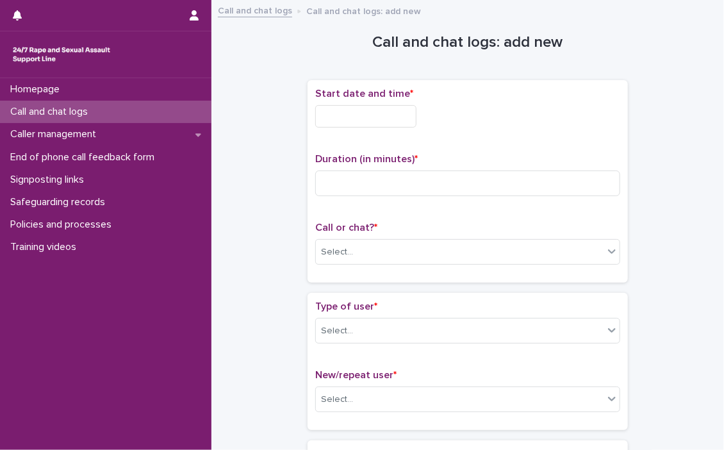
click at [336, 117] on input "text" at bounding box center [365, 116] width 101 height 22
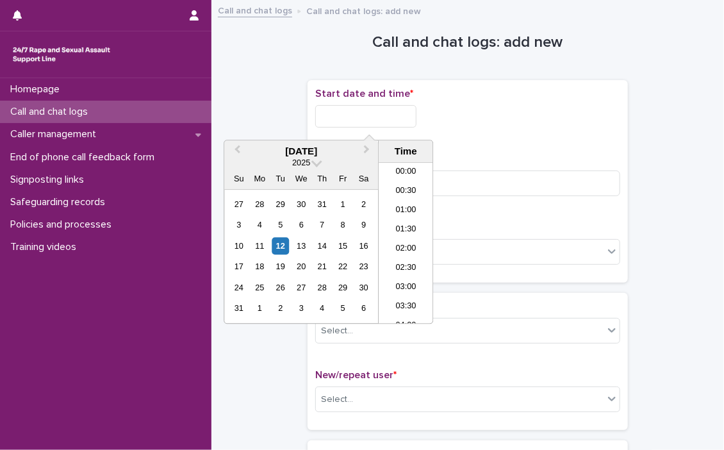
click at [336, 117] on input "text" at bounding box center [365, 116] width 101 height 22
click at [407, 250] on li "22:00" at bounding box center [406, 256] width 54 height 19
click at [405, 119] on input "**********" at bounding box center [365, 116] width 101 height 22
type input "**********"
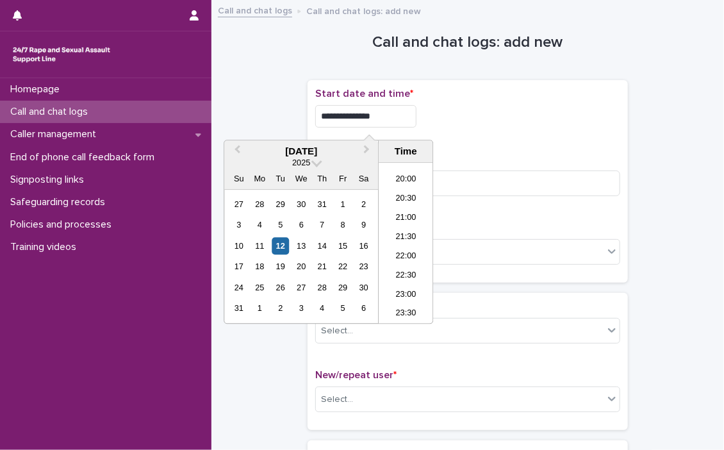
click at [505, 115] on div "**********" at bounding box center [467, 116] width 305 height 22
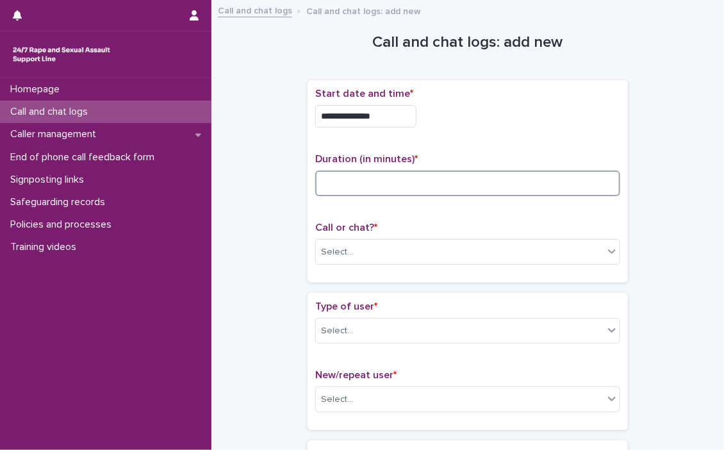
click at [396, 183] on input at bounding box center [467, 183] width 305 height 26
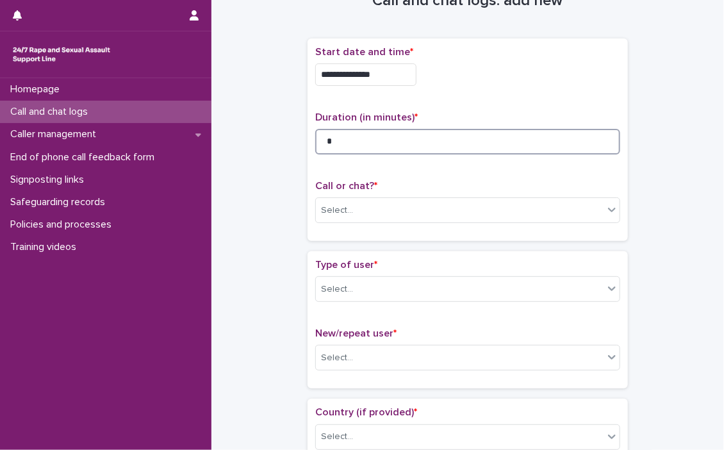
scroll to position [64, 0]
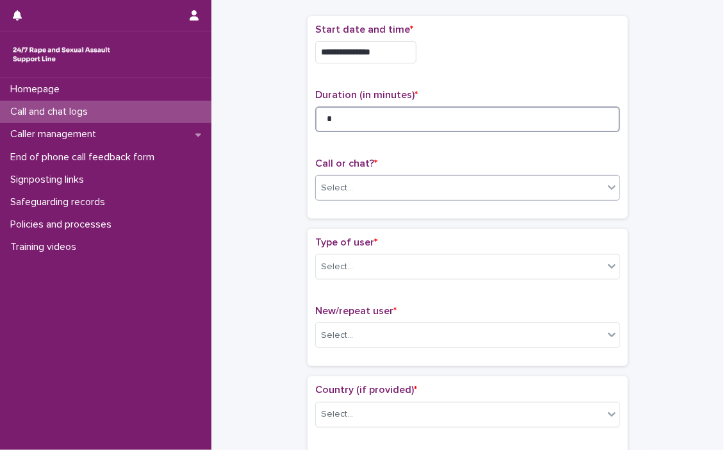
type input "*"
click at [595, 187] on icon at bounding box center [612, 187] width 8 height 4
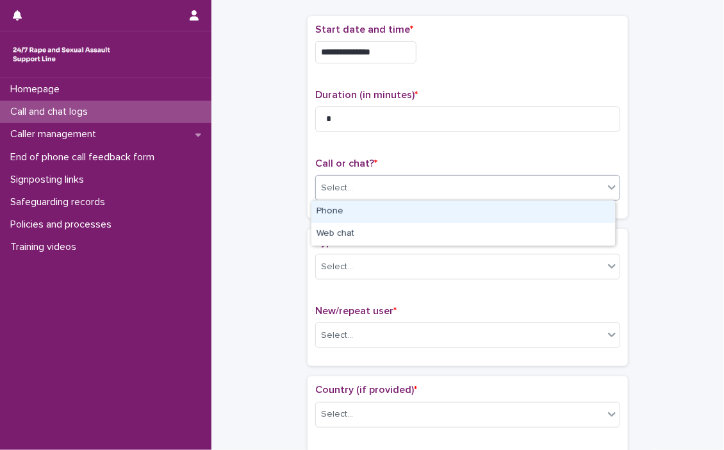
click at [353, 212] on div "Phone" at bounding box center [463, 211] width 304 height 22
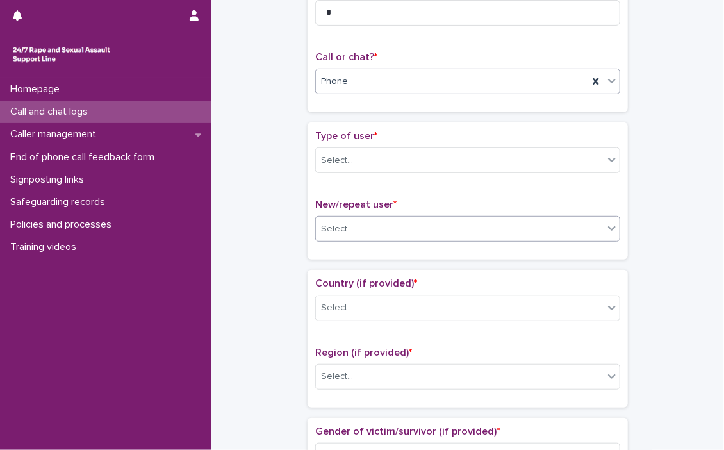
scroll to position [192, 0]
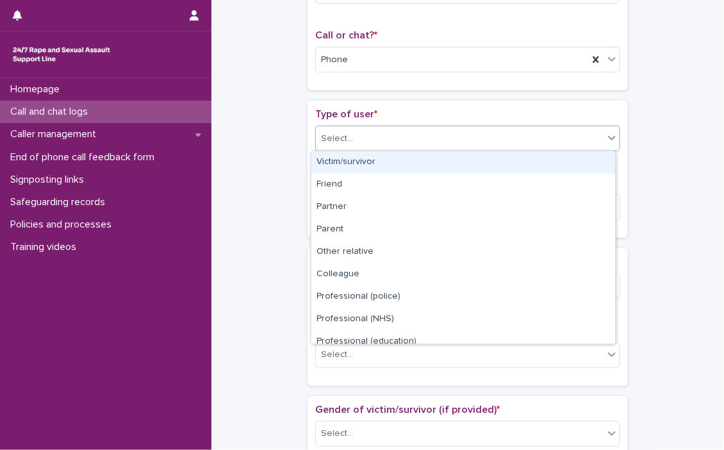
click at [595, 144] on div at bounding box center [611, 137] width 15 height 23
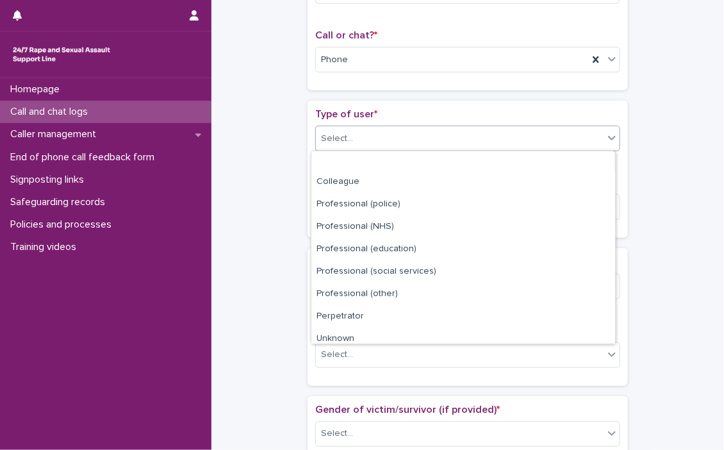
scroll to position [143, 0]
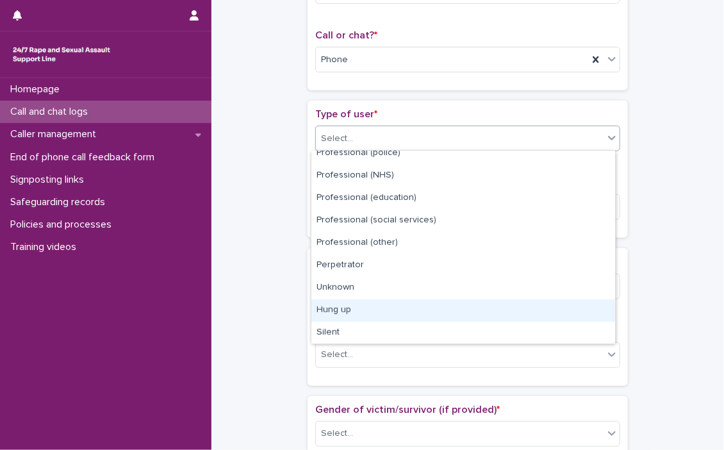
drag, startPoint x: 359, startPoint y: 321, endPoint x: 428, endPoint y: 274, distance: 83.5
click at [359, 311] on div "Hung up" at bounding box center [463, 310] width 304 height 22
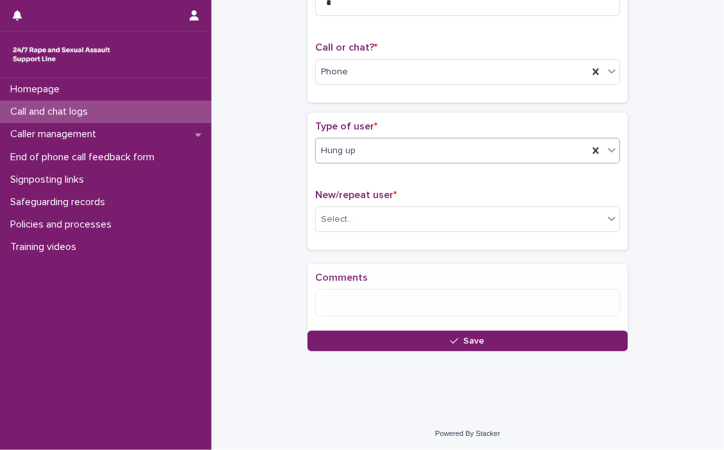
scroll to position [190, 0]
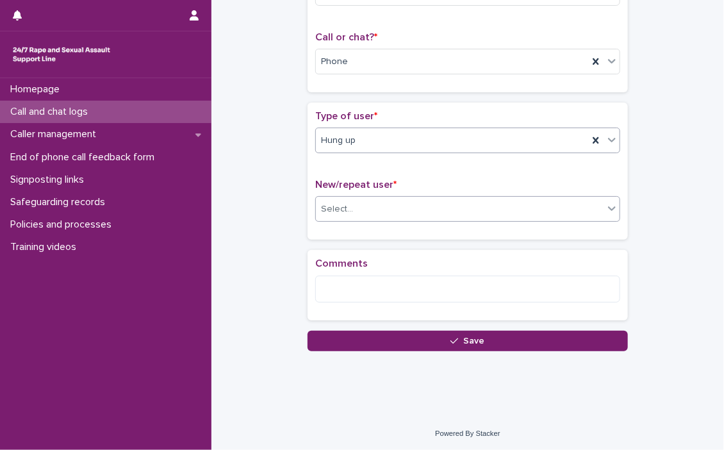
click at [595, 207] on icon at bounding box center [612, 209] width 8 height 4
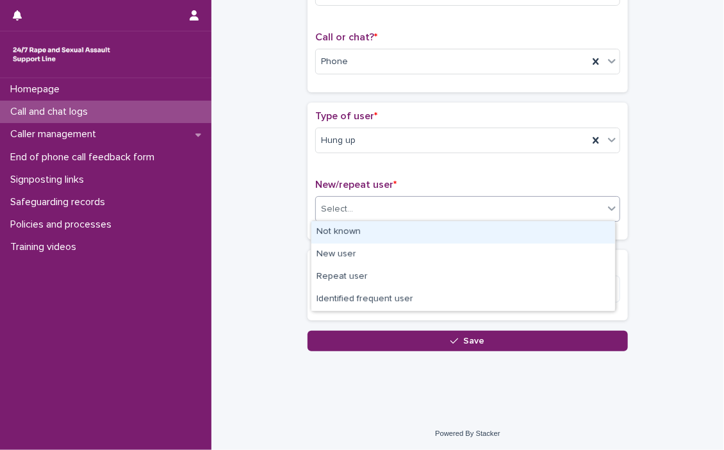
click at [366, 231] on div "Not known" at bounding box center [463, 232] width 304 height 22
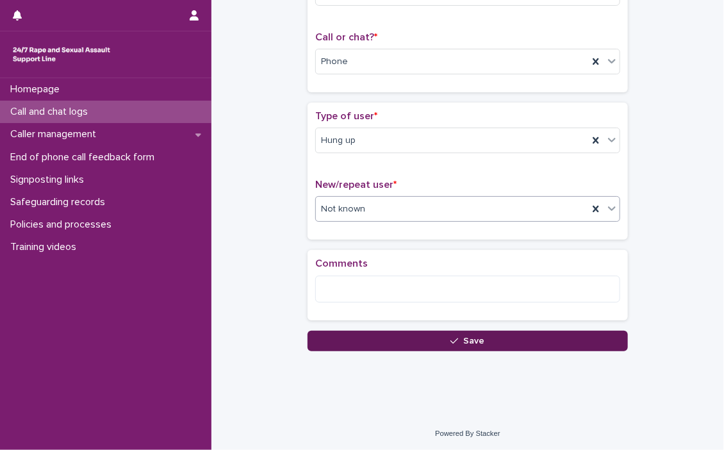
click at [480, 336] on button "Save" at bounding box center [467, 340] width 320 height 20
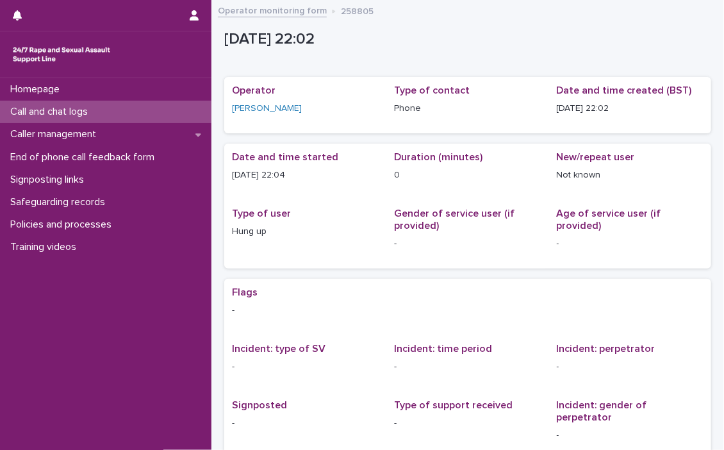
click at [54, 109] on p "Call and chat logs" at bounding box center [51, 112] width 93 height 12
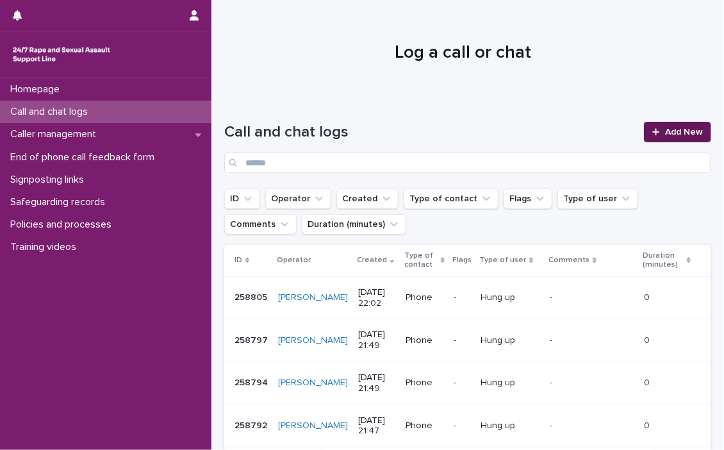
click at [595, 129] on span "Add New" at bounding box center [684, 131] width 38 height 9
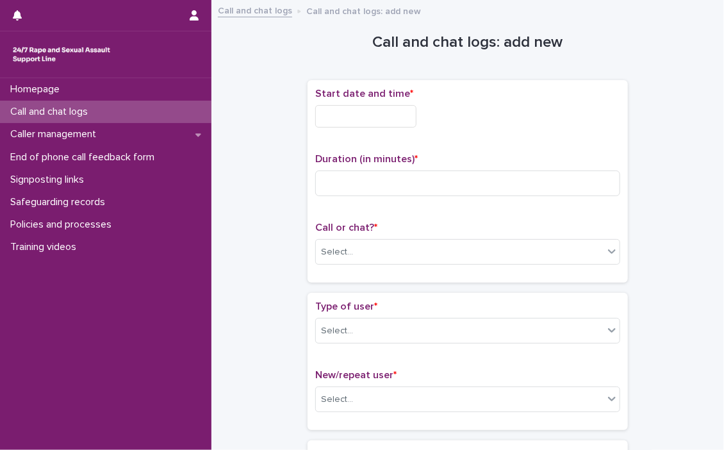
click at [344, 111] on input "text" at bounding box center [365, 116] width 101 height 22
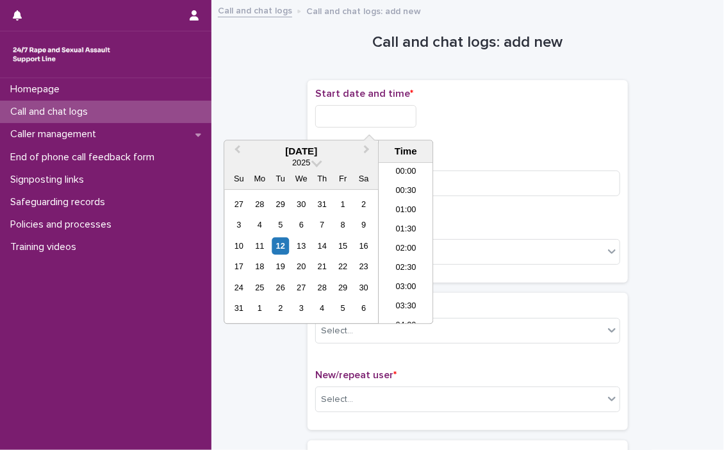
scroll to position [762, 0]
click at [408, 254] on li "22:00" at bounding box center [406, 256] width 54 height 19
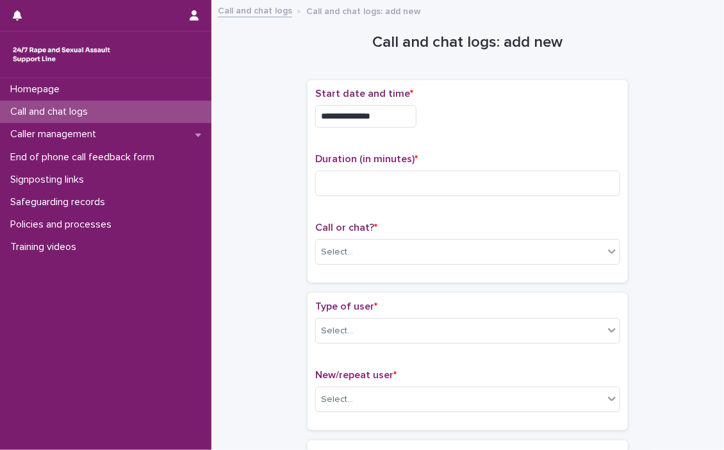
click at [398, 120] on input "**********" at bounding box center [365, 116] width 101 height 22
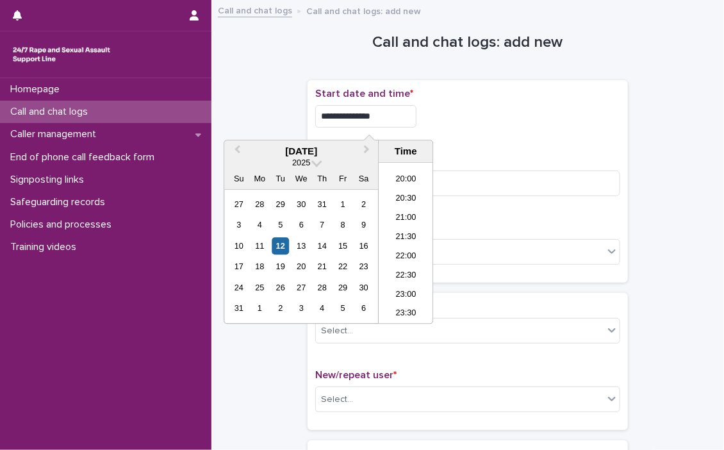
type input "**********"
drag, startPoint x: 487, startPoint y: 122, endPoint x: 487, endPoint y: 129, distance: 7.7
click at [488, 124] on div "**********" at bounding box center [467, 116] width 305 height 22
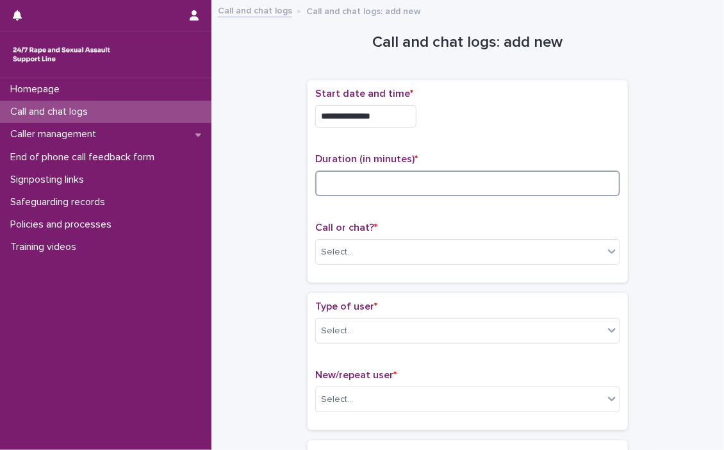
click at [402, 185] on input at bounding box center [467, 183] width 305 height 26
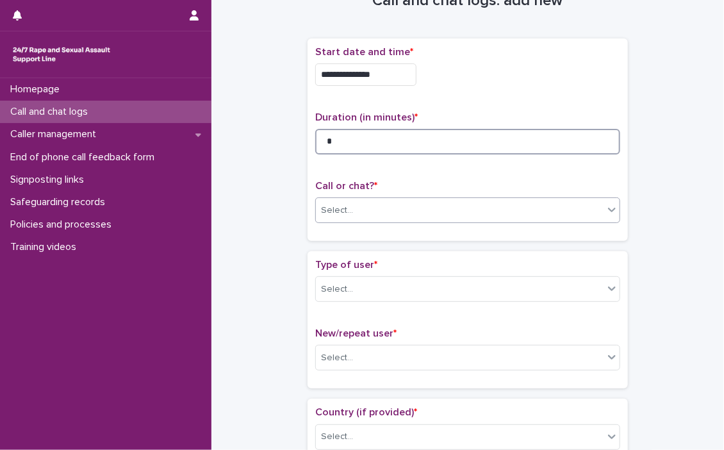
scroll to position [64, 0]
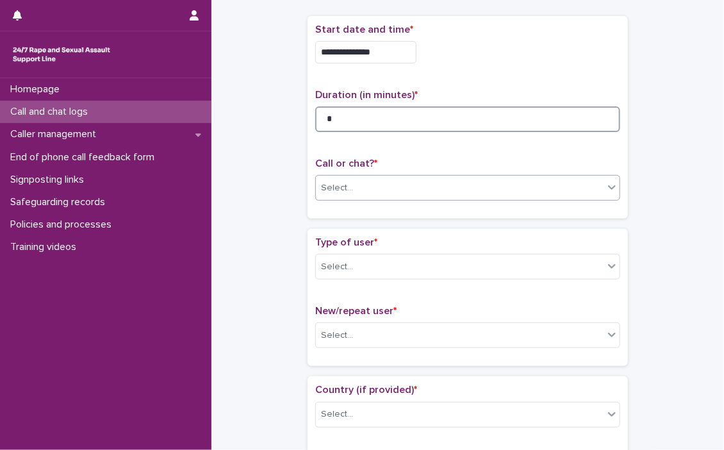
type input "*"
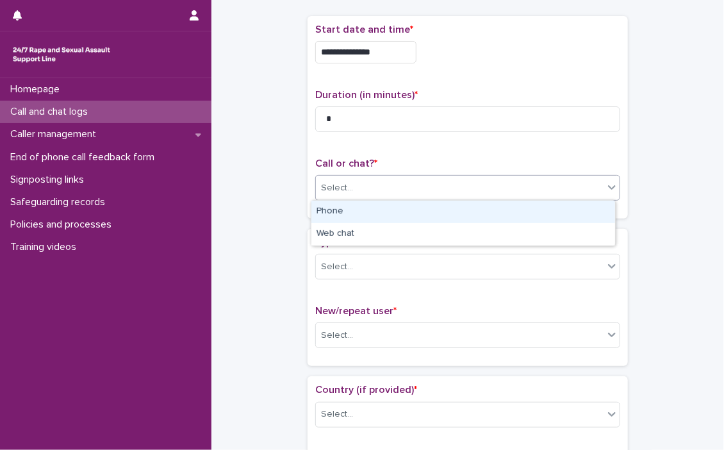
click at [595, 188] on icon at bounding box center [611, 187] width 13 height 13
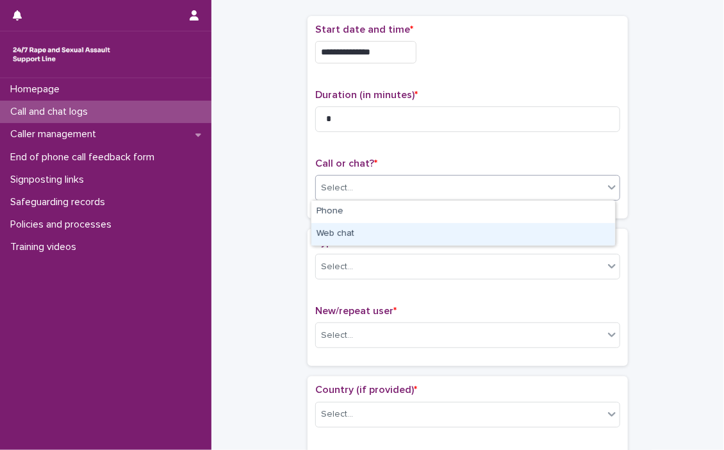
click at [436, 224] on div "Web chat" at bounding box center [463, 234] width 304 height 22
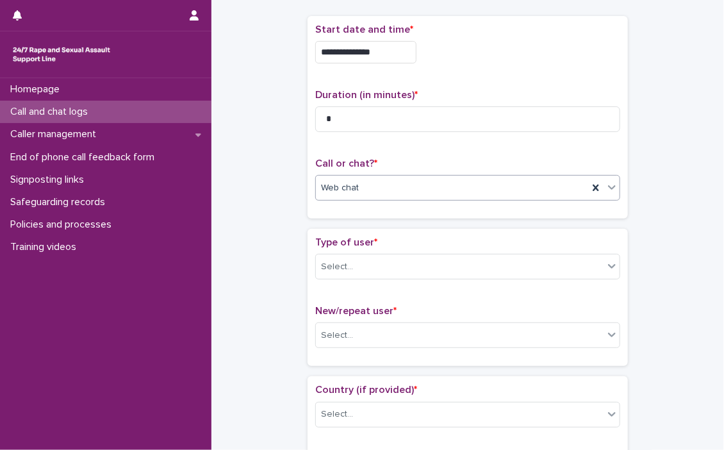
click at [595, 183] on icon at bounding box center [611, 187] width 13 height 13
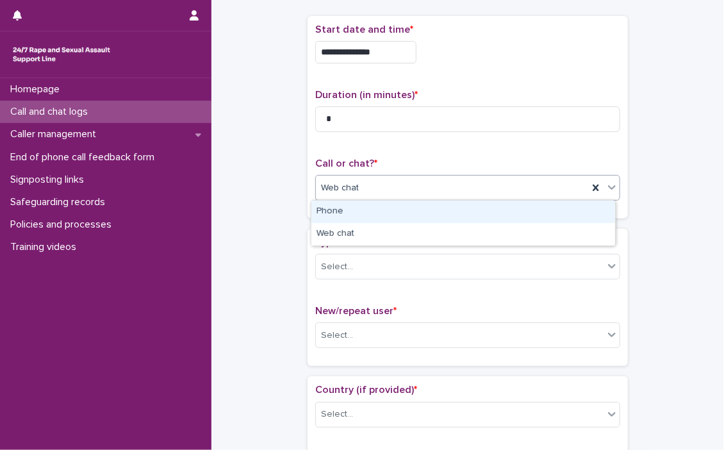
click at [427, 213] on div "Phone" at bounding box center [463, 211] width 304 height 22
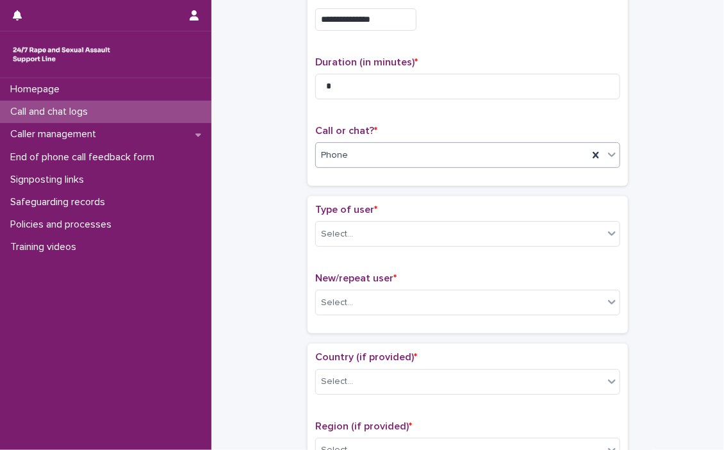
scroll to position [128, 0]
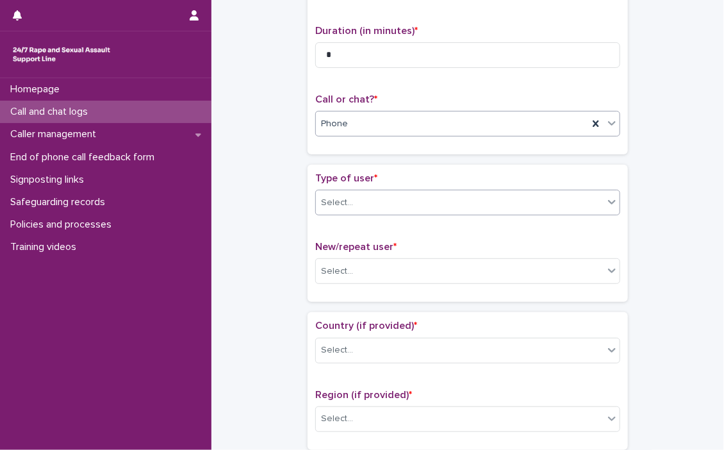
click at [595, 204] on icon at bounding box center [611, 201] width 13 height 13
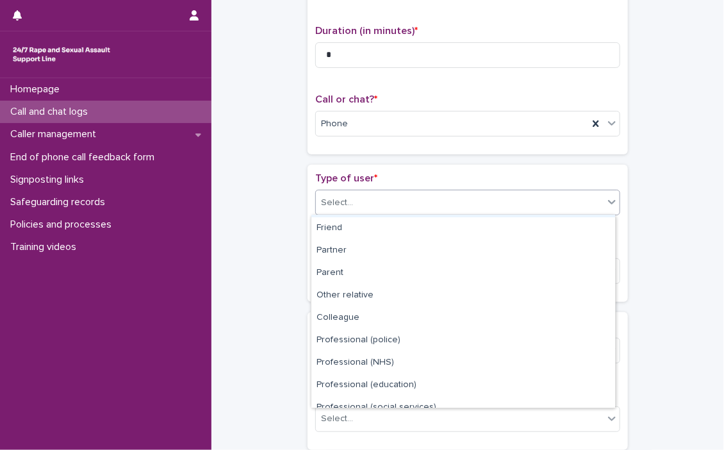
scroll to position [143, 0]
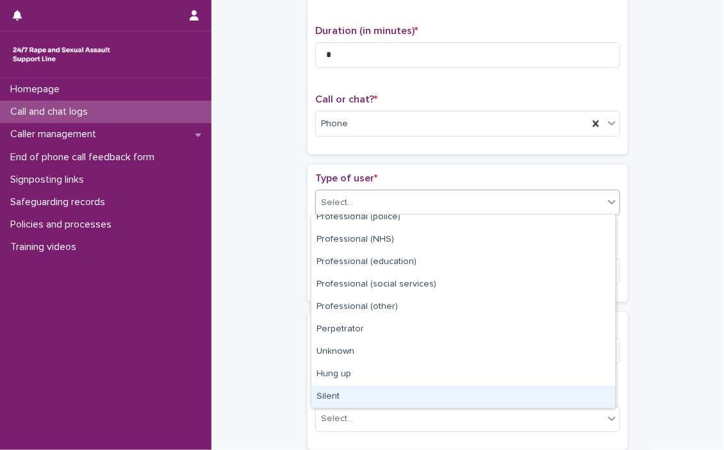
click at [329, 393] on div "Silent" at bounding box center [463, 397] width 304 height 22
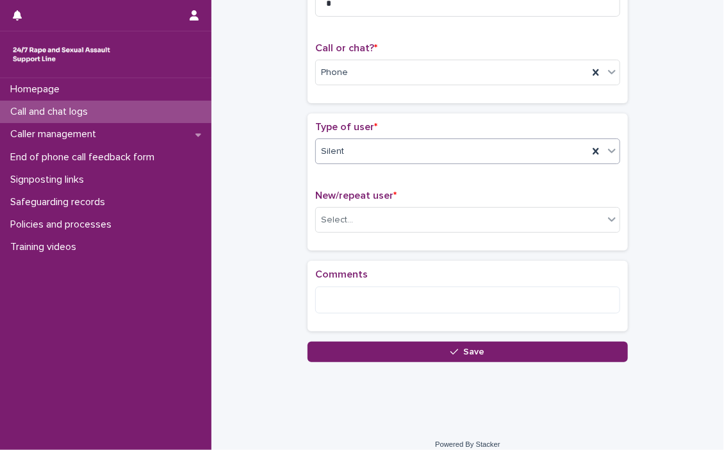
scroll to position [185, 0]
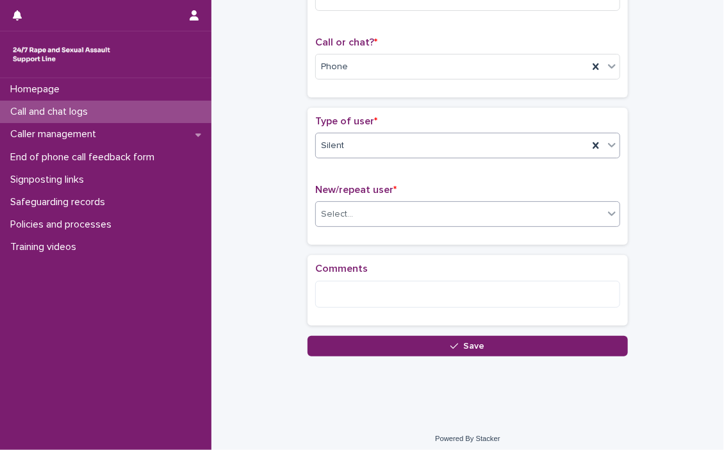
click at [595, 212] on icon at bounding box center [612, 214] width 8 height 4
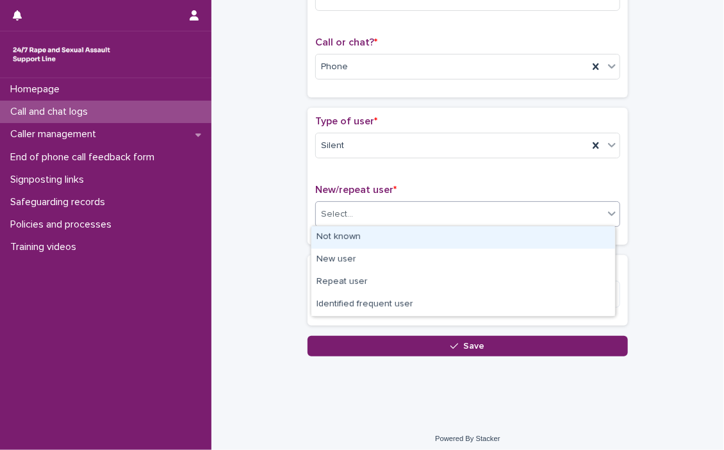
click at [345, 233] on div "Not known" at bounding box center [463, 237] width 304 height 22
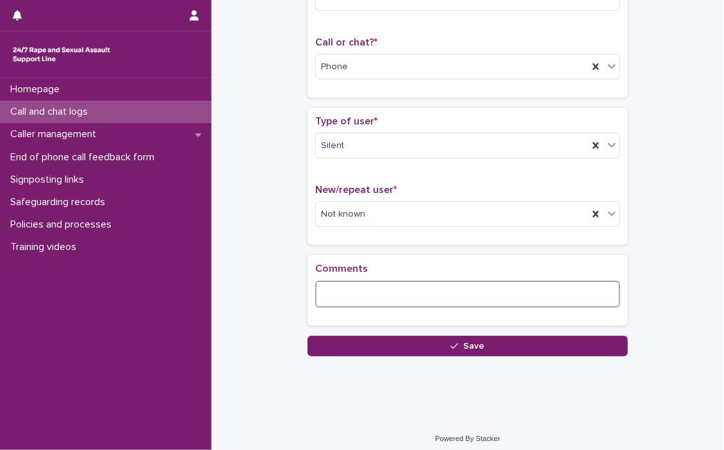
click at [340, 288] on textarea at bounding box center [467, 295] width 305 height 28
click at [539, 79] on div "Call or chat? * Phone" at bounding box center [467, 63] width 305 height 53
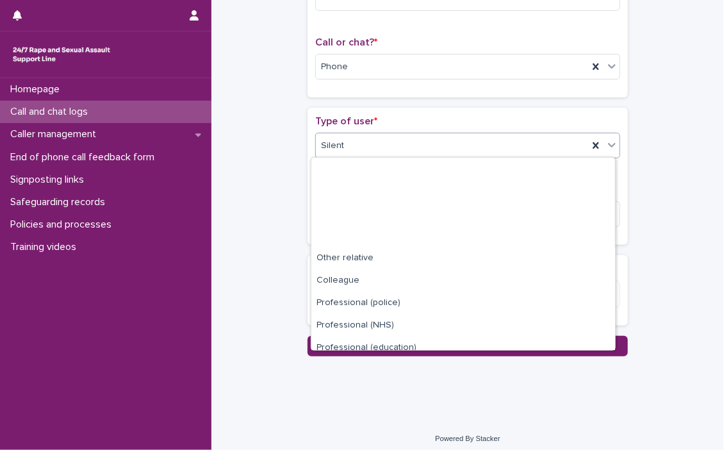
drag, startPoint x: 495, startPoint y: 146, endPoint x: 409, endPoint y: 306, distance: 181.4
click at [411, 295] on body "**********" at bounding box center [362, 225] width 724 height 450
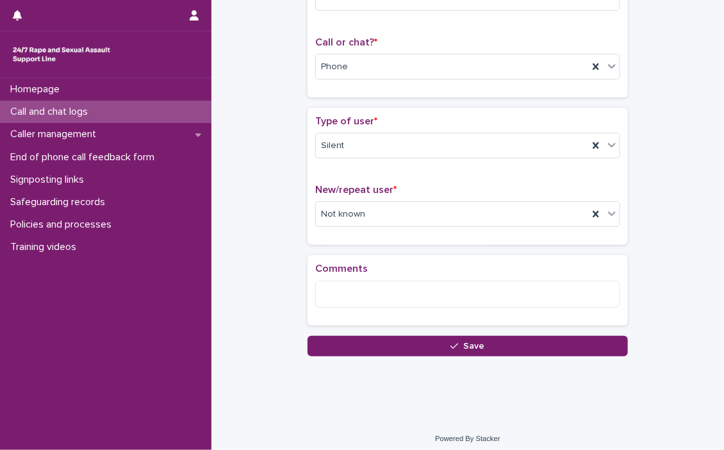
click at [595, 149] on div "**********" at bounding box center [467, 90] width 487 height 534
drag, startPoint x: 359, startPoint y: 284, endPoint x: 369, endPoint y: 239, distance: 45.9
click at [366, 277] on div "Comments" at bounding box center [467, 290] width 305 height 55
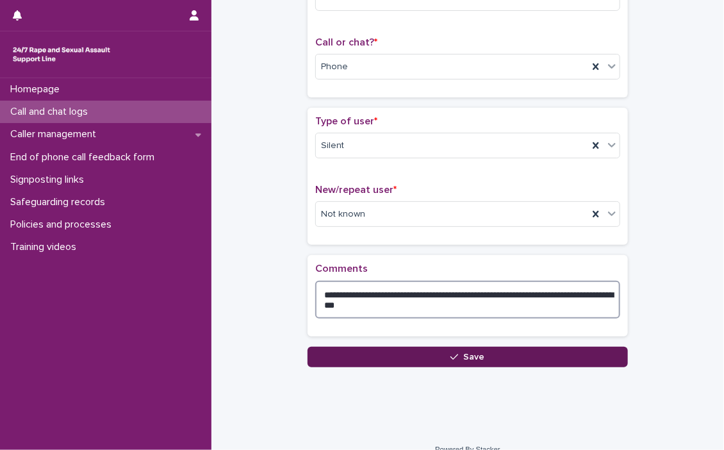
type textarea "**********"
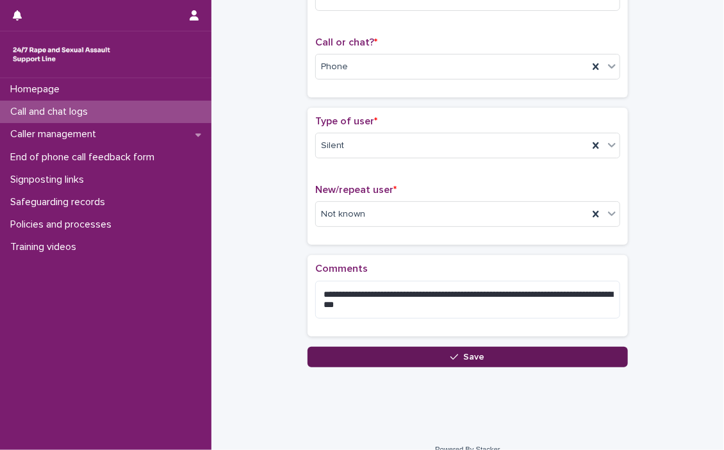
click at [466, 349] on button "Save" at bounding box center [467, 356] width 320 height 20
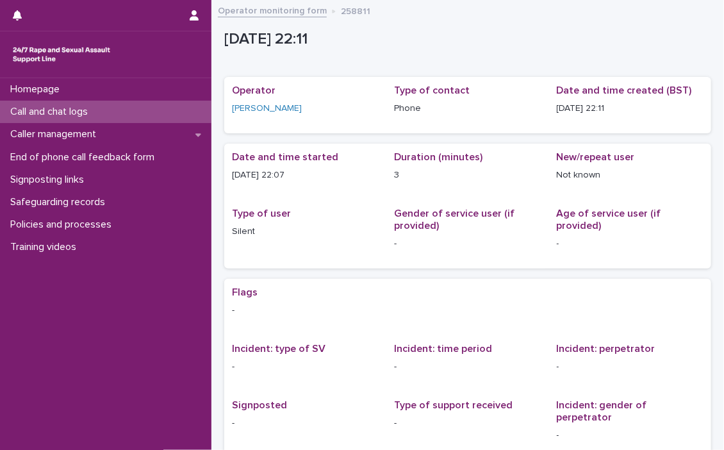
click at [72, 110] on p "Call and chat logs" at bounding box center [51, 112] width 93 height 12
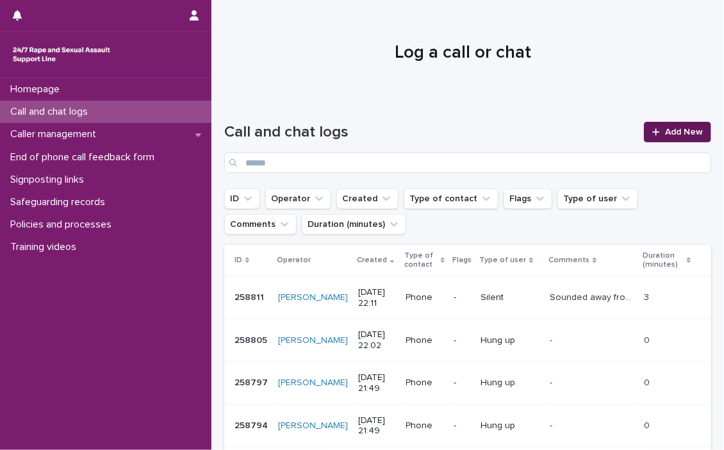
click at [595, 127] on span "Add New" at bounding box center [684, 131] width 38 height 9
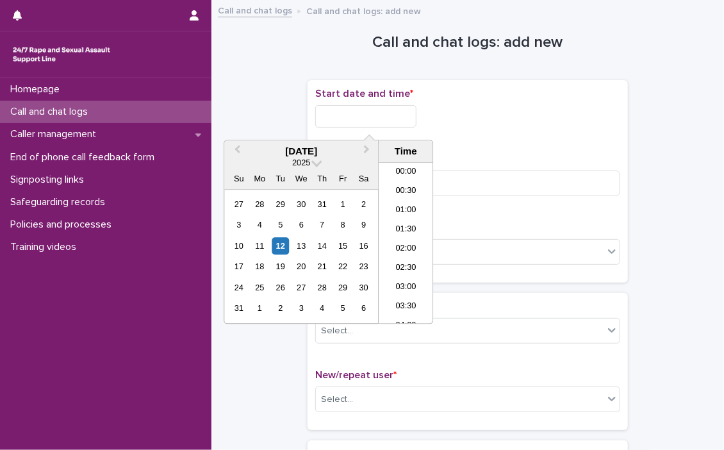
click at [342, 114] on input "text" at bounding box center [365, 116] width 101 height 22
click at [402, 249] on li "22:00" at bounding box center [406, 256] width 54 height 19
click at [406, 120] on input "**********" at bounding box center [365, 116] width 101 height 22
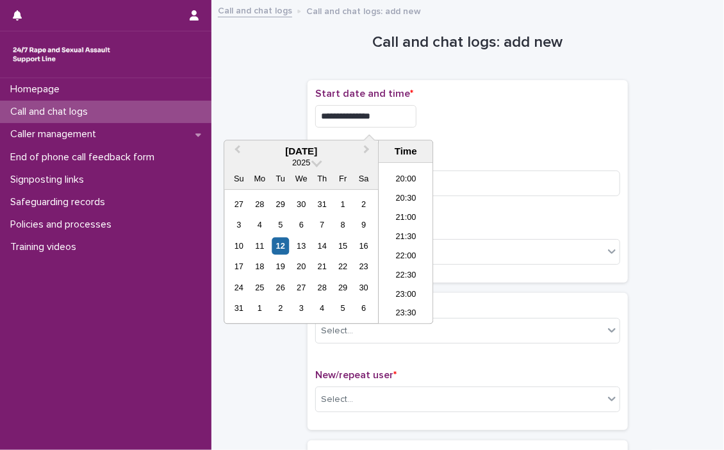
type input "**********"
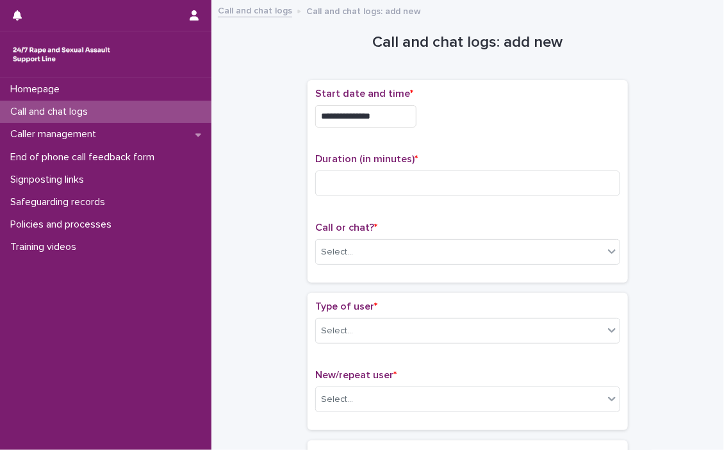
click at [510, 124] on div "**********" at bounding box center [467, 116] width 305 height 22
click at [340, 193] on input at bounding box center [467, 183] width 305 height 26
type input "*"
click at [595, 250] on icon at bounding box center [612, 251] width 8 height 4
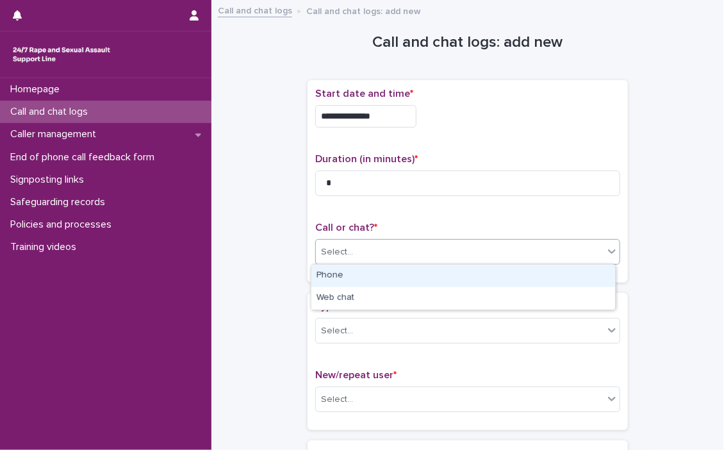
click at [367, 273] on div "Phone" at bounding box center [463, 276] width 304 height 22
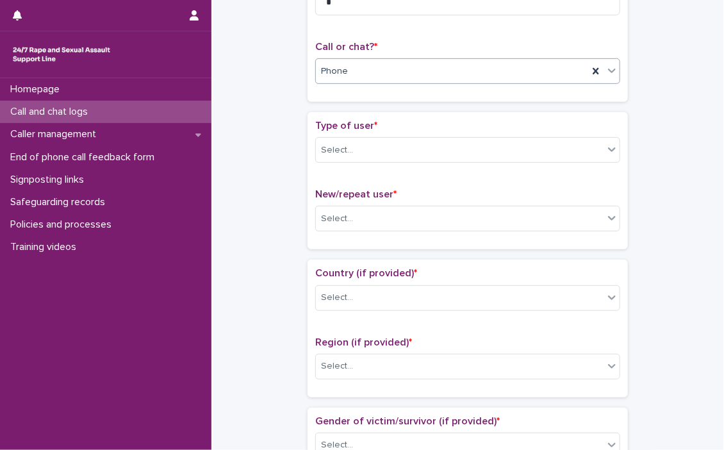
scroll to position [192, 0]
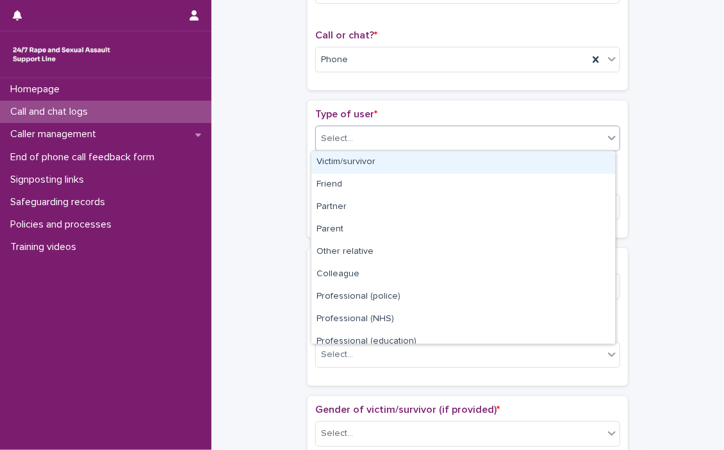
click at [595, 136] on icon at bounding box center [611, 137] width 13 height 13
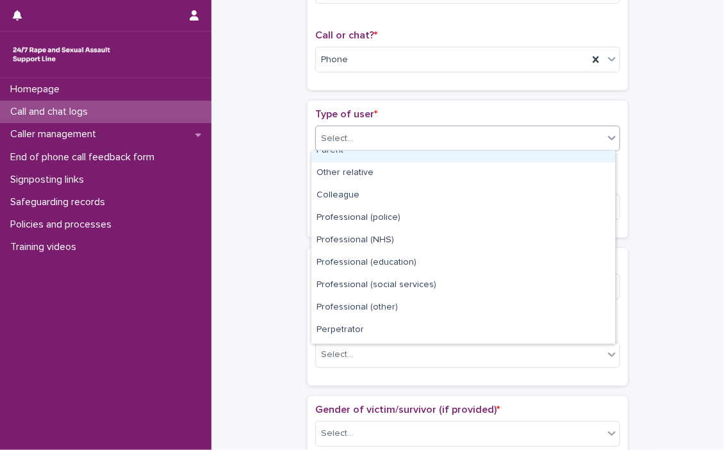
scroll to position [143, 0]
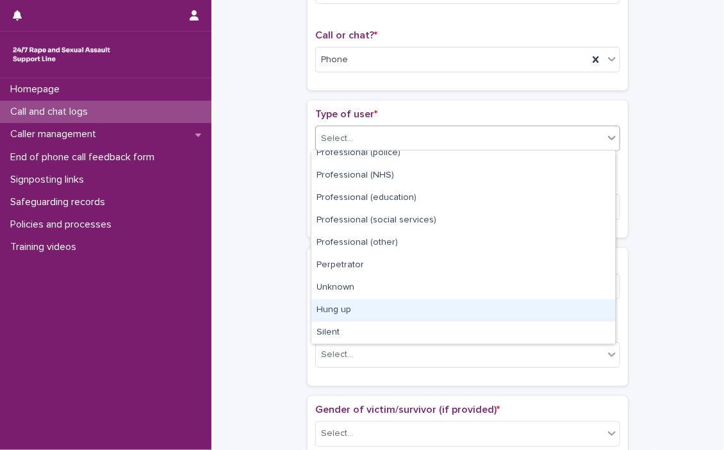
click at [340, 309] on div "Hung up" at bounding box center [463, 310] width 304 height 22
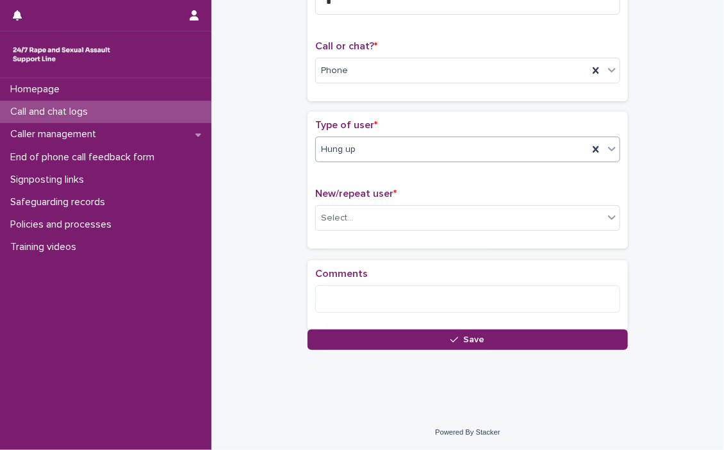
scroll to position [190, 0]
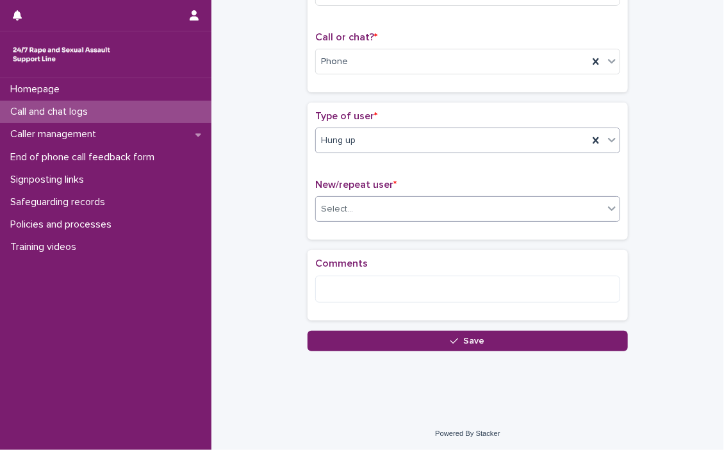
click at [595, 211] on icon at bounding box center [611, 208] width 13 height 13
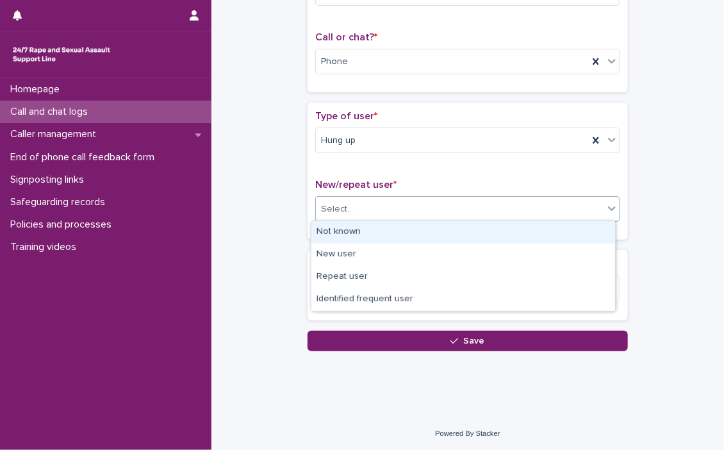
click at [328, 231] on div "Not known" at bounding box center [463, 232] width 304 height 22
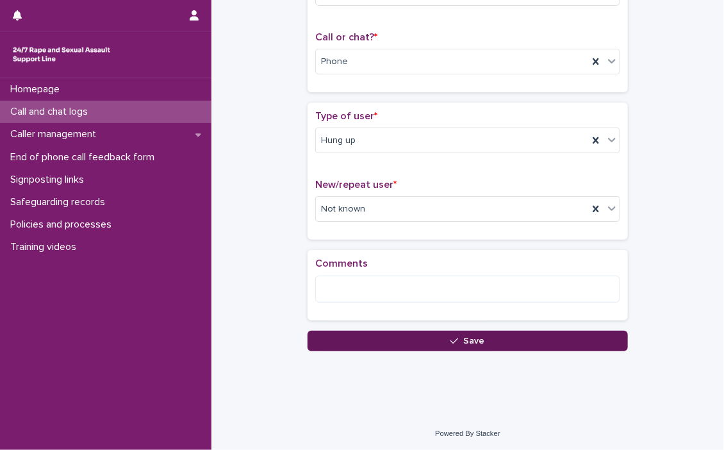
click at [467, 336] on span "Save" at bounding box center [474, 340] width 21 height 9
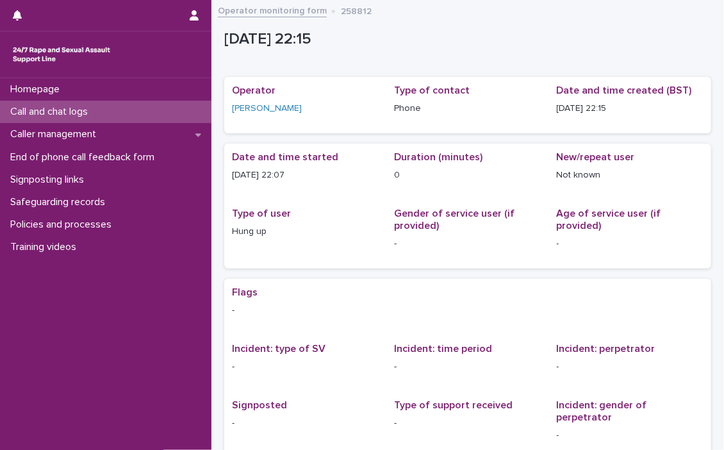
click at [56, 106] on p "Call and chat logs" at bounding box center [51, 112] width 93 height 12
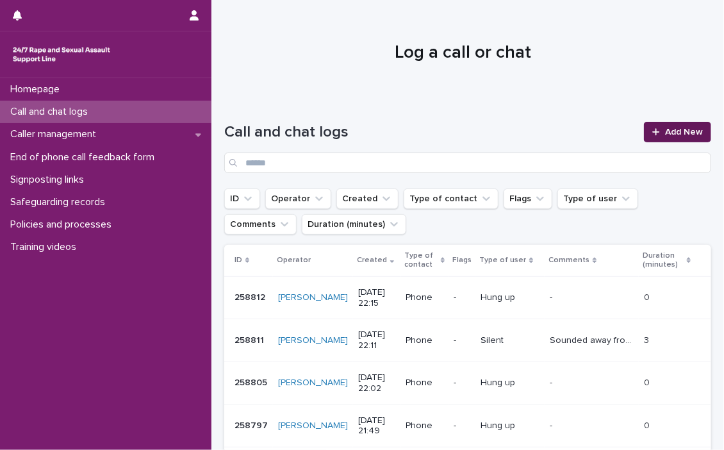
click at [595, 129] on span "Add New" at bounding box center [684, 131] width 38 height 9
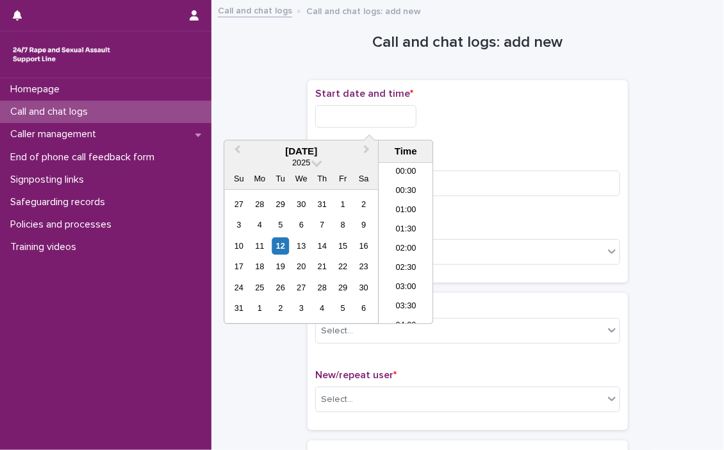
click at [359, 113] on input "text" at bounding box center [365, 116] width 101 height 22
click at [400, 266] on li "22:30" at bounding box center [406, 275] width 54 height 19
click at [402, 120] on input "**********" at bounding box center [365, 116] width 101 height 22
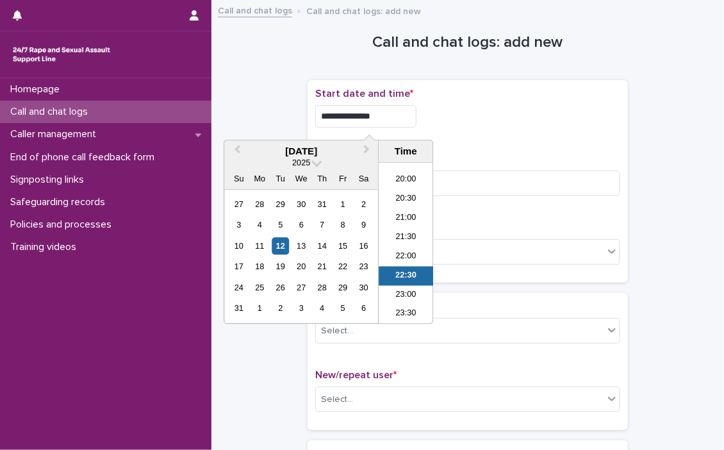
click at [402, 114] on input "**********" at bounding box center [365, 116] width 101 height 22
type input "**********"
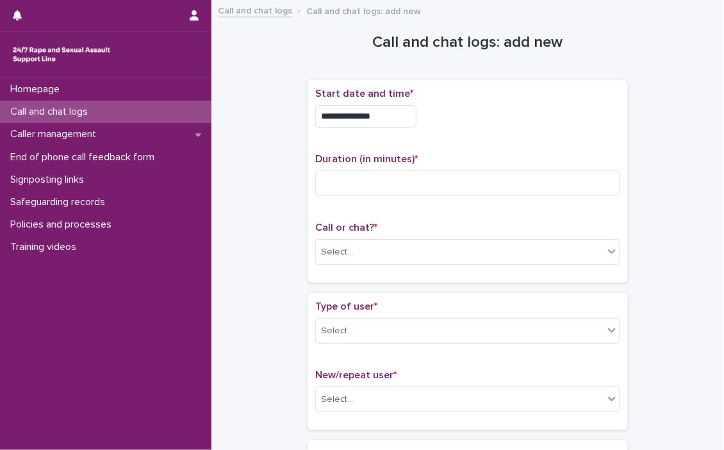
click at [462, 134] on div "**********" at bounding box center [467, 113] width 305 height 50
click at [343, 186] on input at bounding box center [467, 183] width 305 height 26
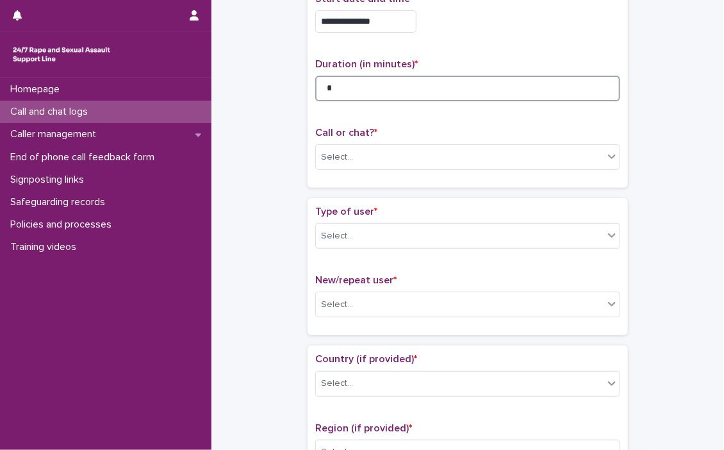
scroll to position [128, 0]
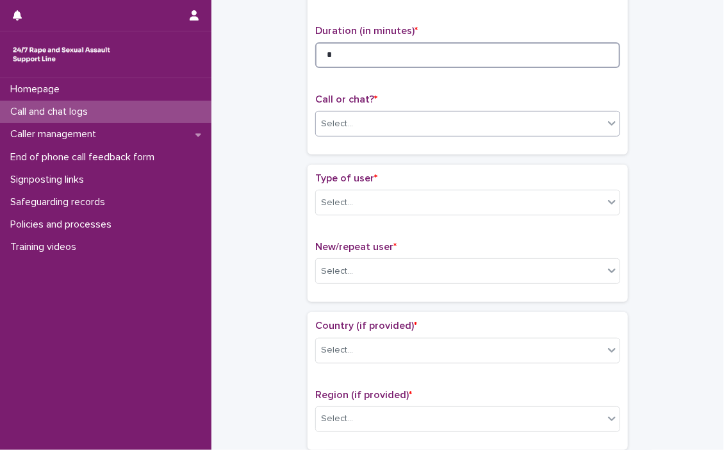
type input "*"
click at [595, 121] on icon at bounding box center [611, 123] width 13 height 13
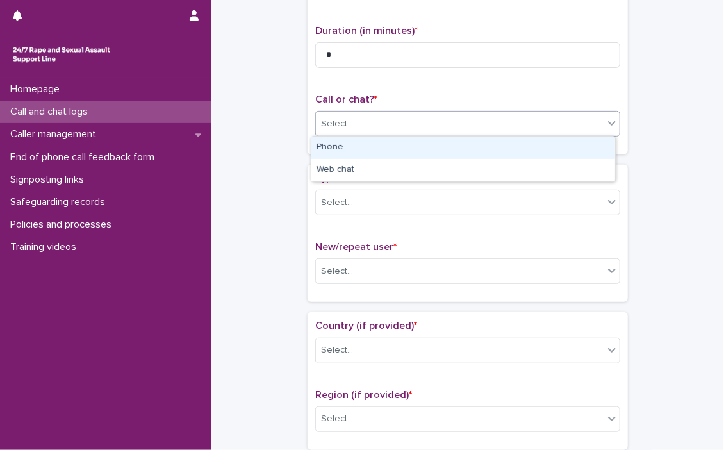
click at [423, 142] on div "Phone" at bounding box center [463, 147] width 304 height 22
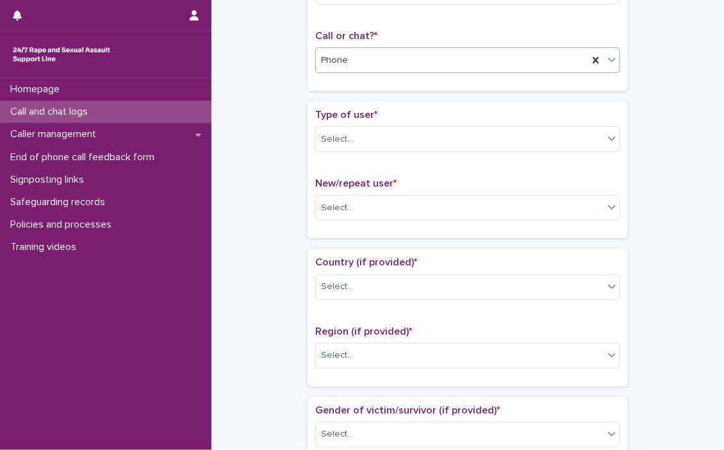
scroll to position [192, 0]
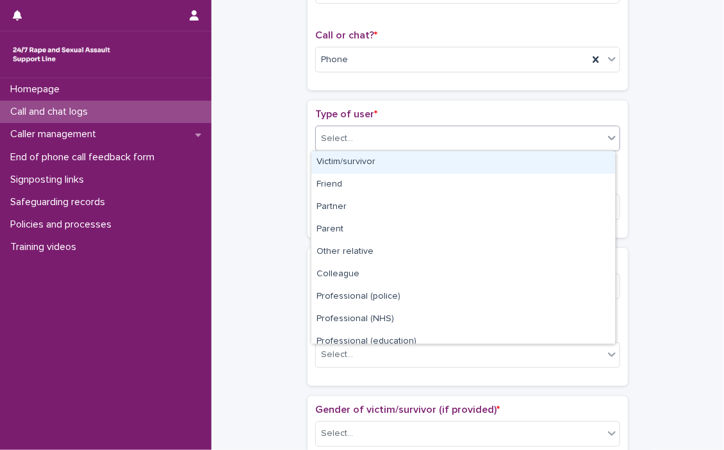
click at [595, 139] on icon at bounding box center [611, 137] width 13 height 13
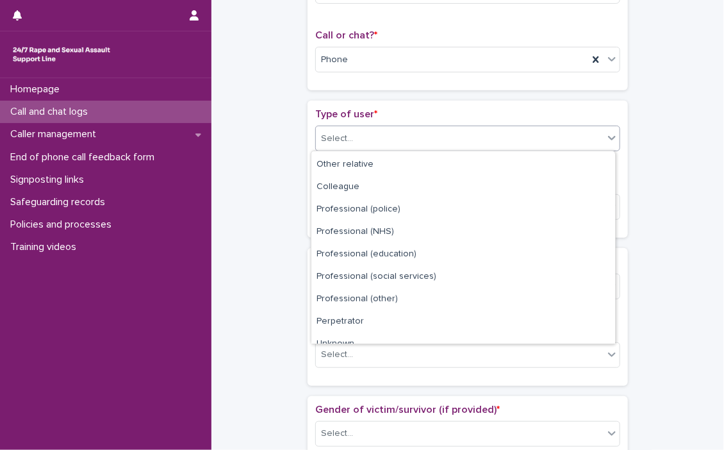
scroll to position [143, 0]
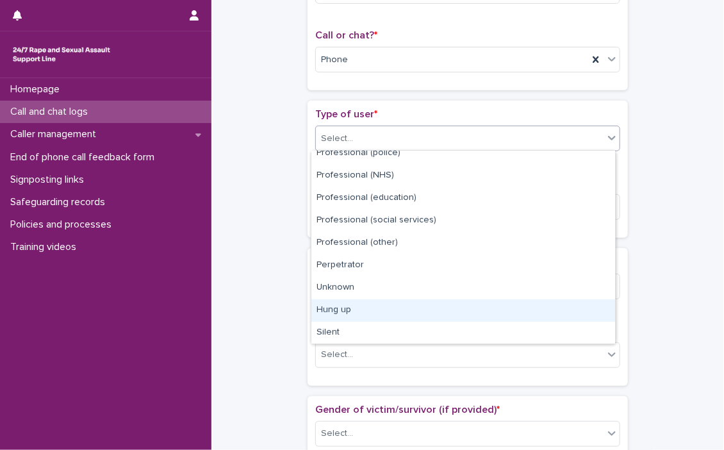
click at [338, 308] on div "Hung up" at bounding box center [463, 310] width 304 height 22
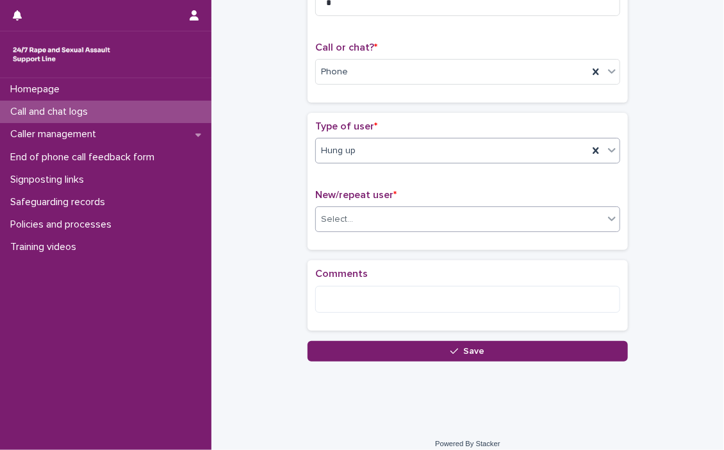
scroll to position [190, 0]
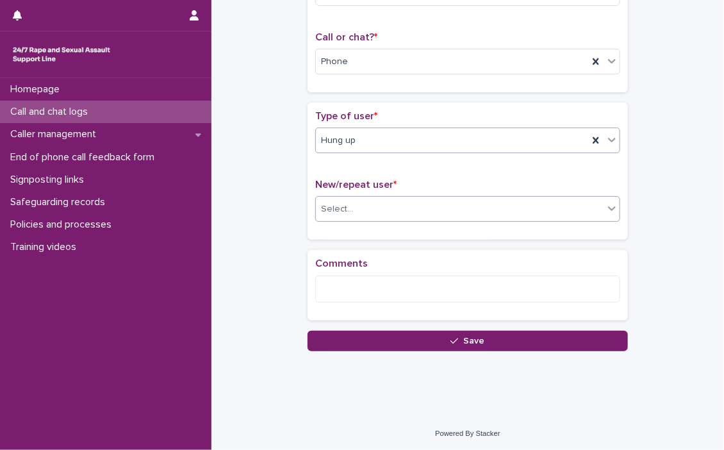
click at [595, 205] on icon at bounding box center [611, 208] width 13 height 13
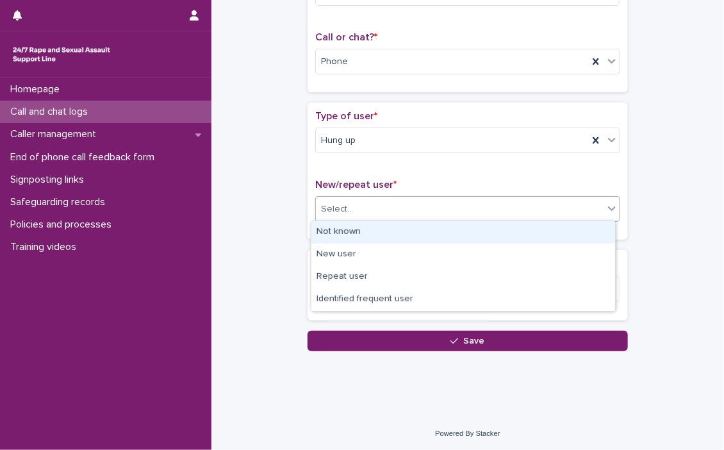
click at [460, 231] on div "Not known" at bounding box center [463, 232] width 304 height 22
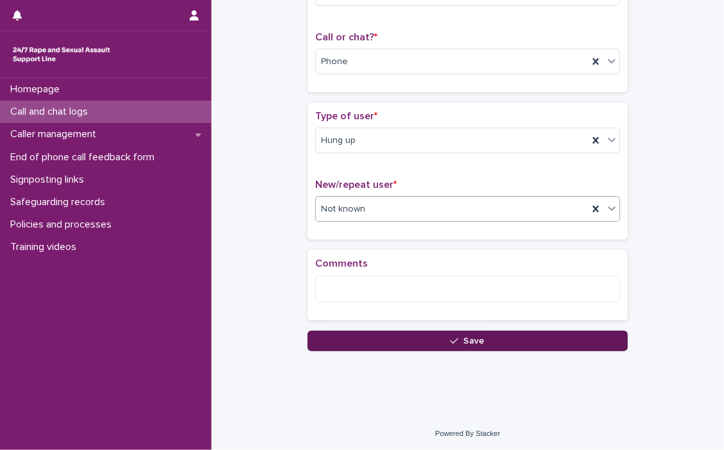
click at [456, 336] on div "button" at bounding box center [456, 340] width 13 height 9
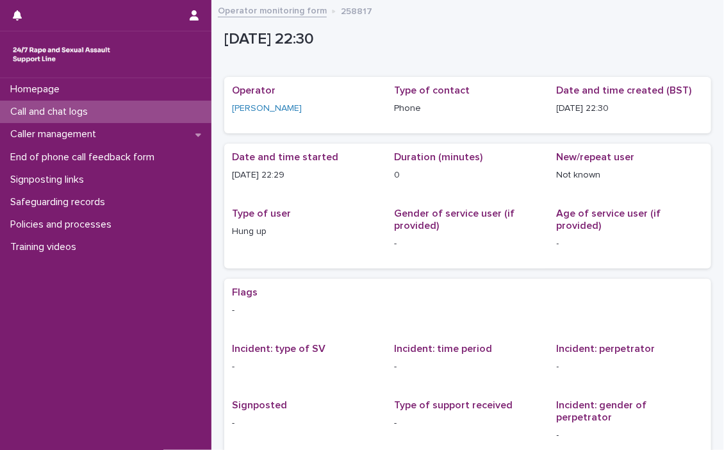
click at [60, 109] on p "Call and chat logs" at bounding box center [51, 112] width 93 height 12
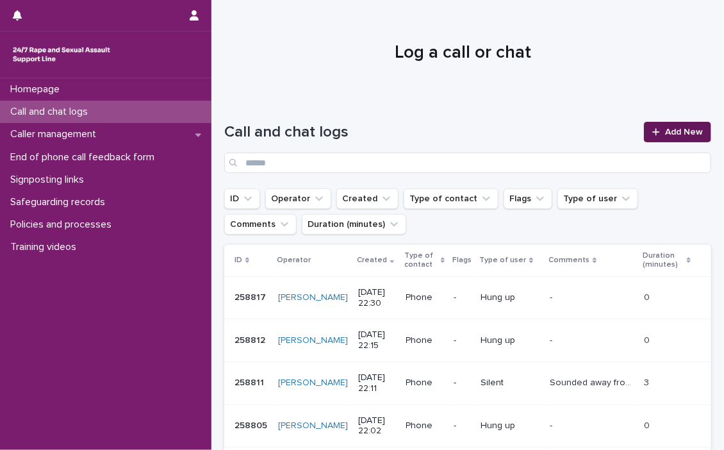
click at [595, 127] on span "Add New" at bounding box center [684, 131] width 38 height 9
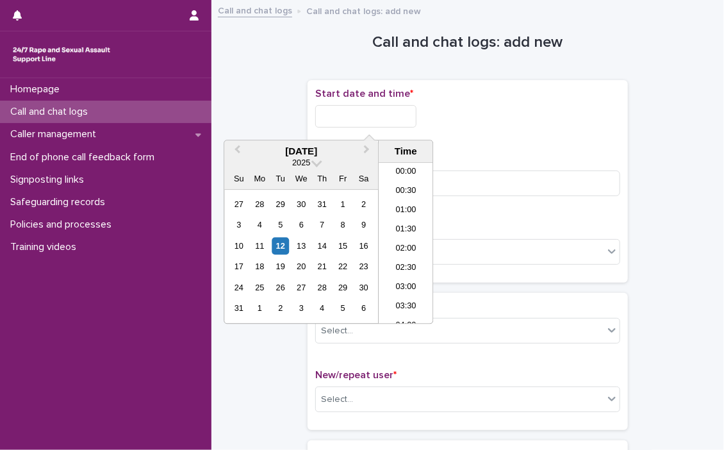
scroll to position [762, 0]
click at [329, 115] on input "text" at bounding box center [365, 116] width 101 height 22
drag, startPoint x: 398, startPoint y: 272, endPoint x: 405, endPoint y: 245, distance: 28.4
click at [398, 270] on li "22:30" at bounding box center [406, 275] width 54 height 19
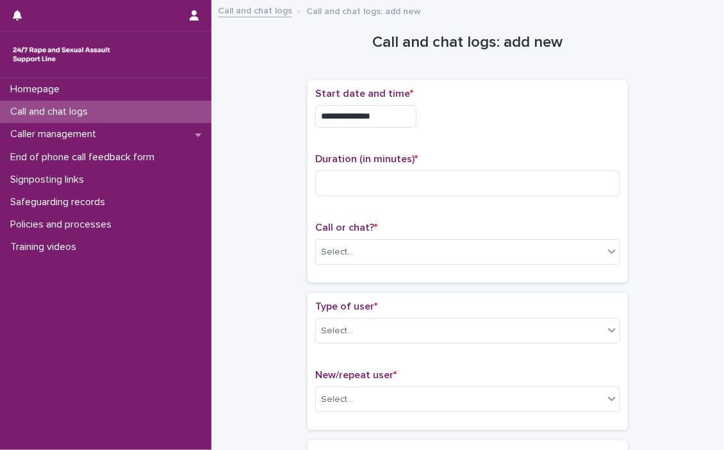
click at [407, 115] on input "**********" at bounding box center [365, 116] width 101 height 22
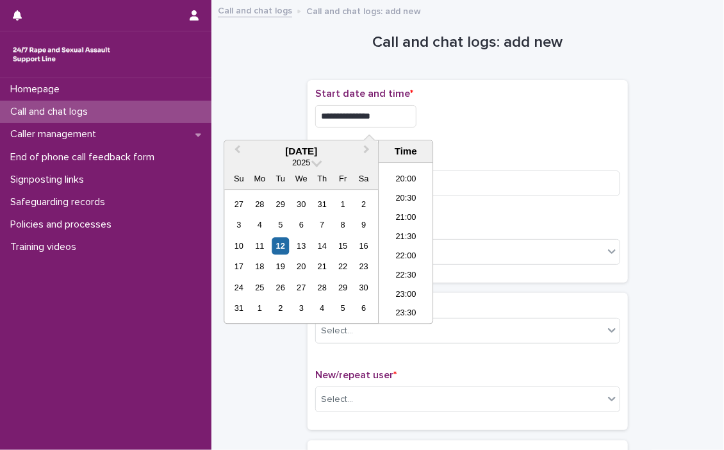
type input "**********"
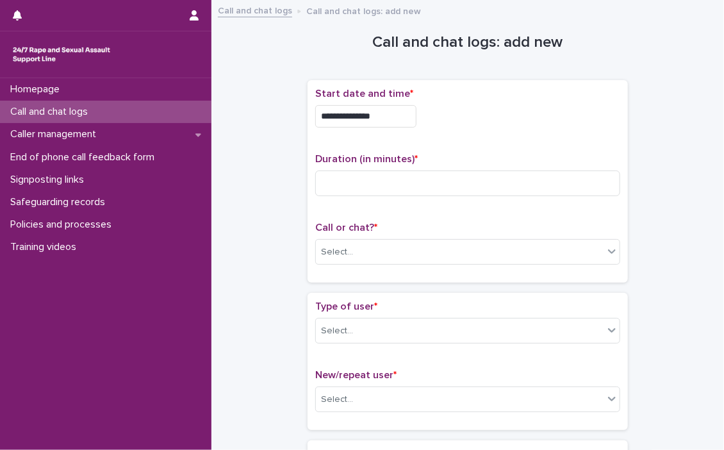
click at [491, 117] on div "**********" at bounding box center [467, 116] width 305 height 22
click at [437, 190] on input at bounding box center [467, 183] width 305 height 26
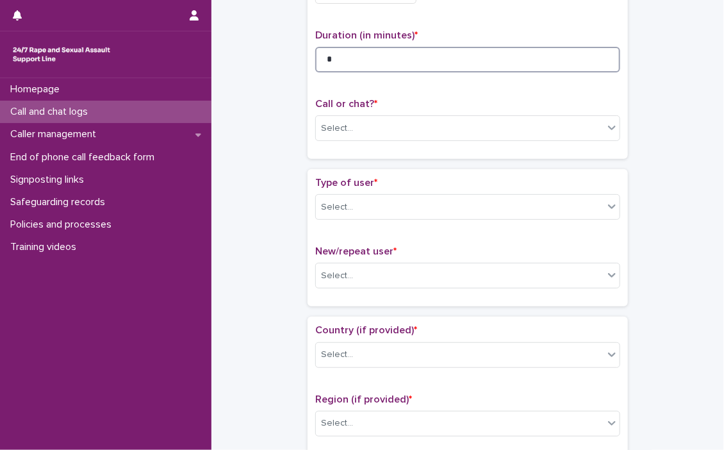
scroll to position [128, 0]
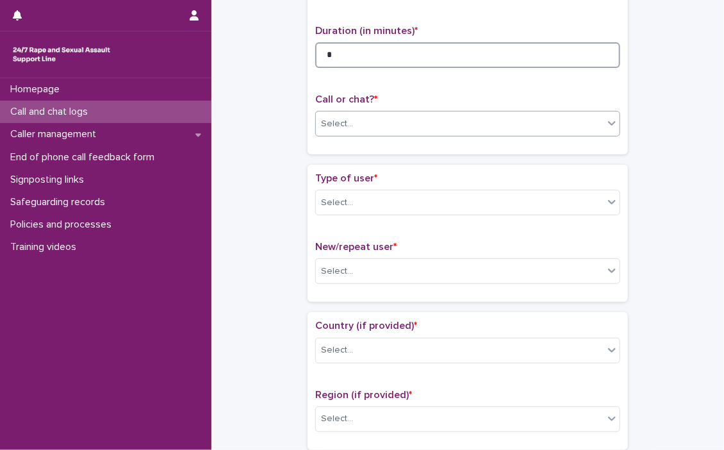
type input "*"
click at [595, 124] on icon at bounding box center [611, 123] width 13 height 13
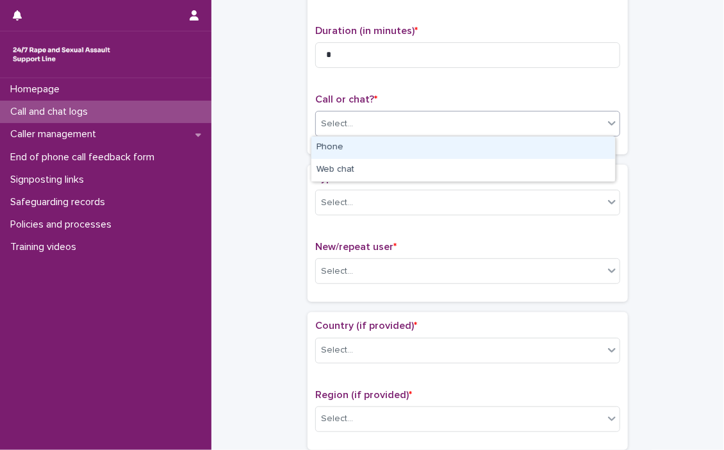
click at [395, 147] on div "Phone" at bounding box center [463, 147] width 304 height 22
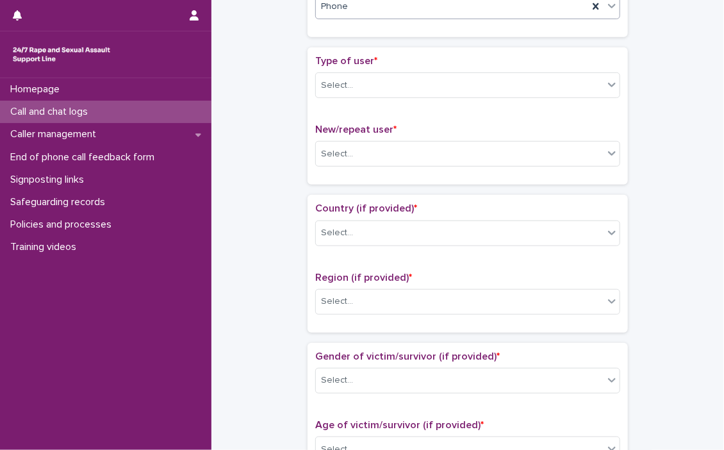
scroll to position [256, 0]
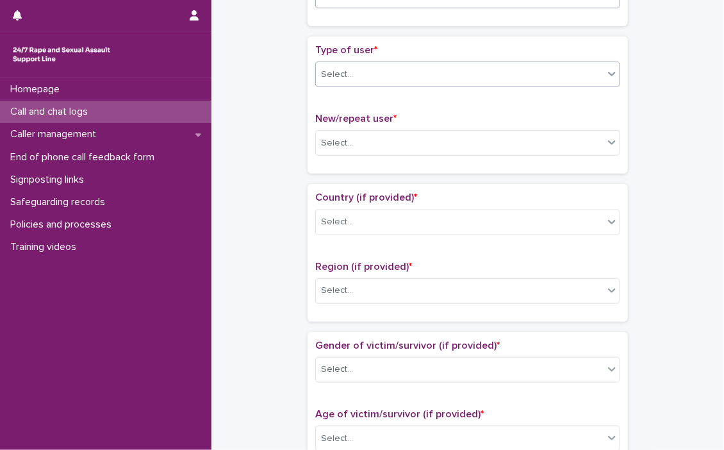
click at [595, 74] on icon at bounding box center [611, 73] width 13 height 13
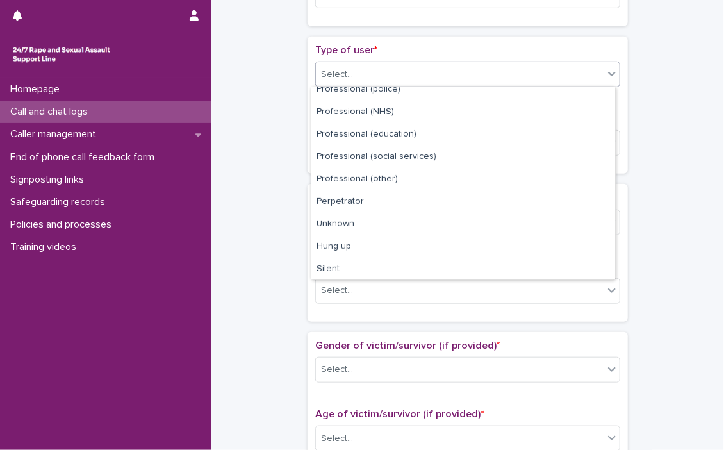
scroll to position [143, 0]
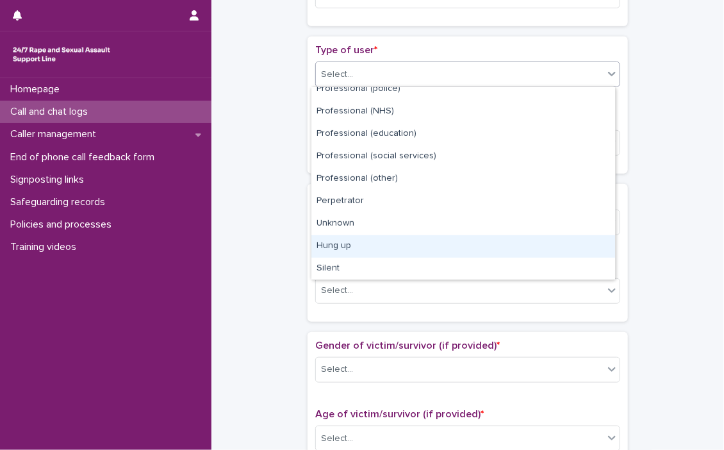
click at [347, 246] on div "Hung up" at bounding box center [463, 246] width 304 height 22
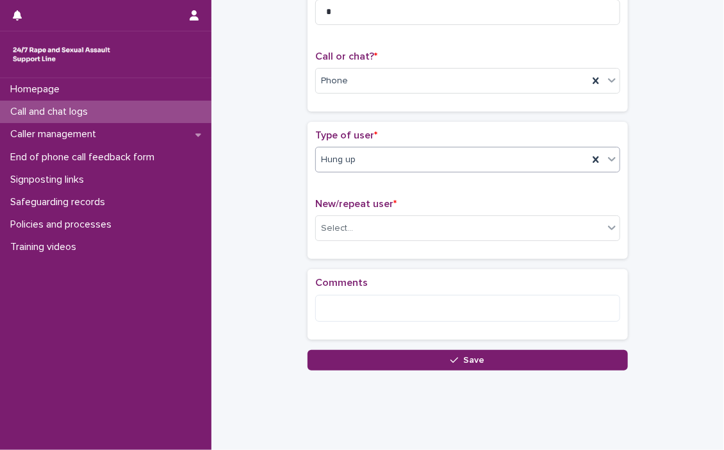
scroll to position [190, 0]
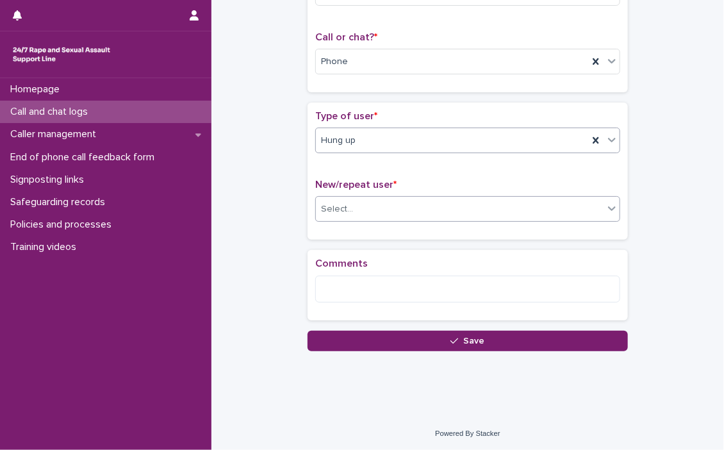
click at [595, 207] on icon at bounding box center [612, 209] width 8 height 4
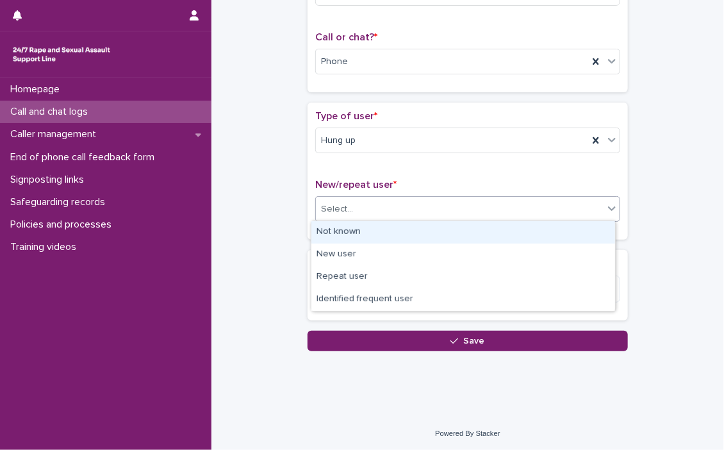
click at [419, 230] on div "Not known" at bounding box center [463, 232] width 304 height 22
click at [419, 230] on div "New/repeat user * option Not known focused, 1 of 4. 4 results available. Use Up…" at bounding box center [467, 205] width 305 height 53
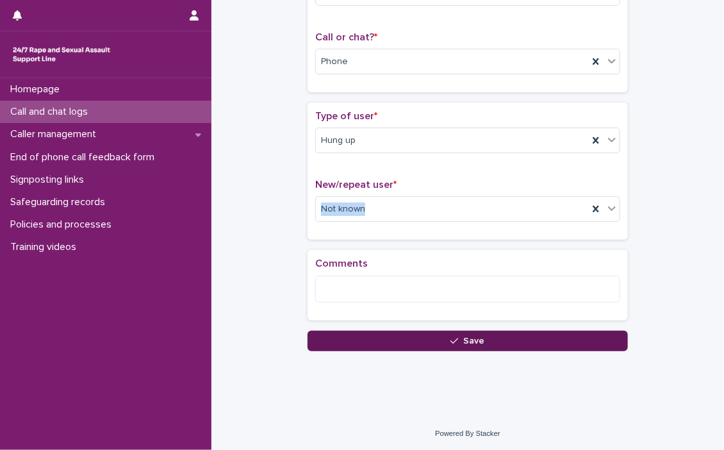
click at [477, 336] on span "Save" at bounding box center [474, 340] width 21 height 9
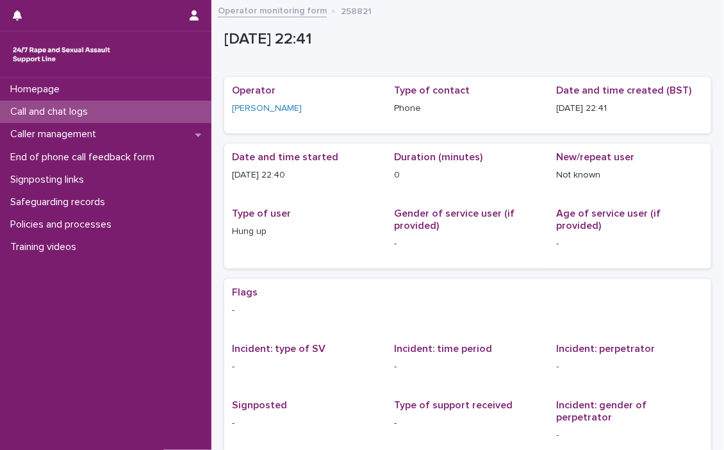
click at [20, 108] on p "Call and chat logs" at bounding box center [51, 112] width 93 height 12
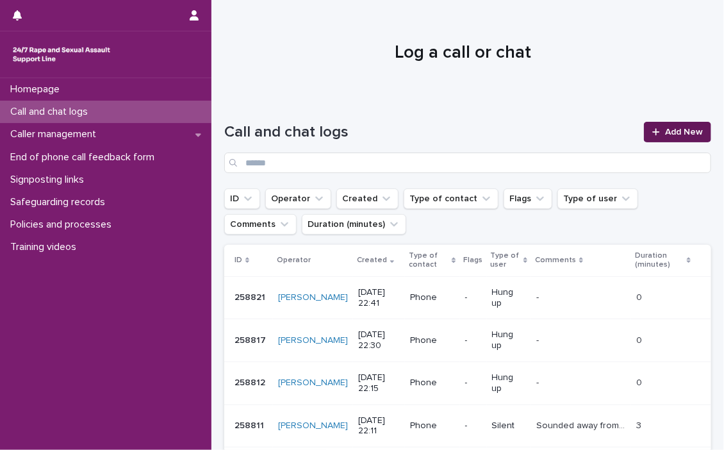
click at [595, 128] on span "Add New" at bounding box center [684, 131] width 38 height 9
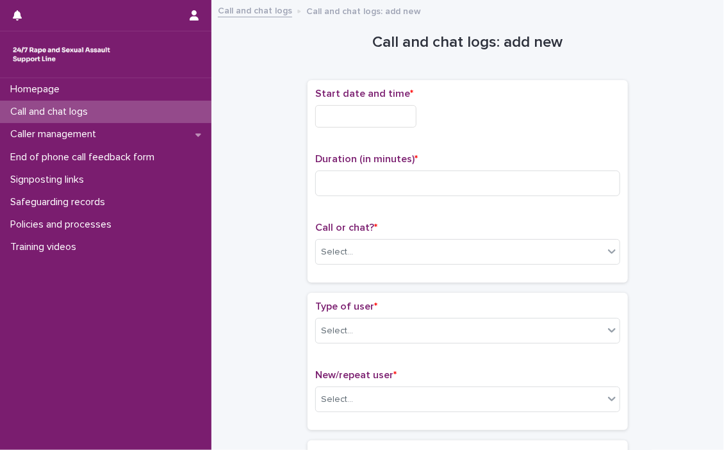
click at [342, 113] on input "text" at bounding box center [365, 116] width 101 height 22
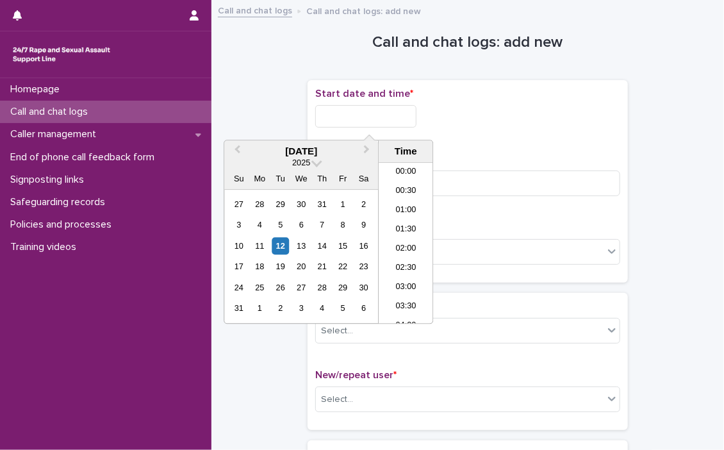
scroll to position [762, 0]
click at [400, 249] on li "22:00" at bounding box center [406, 256] width 54 height 19
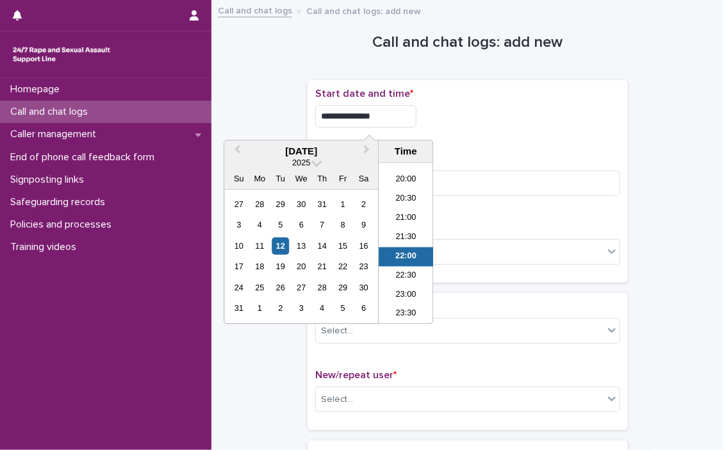
click at [398, 117] on input "**********" at bounding box center [365, 116] width 101 height 22
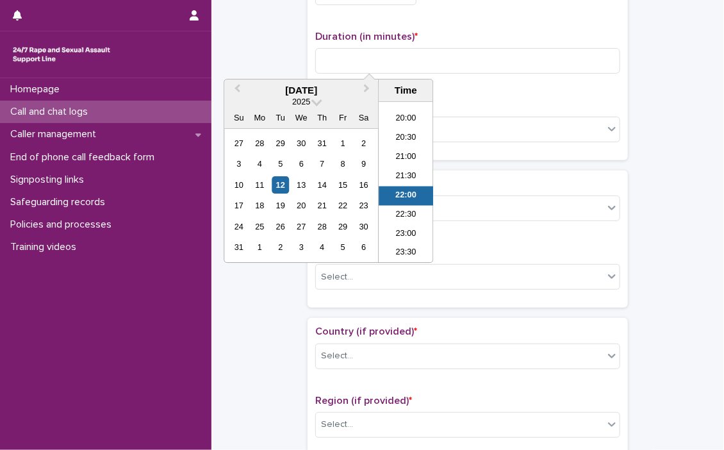
scroll to position [61, 0]
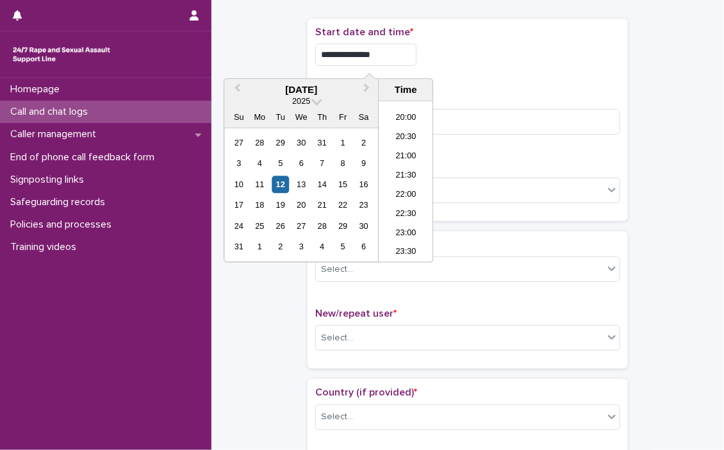
type input "**********"
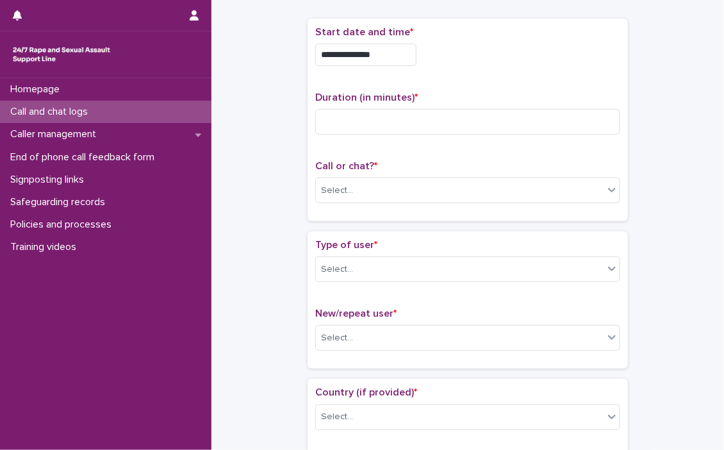
click at [474, 73] on div "**********" at bounding box center [467, 119] width 305 height 187
click at [371, 116] on input at bounding box center [467, 122] width 305 height 26
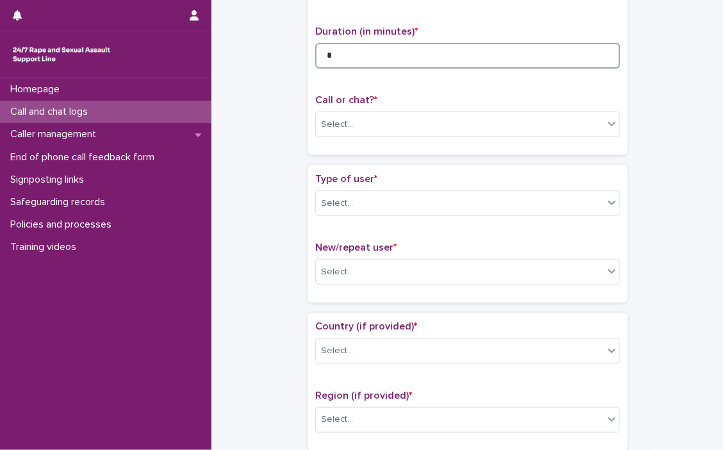
scroll to position [128, 0]
type input "*"
click at [595, 126] on icon at bounding box center [611, 123] width 13 height 13
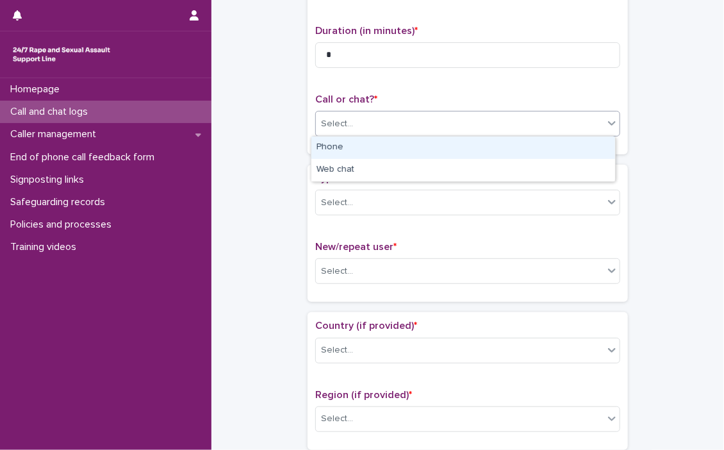
click at [363, 143] on div "Phone" at bounding box center [463, 147] width 304 height 22
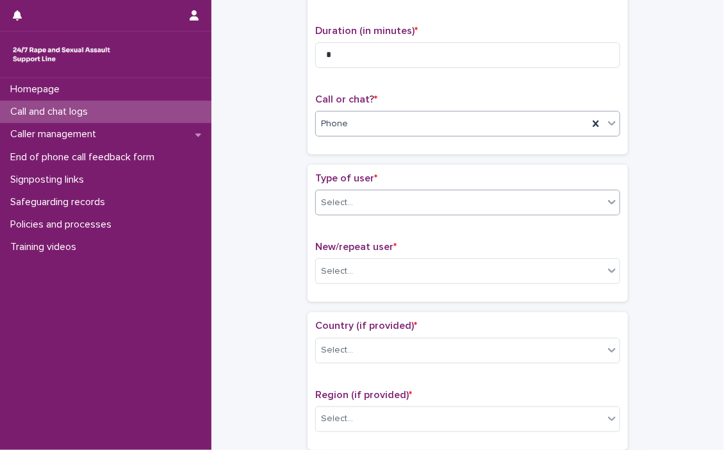
click at [595, 206] on icon at bounding box center [611, 201] width 13 height 13
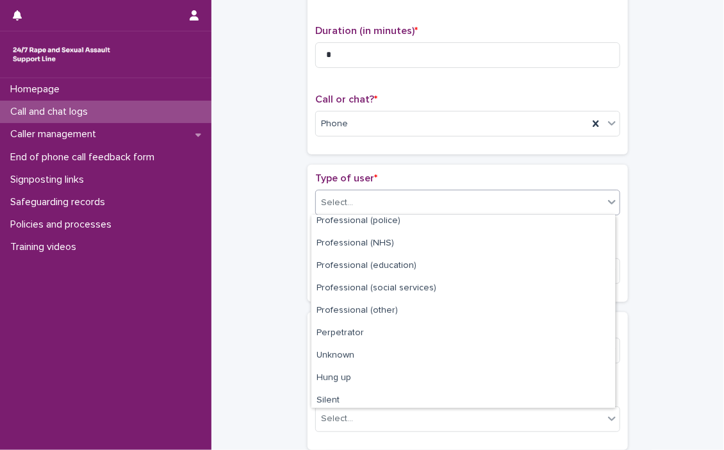
scroll to position [143, 0]
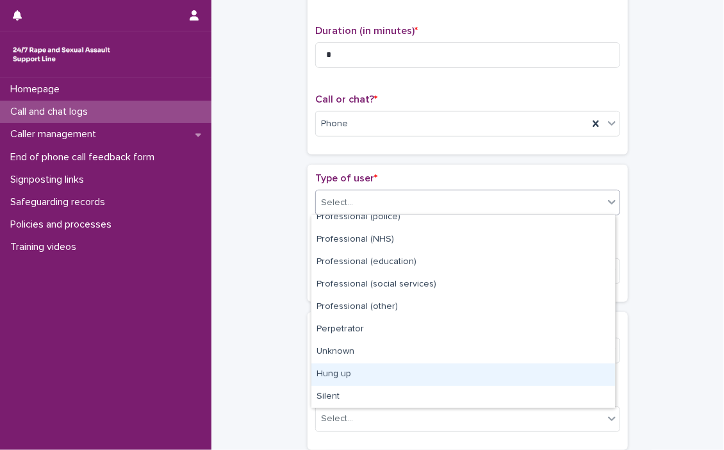
drag, startPoint x: 389, startPoint y: 375, endPoint x: 404, endPoint y: 334, distance: 43.8
click at [389, 375] on div "Hung up" at bounding box center [463, 374] width 304 height 22
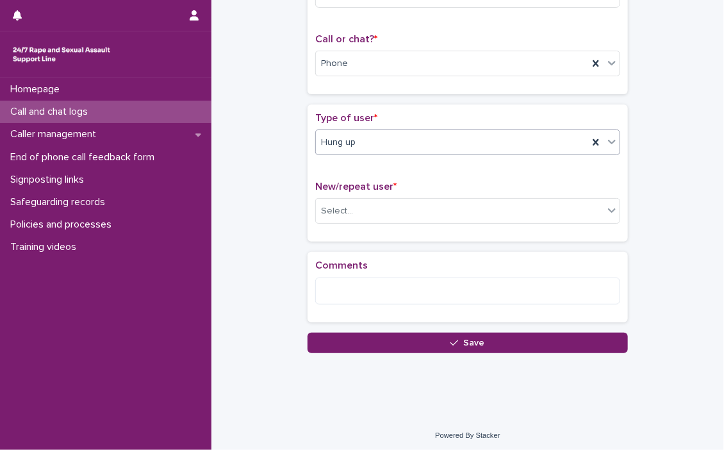
scroll to position [190, 0]
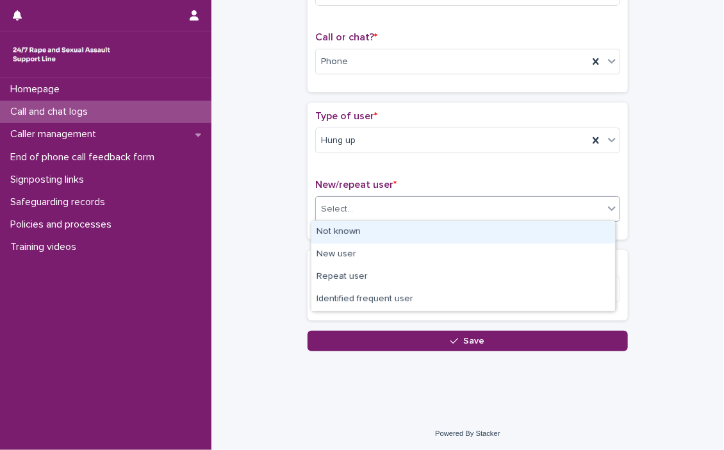
click at [595, 213] on div at bounding box center [611, 208] width 15 height 23
click at [349, 229] on div "Not known" at bounding box center [463, 232] width 304 height 22
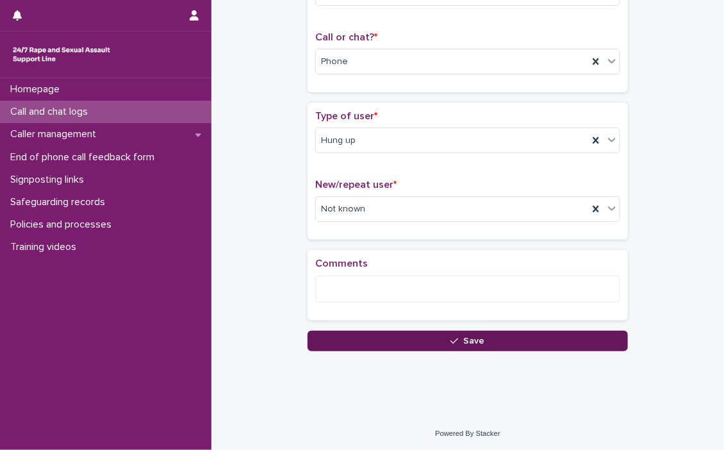
click at [454, 339] on div "button" at bounding box center [456, 340] width 13 height 9
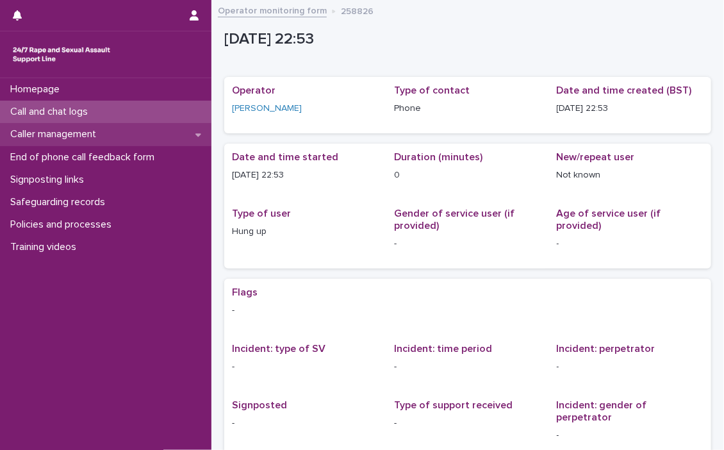
click at [63, 131] on p "Caller management" at bounding box center [55, 134] width 101 height 12
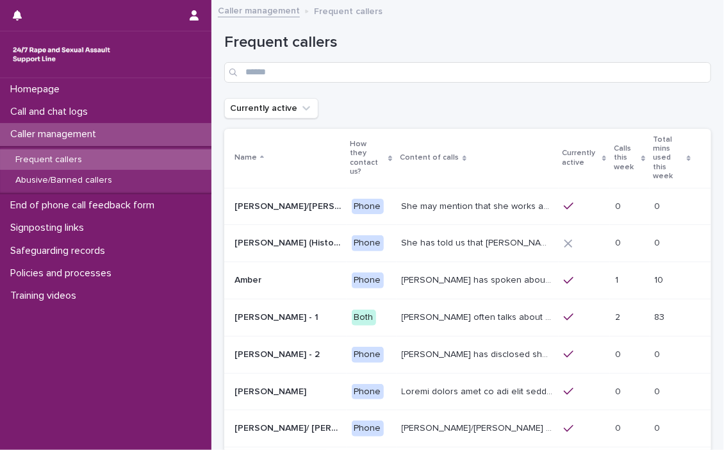
click at [53, 154] on p "Frequent callers" at bounding box center [48, 159] width 87 height 11
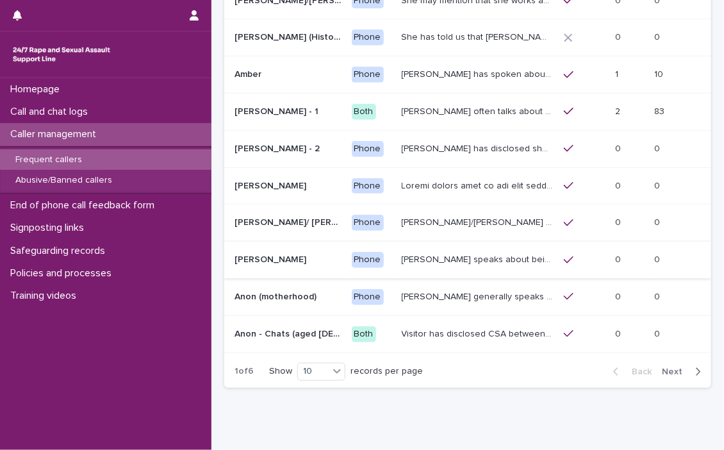
scroll to position [233, 0]
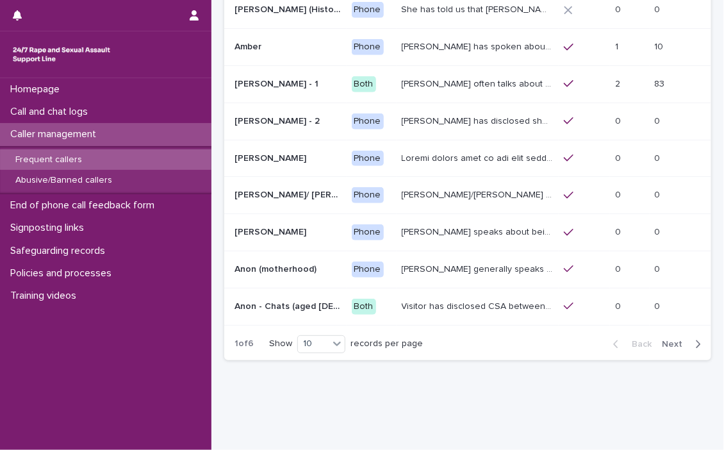
click at [595, 339] on span "Next" at bounding box center [676, 343] width 28 height 9
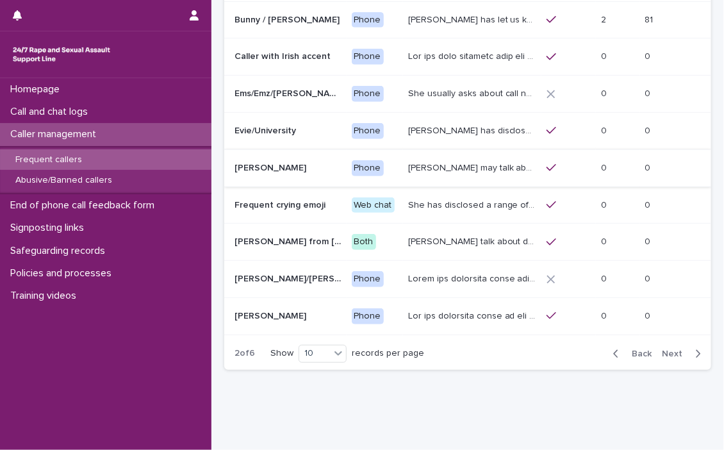
scroll to position [233, 0]
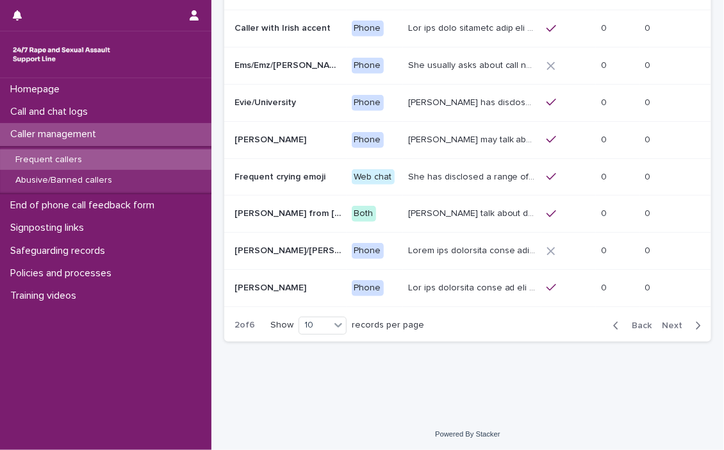
click at [595, 321] on span "Next" at bounding box center [676, 325] width 28 height 9
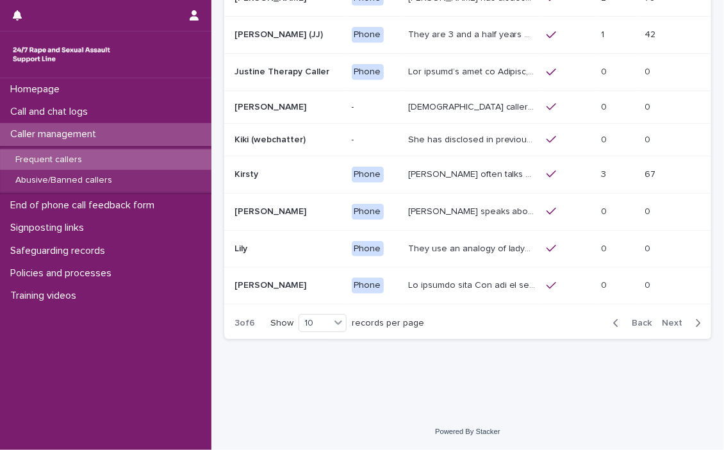
scroll to position [234, 0]
click at [595, 318] on span "Next" at bounding box center [676, 322] width 28 height 9
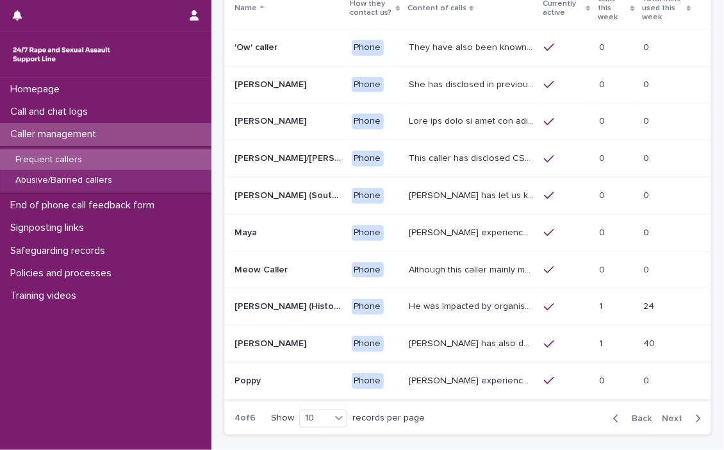
scroll to position [233, 0]
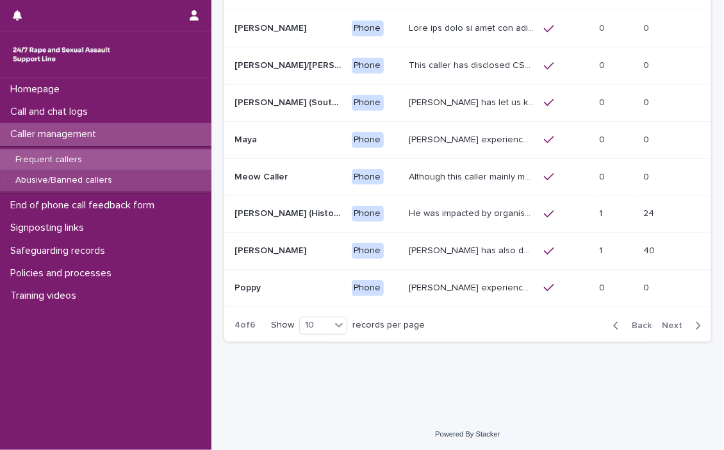
click at [58, 176] on p "Abusive/Banned callers" at bounding box center [63, 180] width 117 height 11
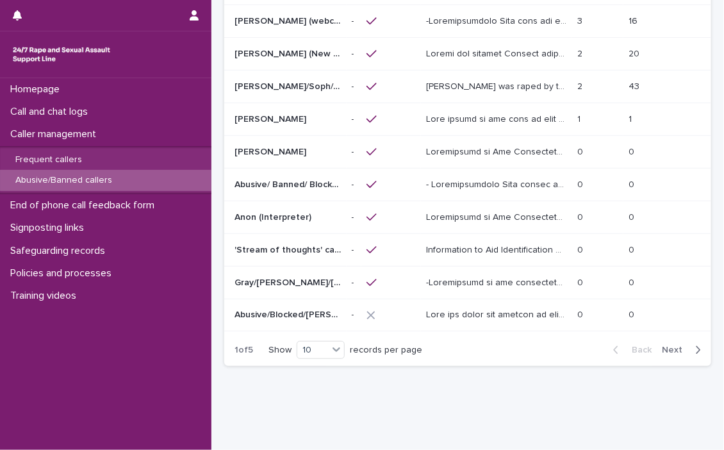
scroll to position [179, 0]
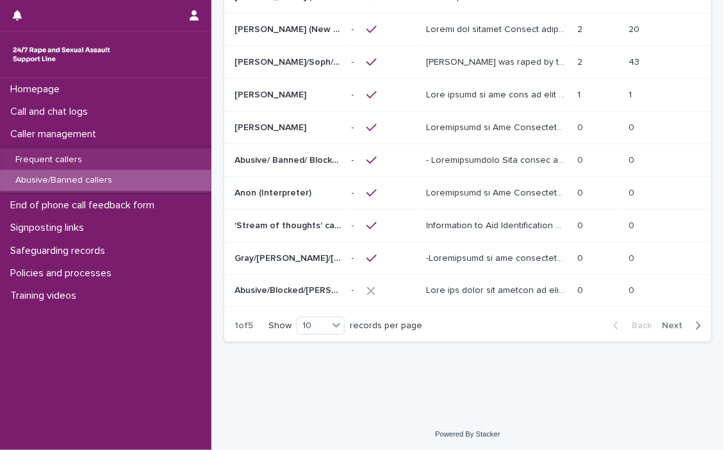
click at [595, 321] on span "Next" at bounding box center [676, 325] width 28 height 9
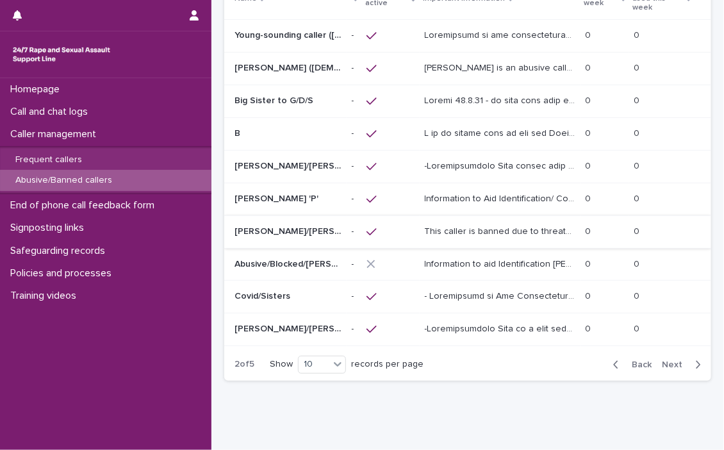
scroll to position [179, 0]
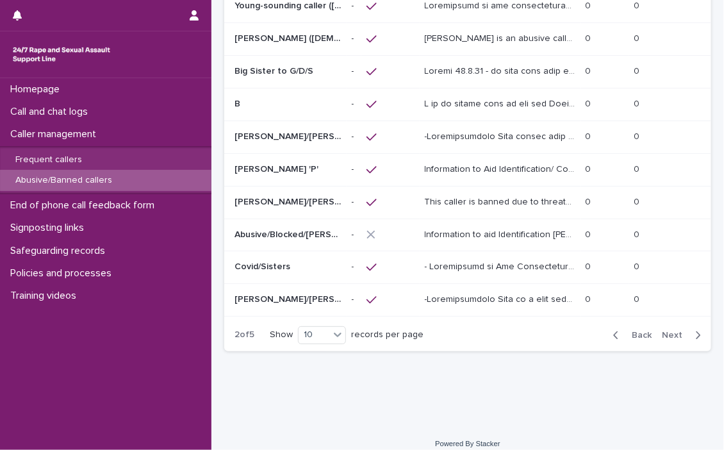
click at [595, 330] on span "Next" at bounding box center [676, 334] width 28 height 9
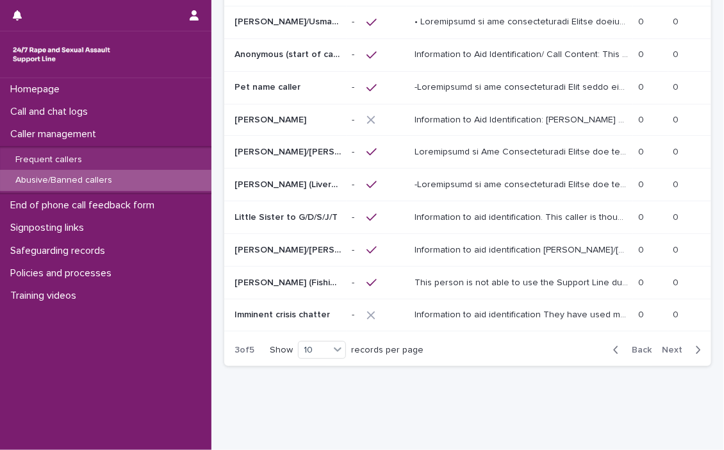
scroll to position [188, 0]
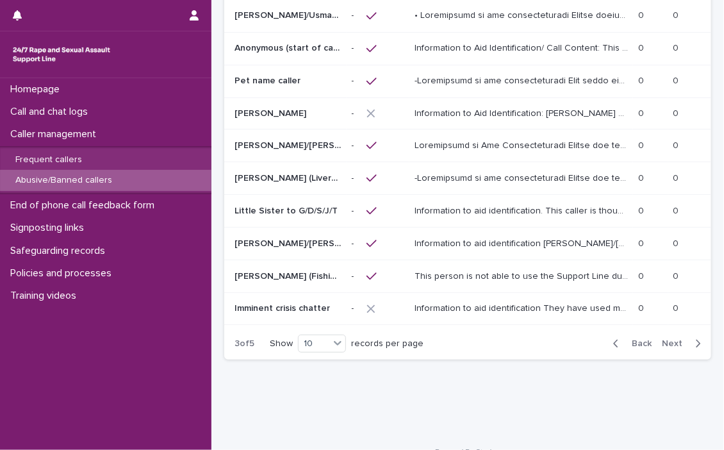
click at [595, 339] on span "Next" at bounding box center [676, 343] width 28 height 9
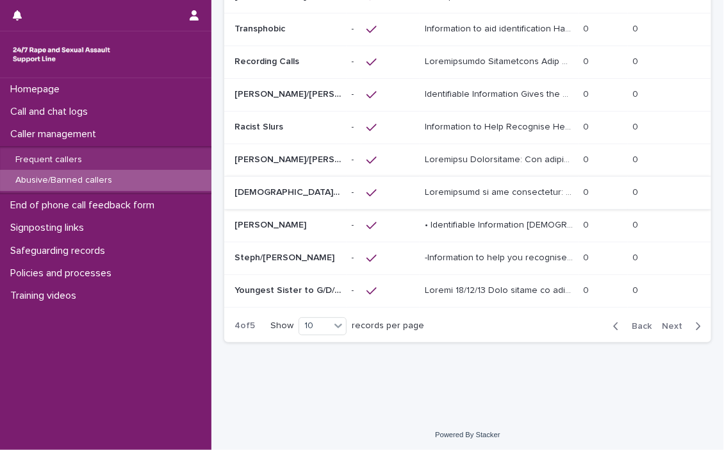
scroll to position [190, 0]
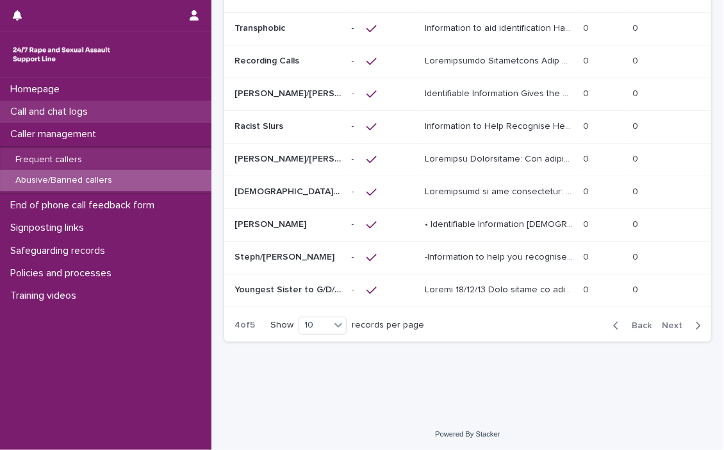
click at [54, 106] on p "Call and chat logs" at bounding box center [51, 112] width 93 height 12
